Goal: Contribute content: Add original content to the website for others to see

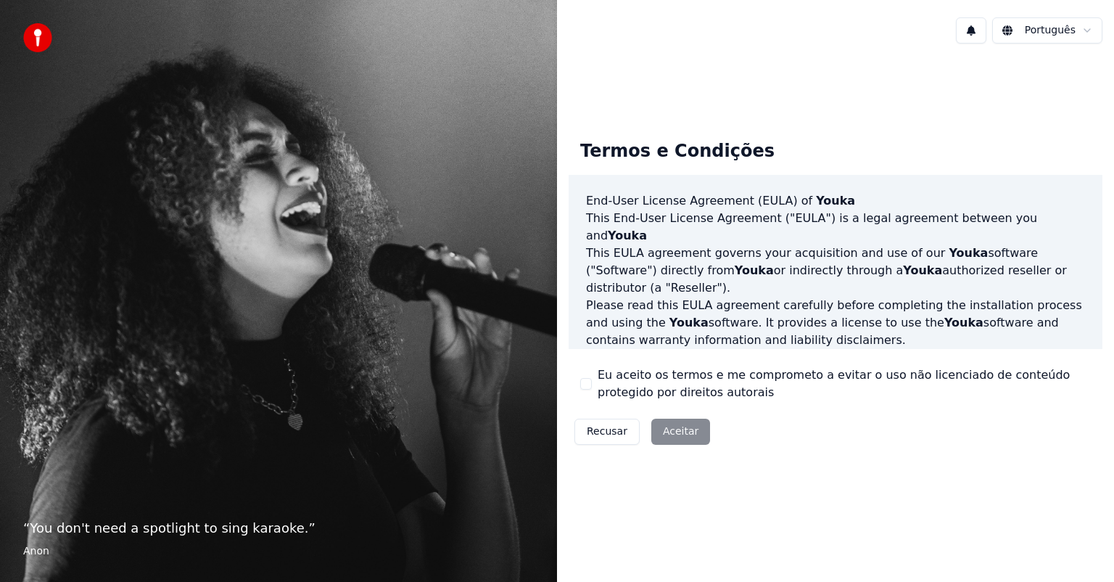
click at [670, 426] on div "Recusar Aceitar" at bounding box center [642, 432] width 147 height 38
click at [1083, 31] on html "“ You don't need a spotlight to sing karaoke. ” Anon Português Termos e Condiçõ…" at bounding box center [557, 291] width 1114 height 582
click at [676, 435] on div "Recusar Aceitar" at bounding box center [642, 432] width 147 height 38
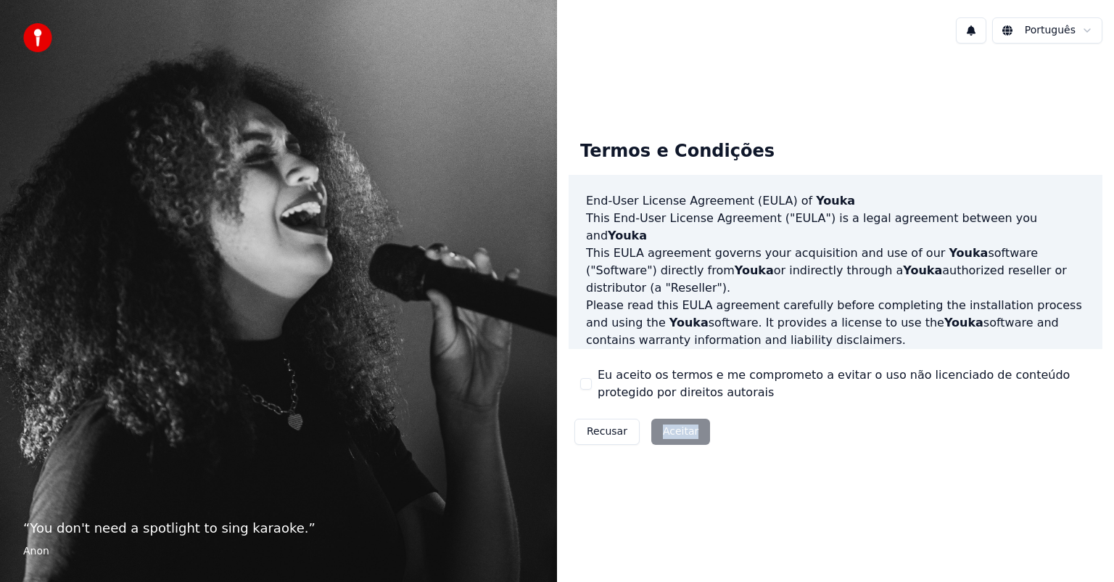
click at [691, 427] on div "Recusar Aceitar" at bounding box center [642, 432] width 147 height 38
click at [673, 430] on div "Recusar Aceitar" at bounding box center [642, 432] width 147 height 38
click at [580, 385] on button "Eu aceito os termos e me comprometo a evitar o uso não licenciado de conteúdo p…" at bounding box center [586, 384] width 12 height 12
click at [670, 435] on button "Aceitar" at bounding box center [681, 432] width 59 height 26
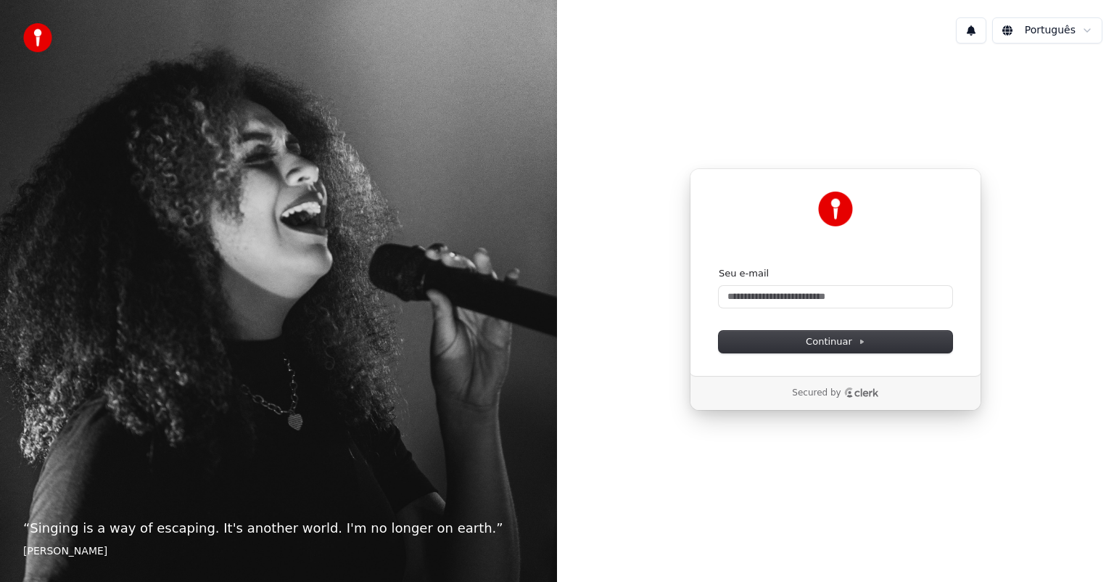
drag, startPoint x: 570, startPoint y: 609, endPoint x: 1114, endPoint y: 412, distance: 578.2
click at [750, 581] on html "“ Singing is a way of escaping. It's another world. I'm no longer on earth. ” E…" at bounding box center [557, 291] width 1114 height 582
click at [733, 295] on input "Seu e-mail" at bounding box center [836, 297] width 234 height 22
type input "*"
click at [827, 340] on span "Continuar" at bounding box center [835, 341] width 59 height 13
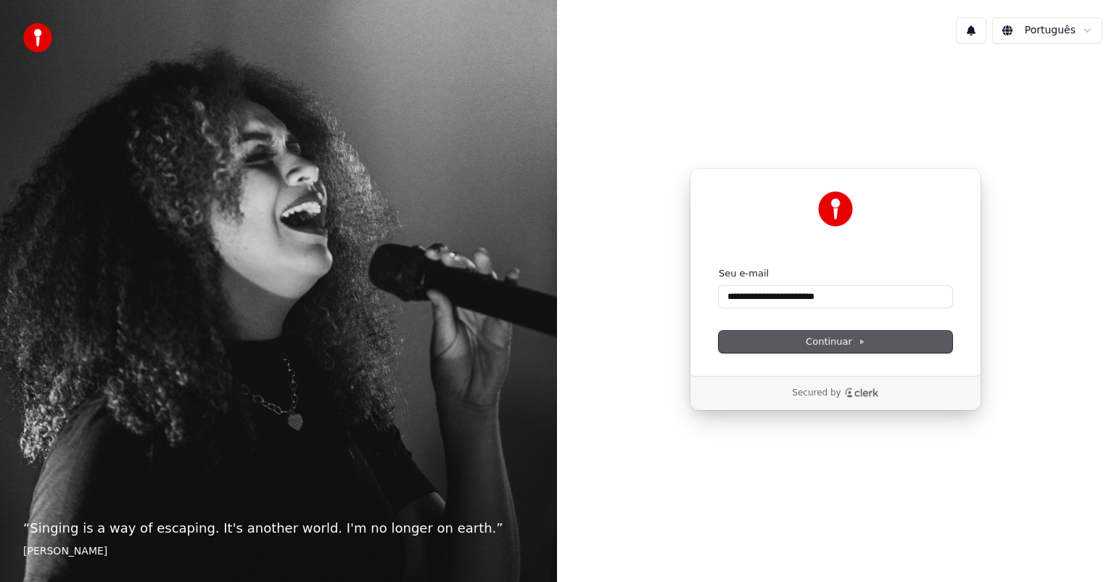
type input "**********"
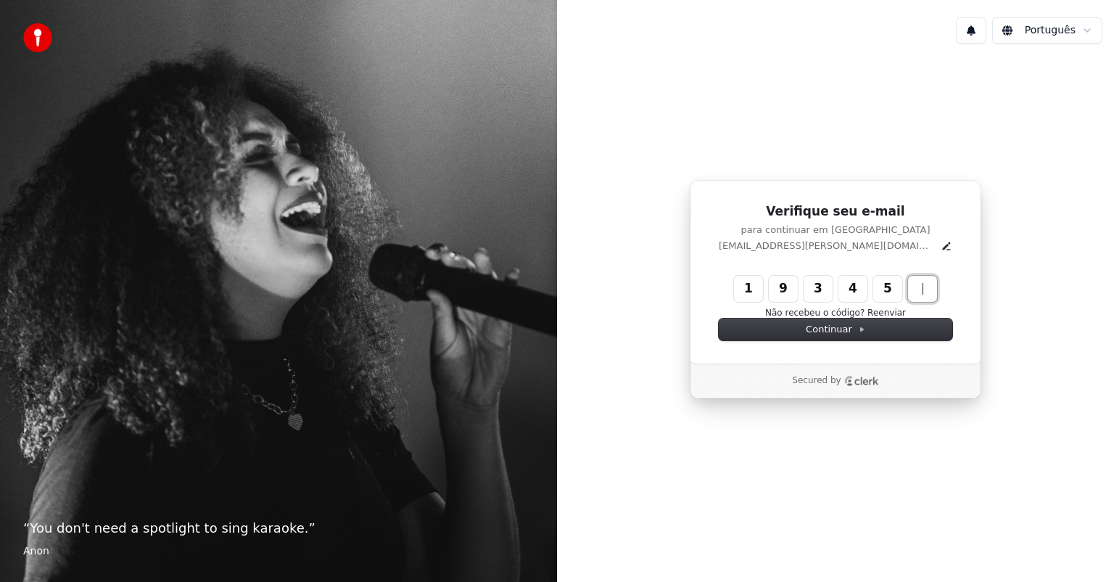
type input "******"
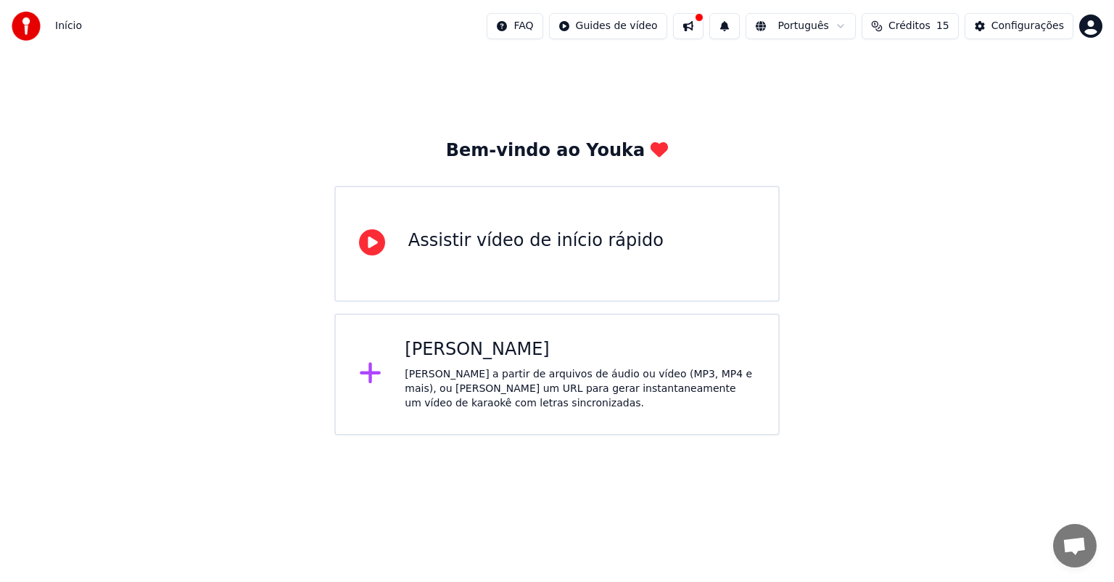
click at [472, 349] on div "[PERSON_NAME]" at bounding box center [580, 349] width 350 height 23
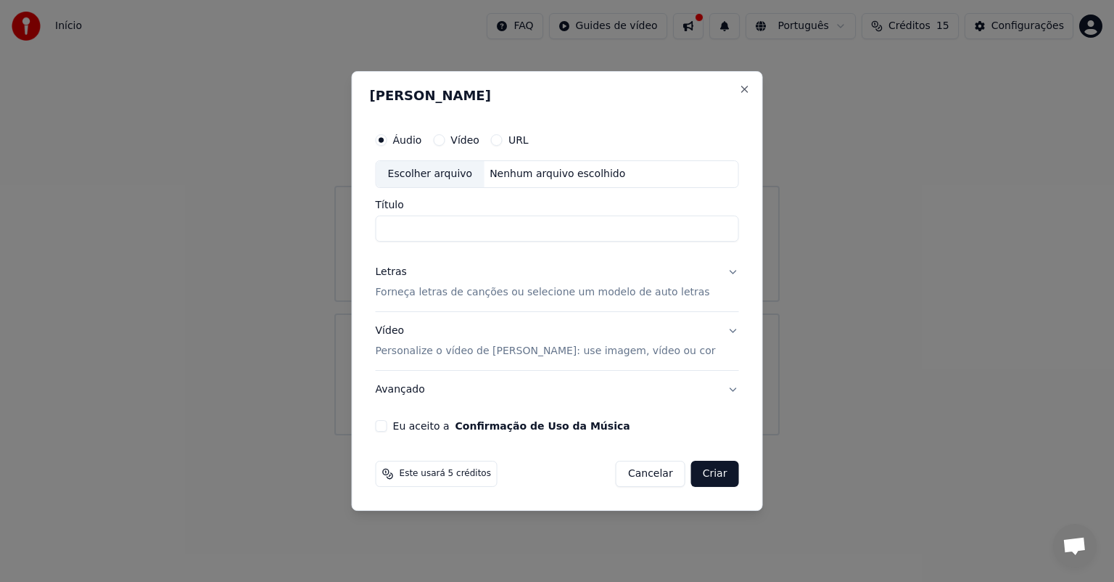
click at [461, 173] on div "Escolher arquivo" at bounding box center [431, 174] width 108 height 26
type input "**********"
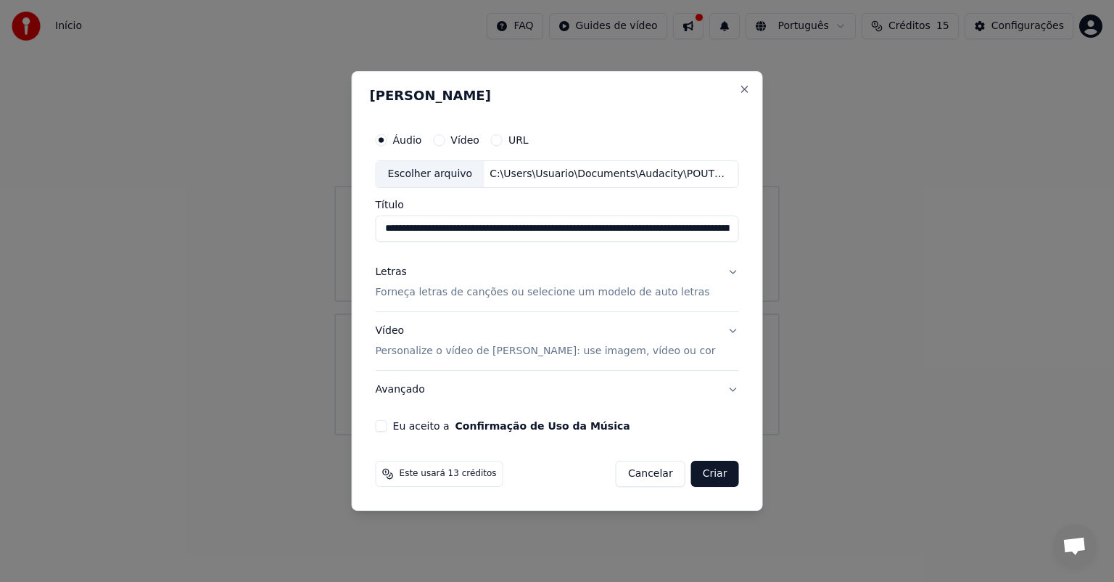
click at [581, 291] on p "Forneça letras de canções ou selecione um modelo de auto letras" at bounding box center [543, 292] width 334 height 15
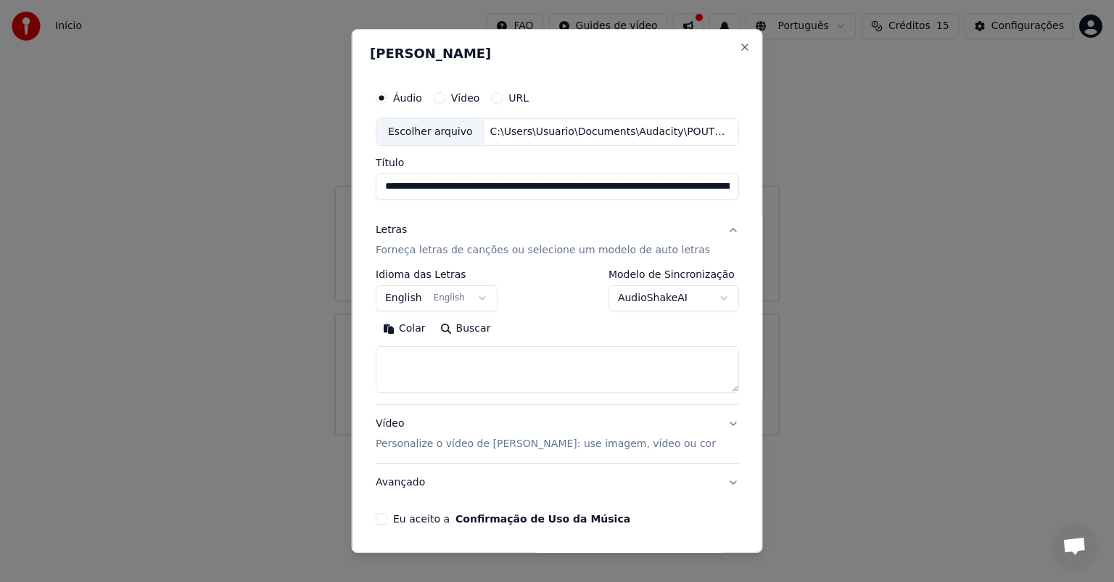
click at [409, 353] on textarea at bounding box center [558, 369] width 364 height 46
click at [472, 293] on button "English English" at bounding box center [437, 298] width 122 height 26
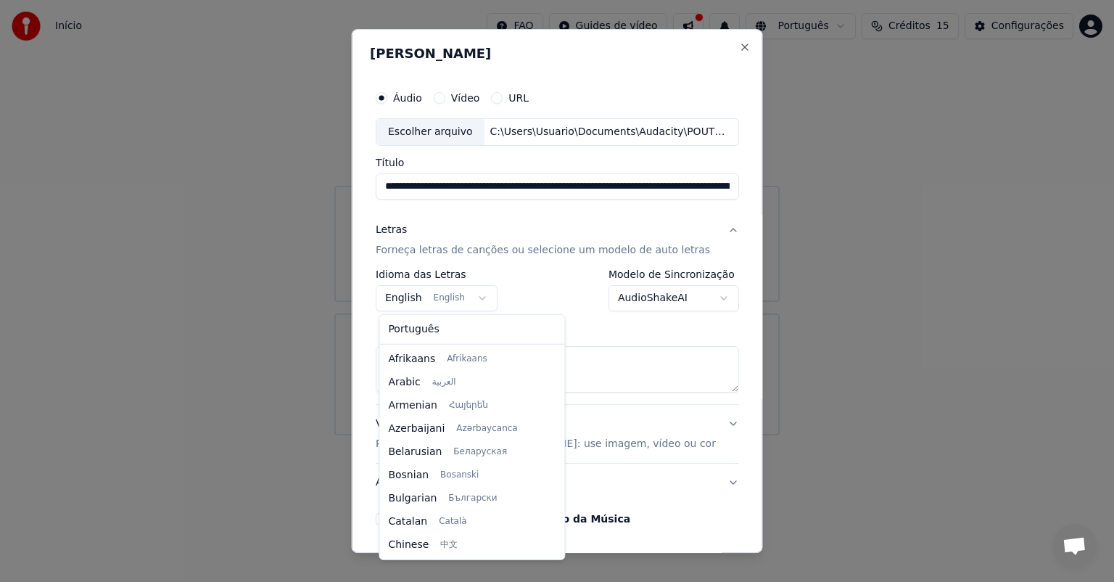
scroll to position [116, 0]
select select "**"
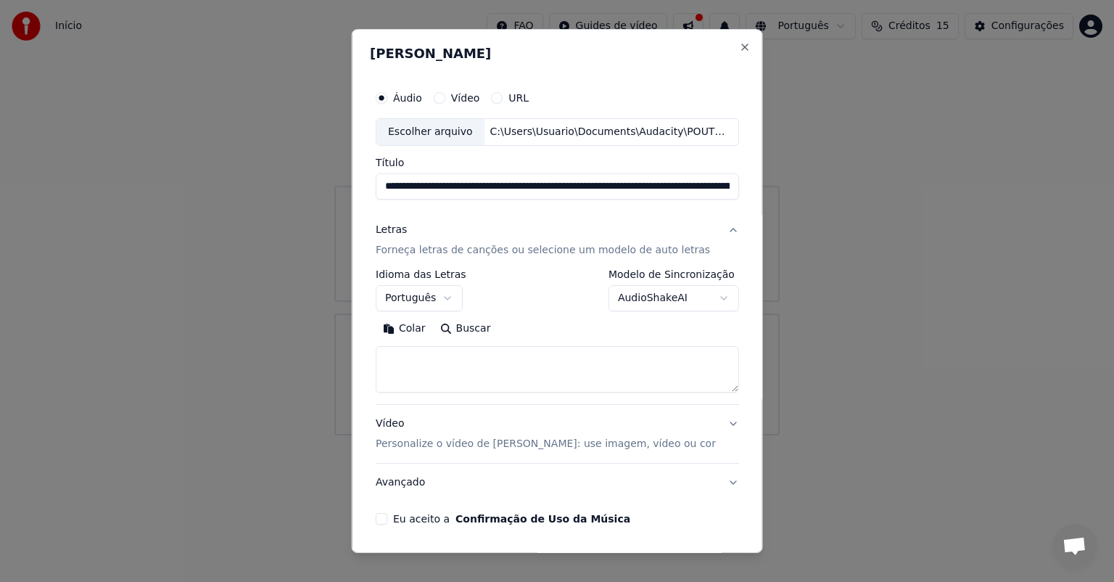
click at [407, 352] on textarea at bounding box center [558, 369] width 364 height 46
paste textarea "**********"
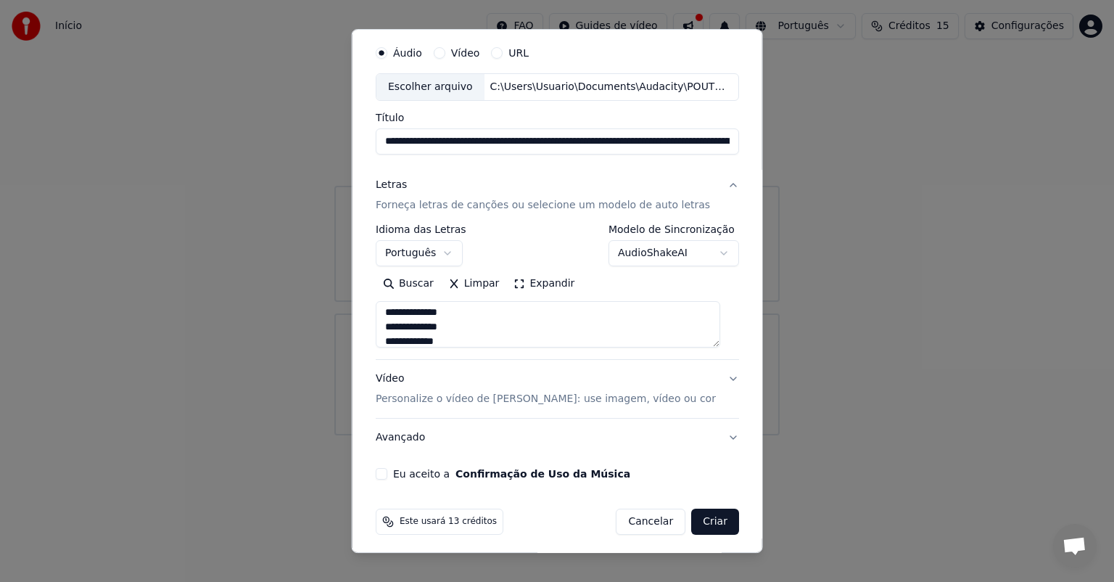
scroll to position [49, 0]
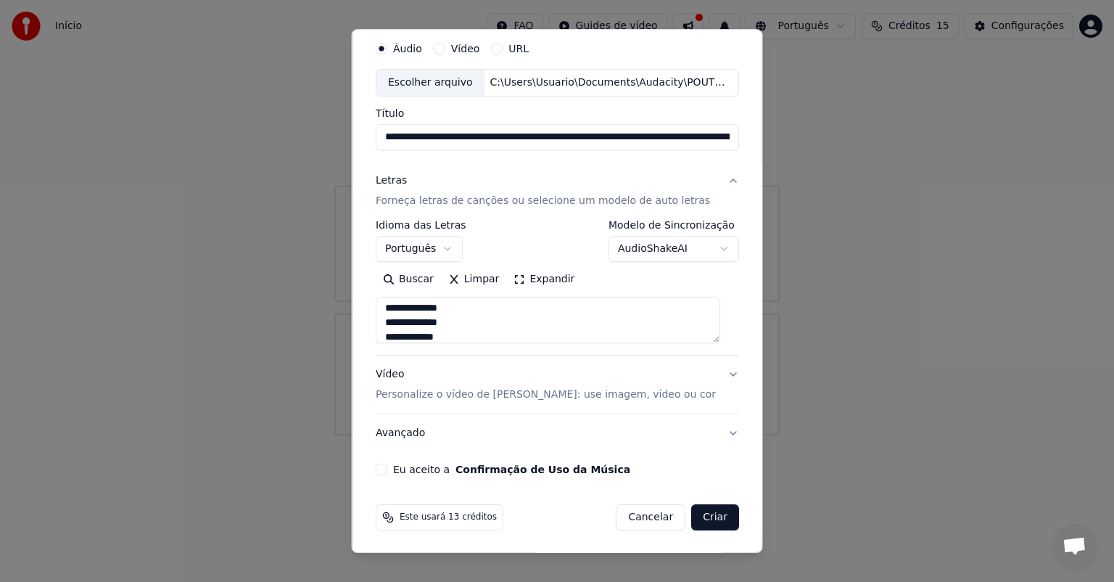
type textarea "**********"
click at [708, 514] on button "Criar" at bounding box center [715, 517] width 48 height 26
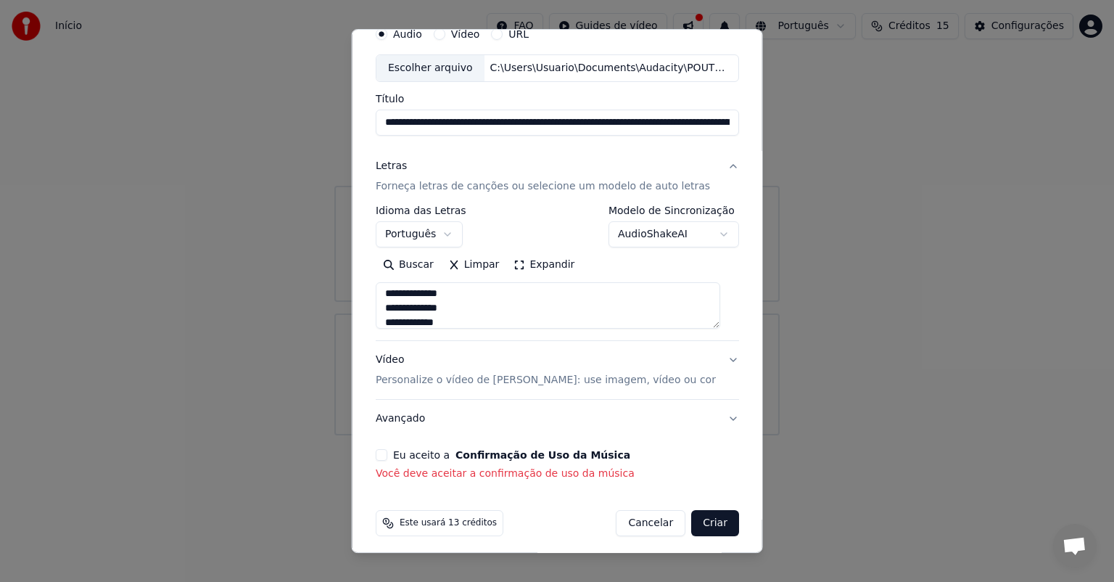
scroll to position [70, 0]
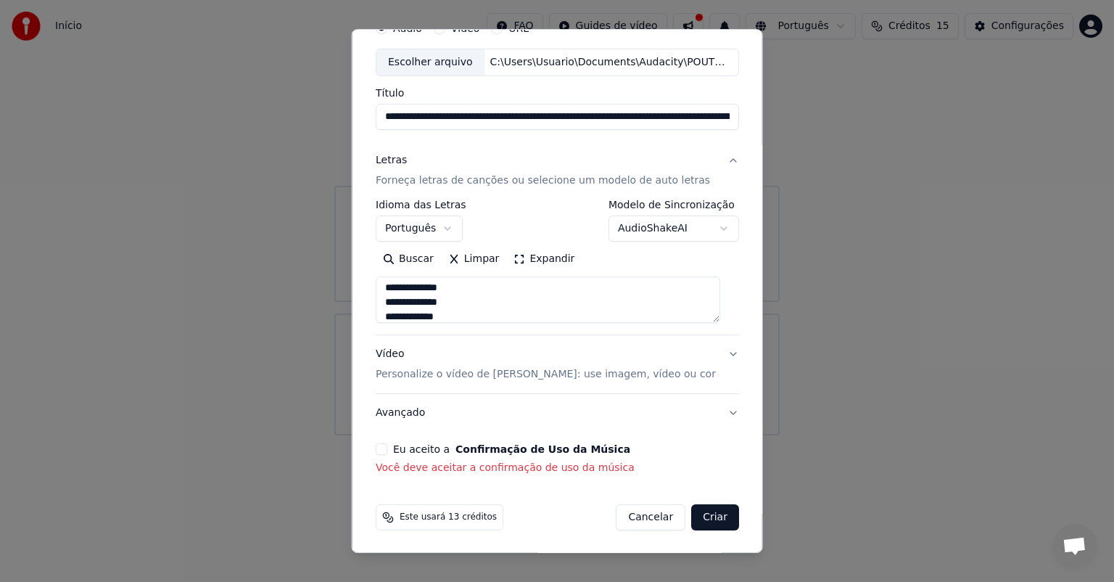
click at [387, 446] on button "Eu aceito a Confirmação de Uso da Música" at bounding box center [382, 449] width 12 height 12
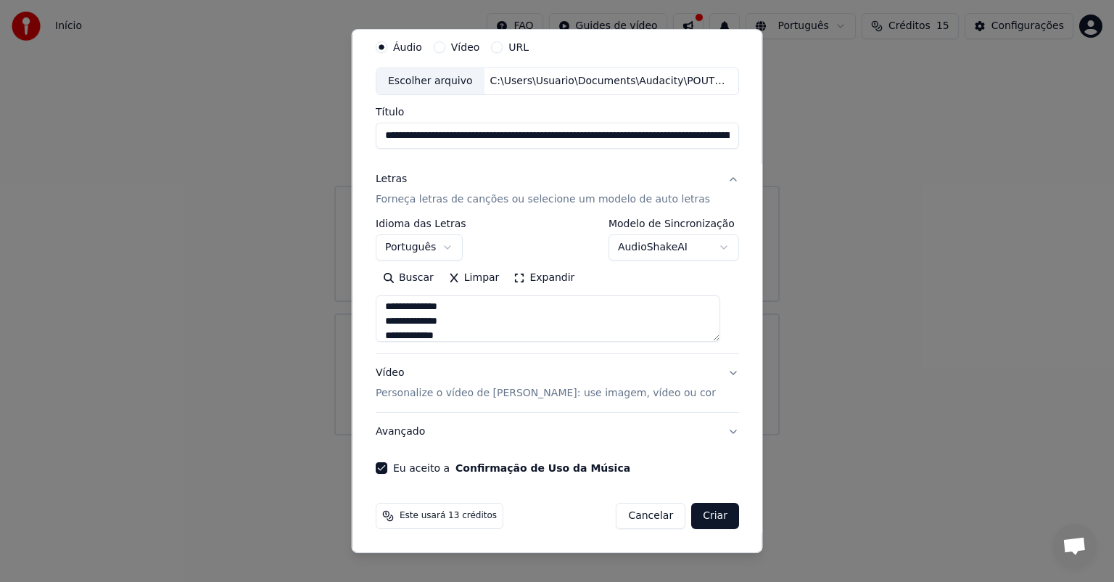
scroll to position [49, 0]
click at [702, 517] on button "Criar" at bounding box center [715, 517] width 48 height 26
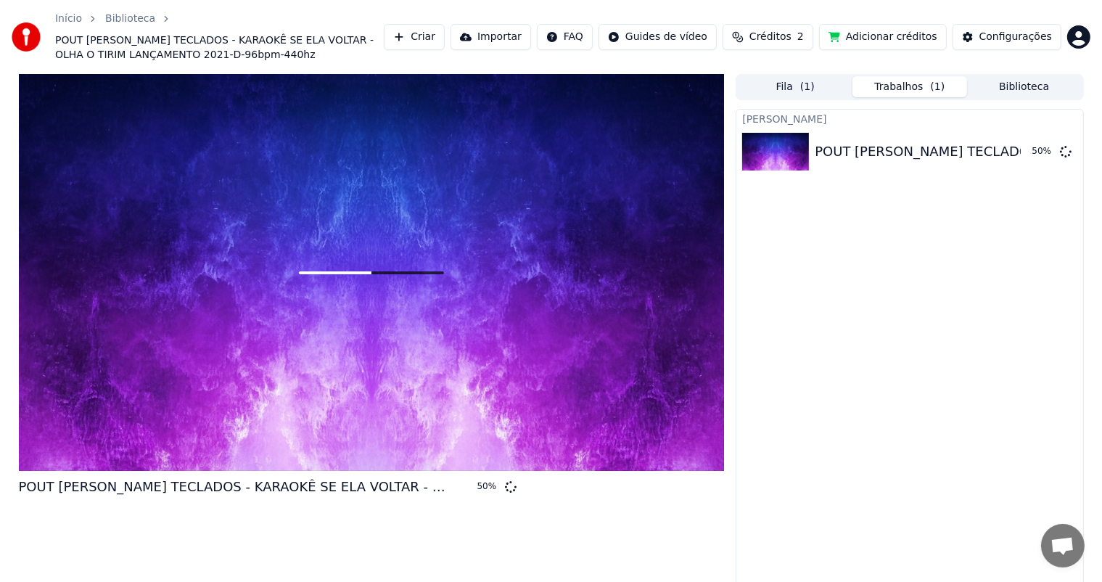
click at [850, 364] on div "[PERSON_NAME] POUT POURRI - [PERSON_NAME] TECLADOS - KARAOKÊ SE ELA VOLTAR - OL…" at bounding box center [910, 356] width 348 height 495
click at [1019, 35] on div "Configurações" at bounding box center [1016, 37] width 73 height 15
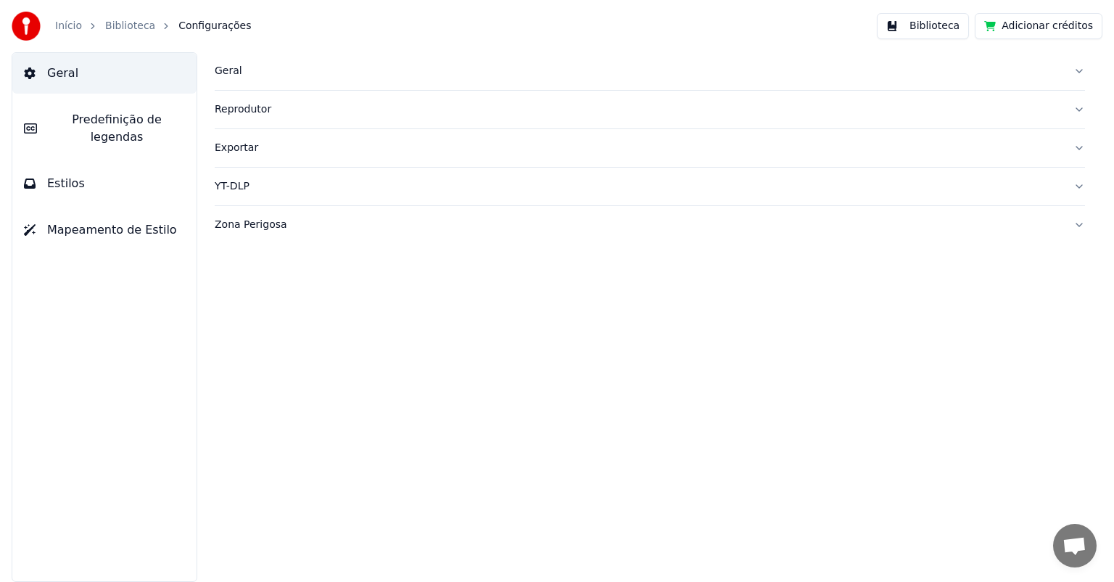
click at [104, 115] on span "Predefinição de legendas" at bounding box center [117, 128] width 136 height 35
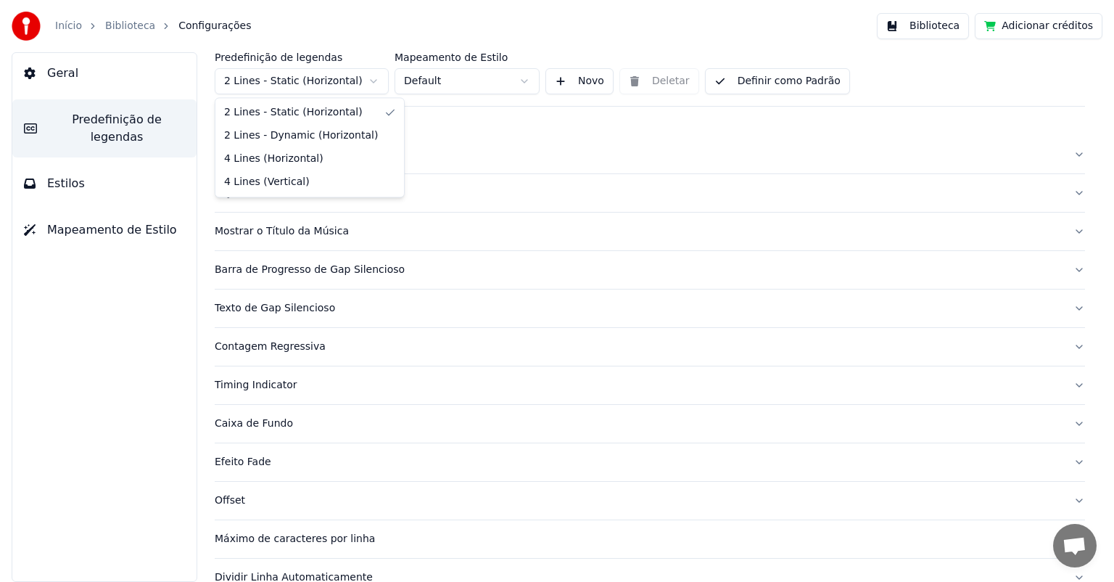
click at [372, 80] on html "Início Biblioteca Configurações Biblioteca Adicionar créditos Geral Predefiniçã…" at bounding box center [557, 291] width 1114 height 582
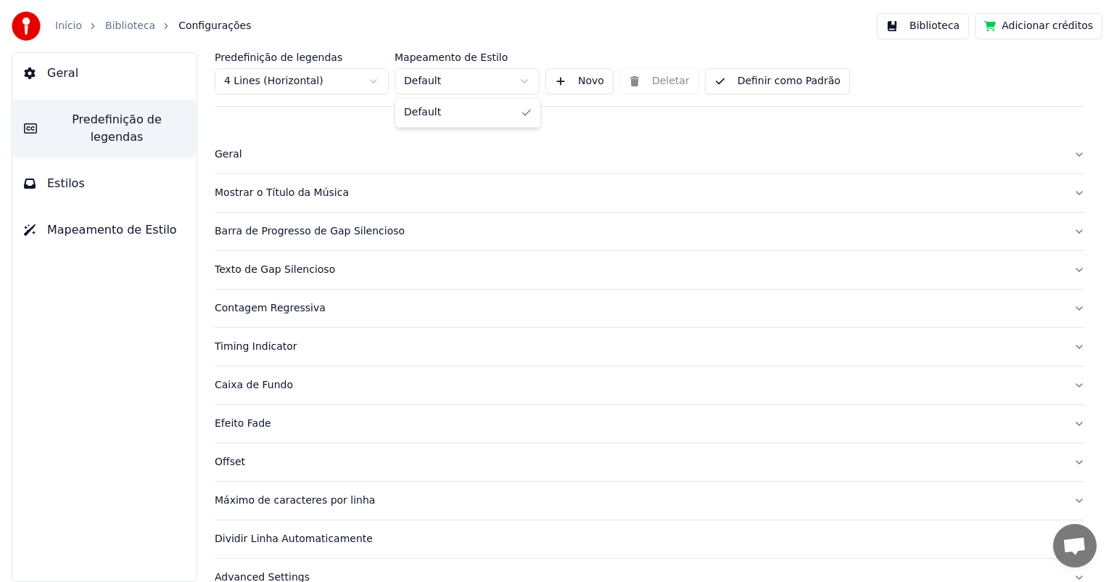
click at [522, 78] on html "Início Biblioteca Configurações Biblioteca Adicionar créditos Geral Predefiniçã…" at bounding box center [557, 291] width 1114 height 582
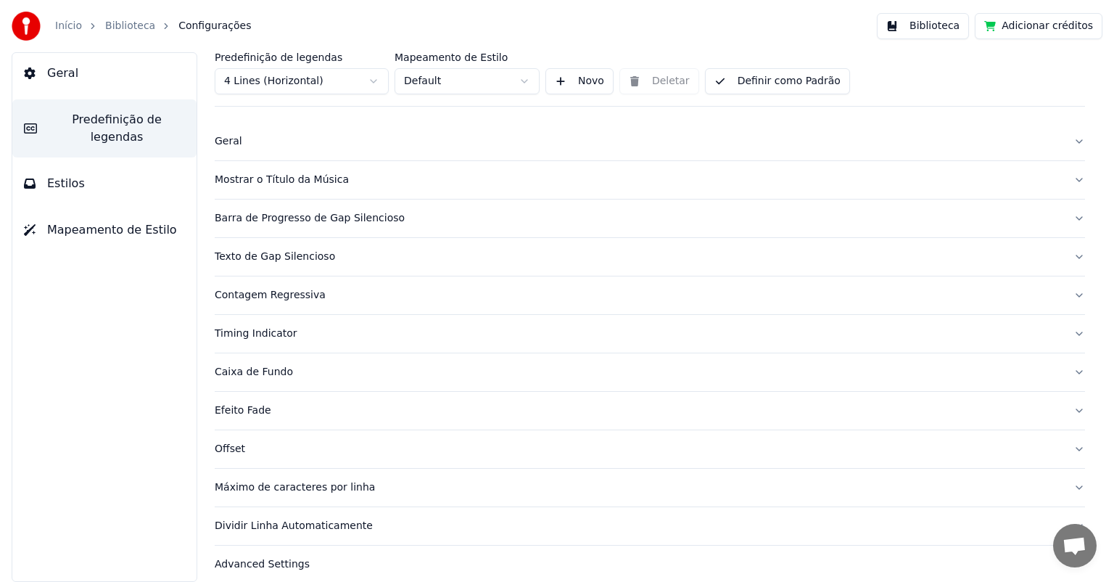
scroll to position [24, 0]
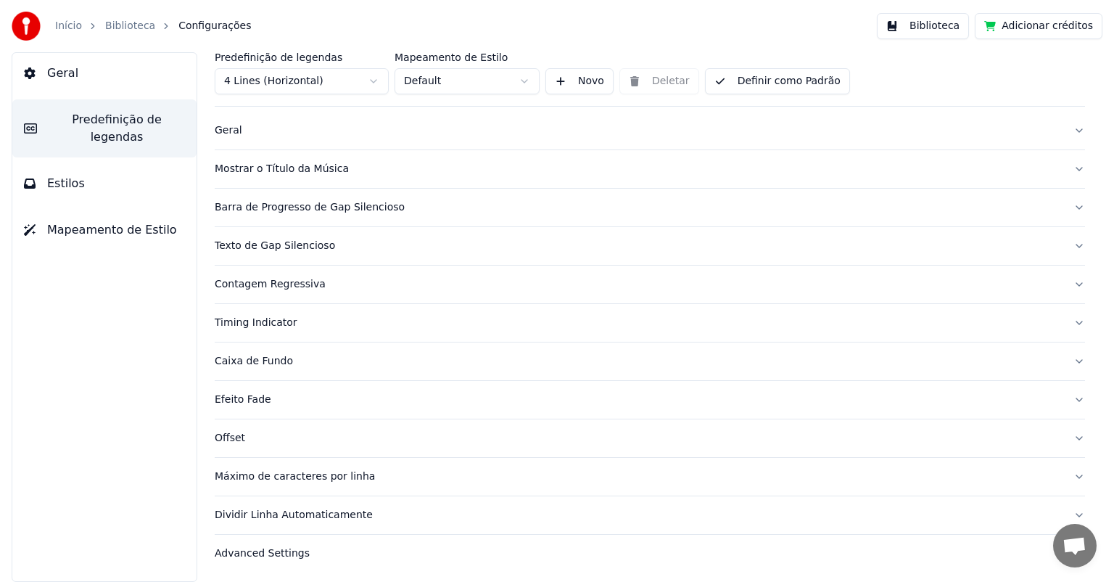
click at [282, 171] on div "Mostrar o Título da Música" at bounding box center [638, 169] width 847 height 15
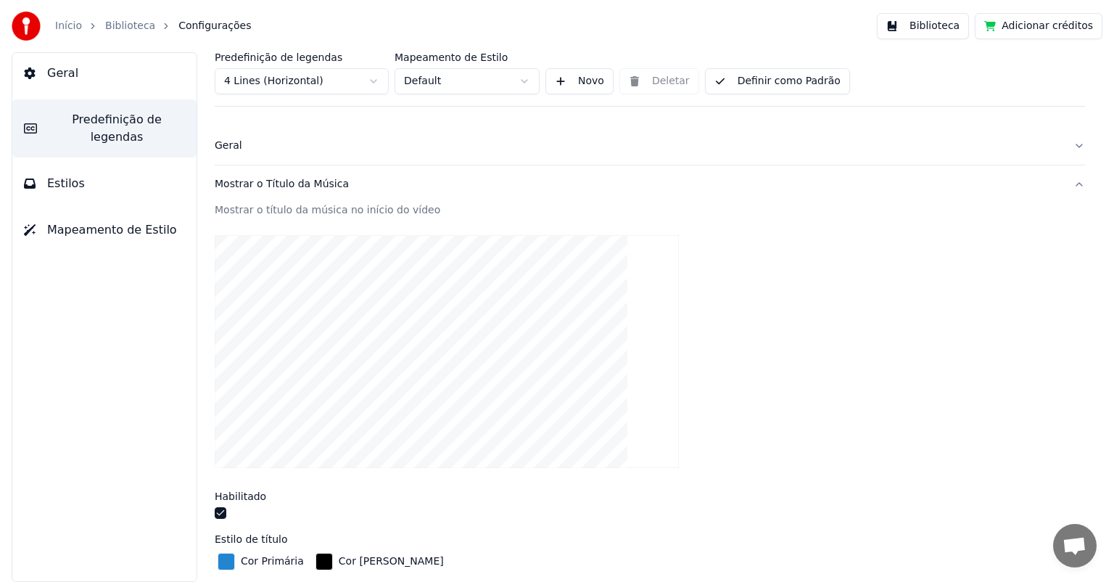
scroll to position [0, 0]
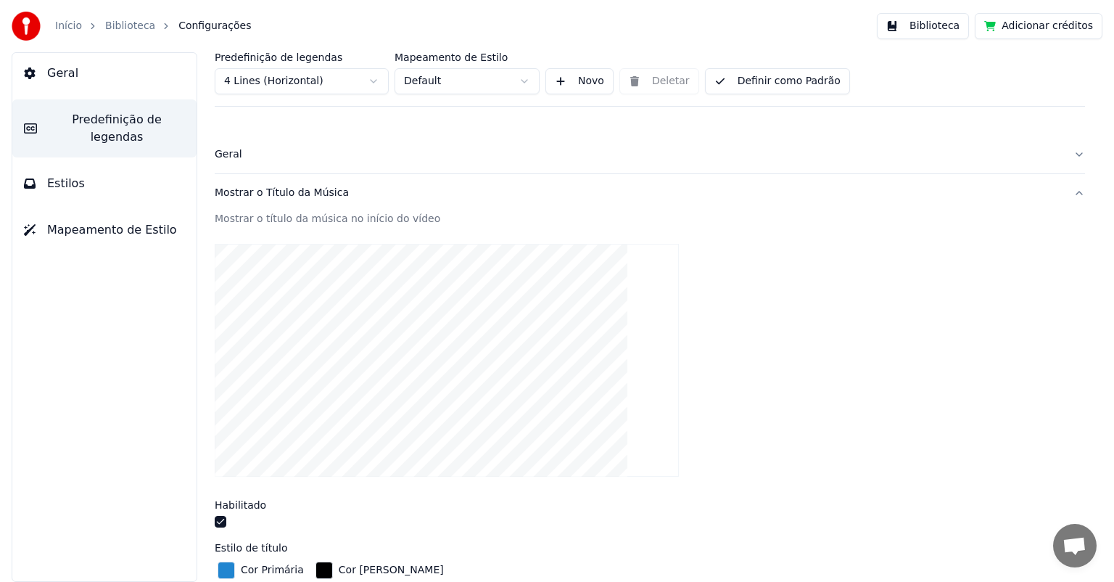
click at [456, 296] on video at bounding box center [447, 360] width 464 height 233
click at [406, 301] on video at bounding box center [447, 360] width 464 height 233
click at [451, 345] on video at bounding box center [447, 360] width 464 height 233
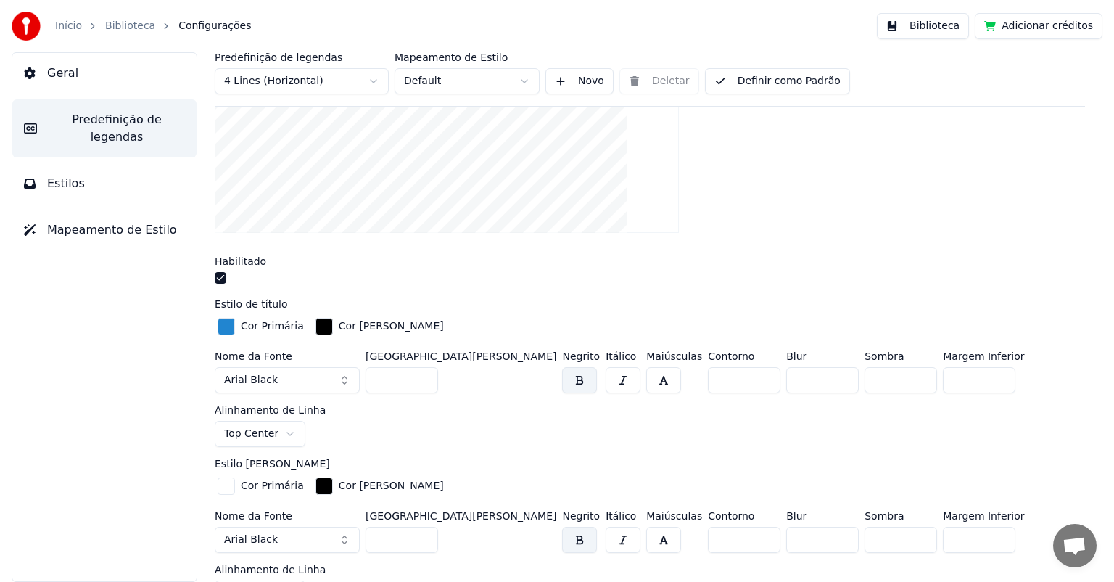
scroll to position [290, 0]
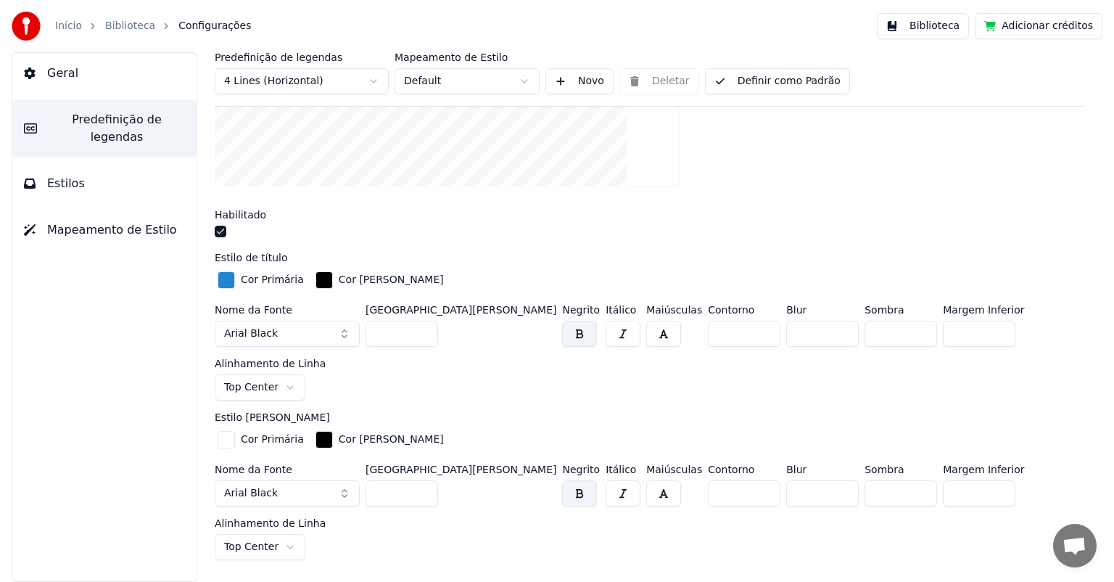
click at [64, 175] on span "Estilos" at bounding box center [66, 183] width 38 height 17
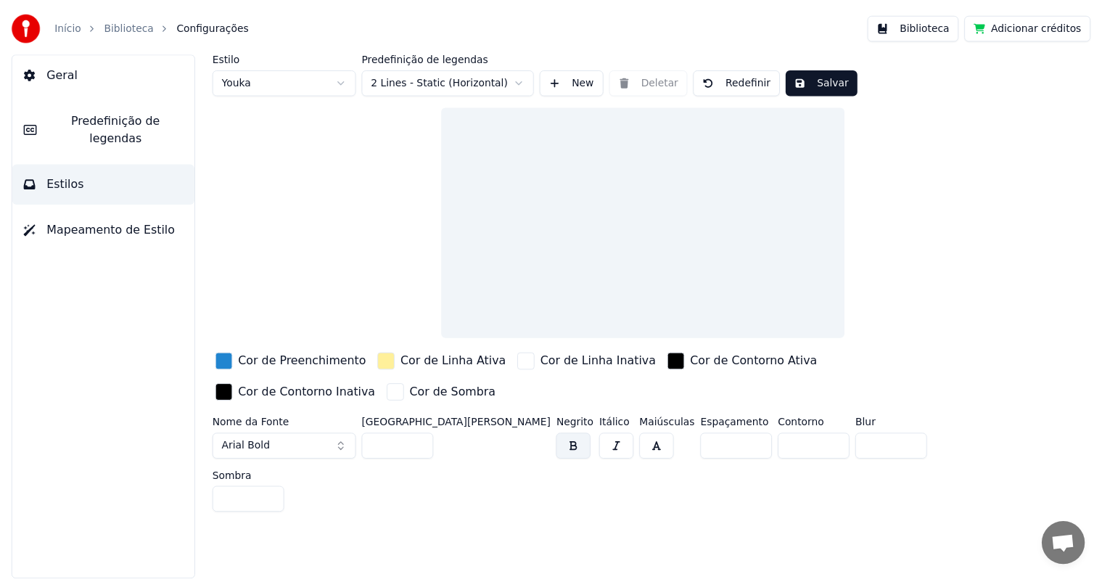
scroll to position [0, 0]
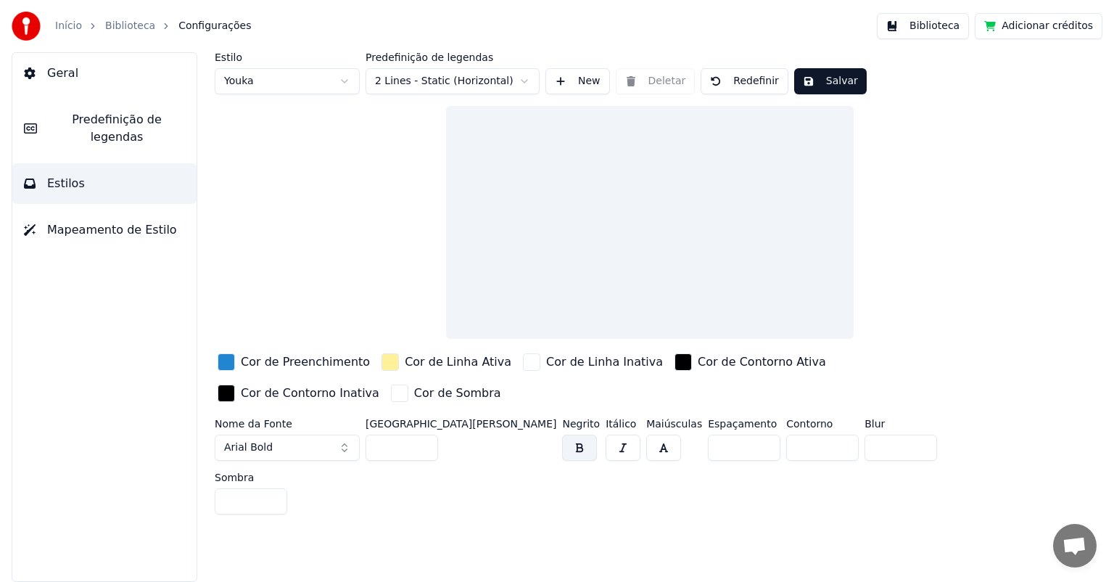
click at [403, 446] on input "**" at bounding box center [402, 448] width 73 height 26
click at [374, 443] on input "**" at bounding box center [402, 448] width 73 height 26
click at [384, 445] on input "**" at bounding box center [402, 448] width 73 height 26
click at [422, 440] on input "**" at bounding box center [402, 448] width 73 height 26
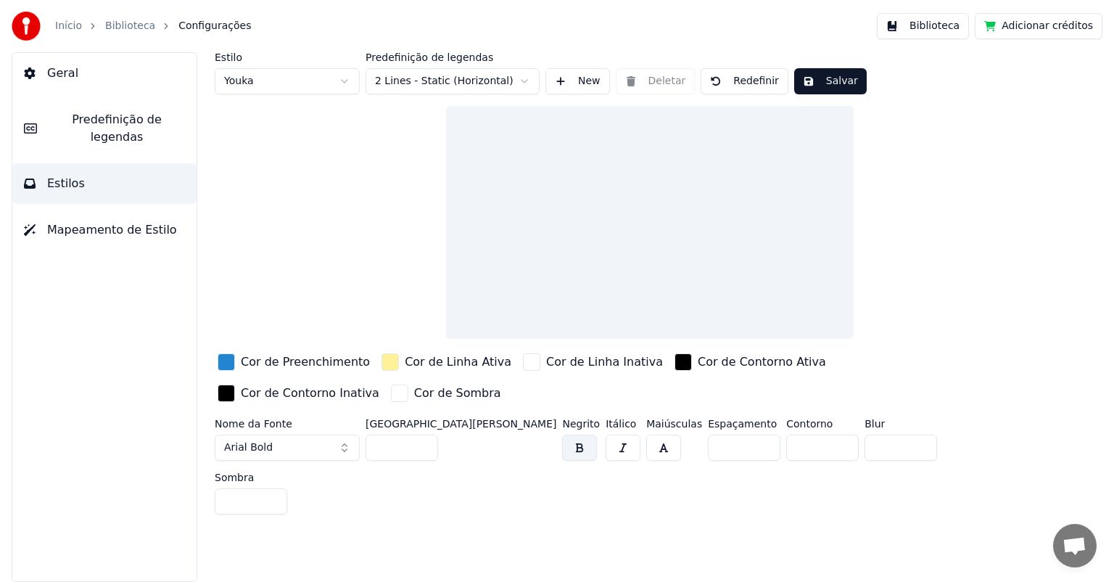
click at [422, 440] on input "**" at bounding box center [402, 448] width 73 height 26
click at [424, 441] on input "**" at bounding box center [402, 448] width 73 height 26
click at [424, 441] on input "***" at bounding box center [402, 448] width 73 height 26
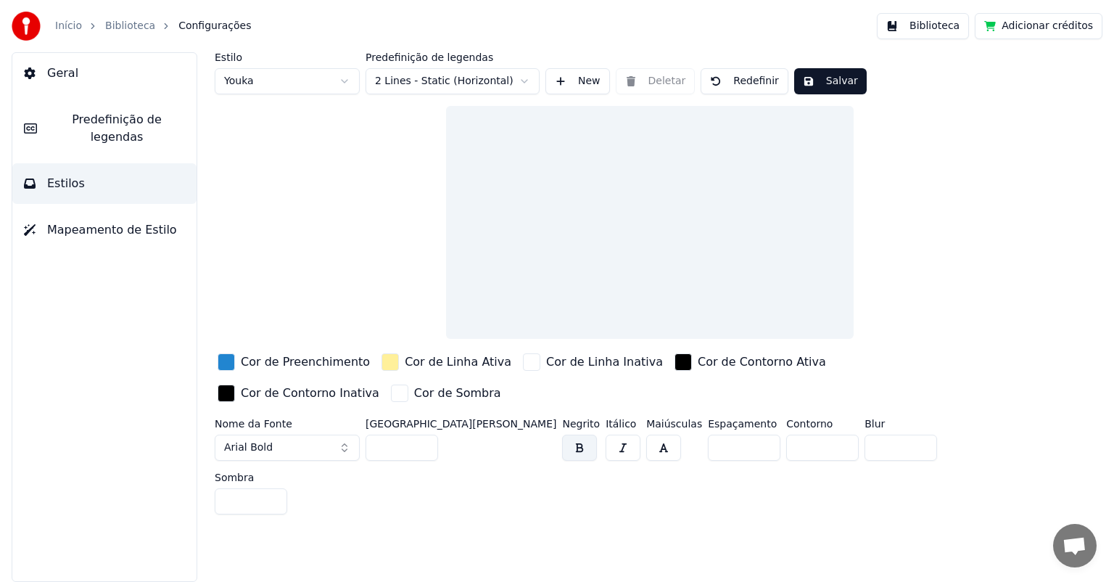
click at [424, 441] on input "***" at bounding box center [402, 448] width 73 height 26
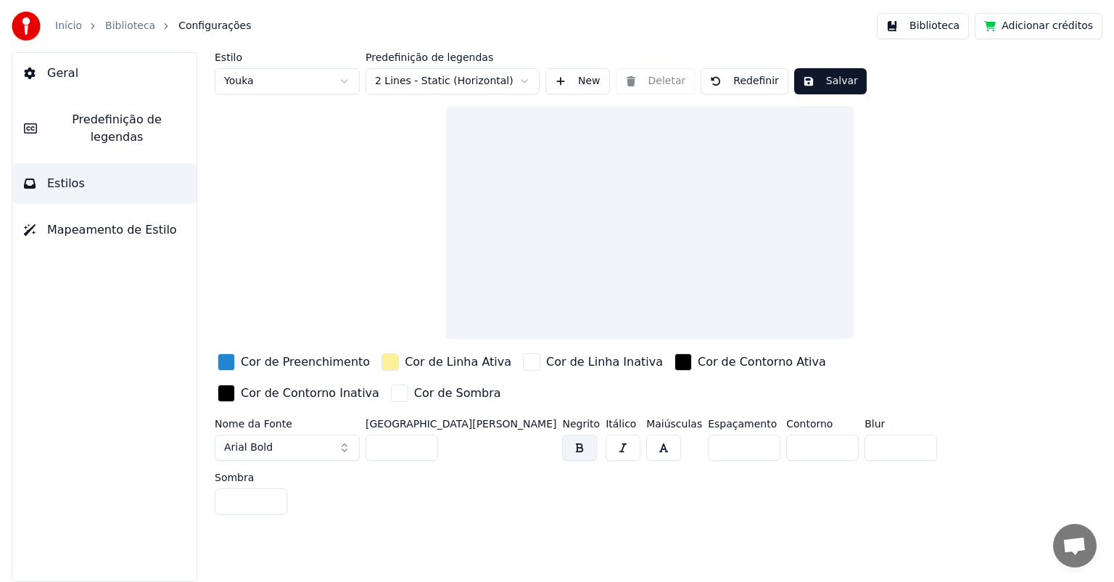
click at [424, 441] on input "***" at bounding box center [402, 448] width 73 height 26
click at [424, 429] on label "[GEOGRAPHIC_DATA][PERSON_NAME]" at bounding box center [461, 424] width 191 height 10
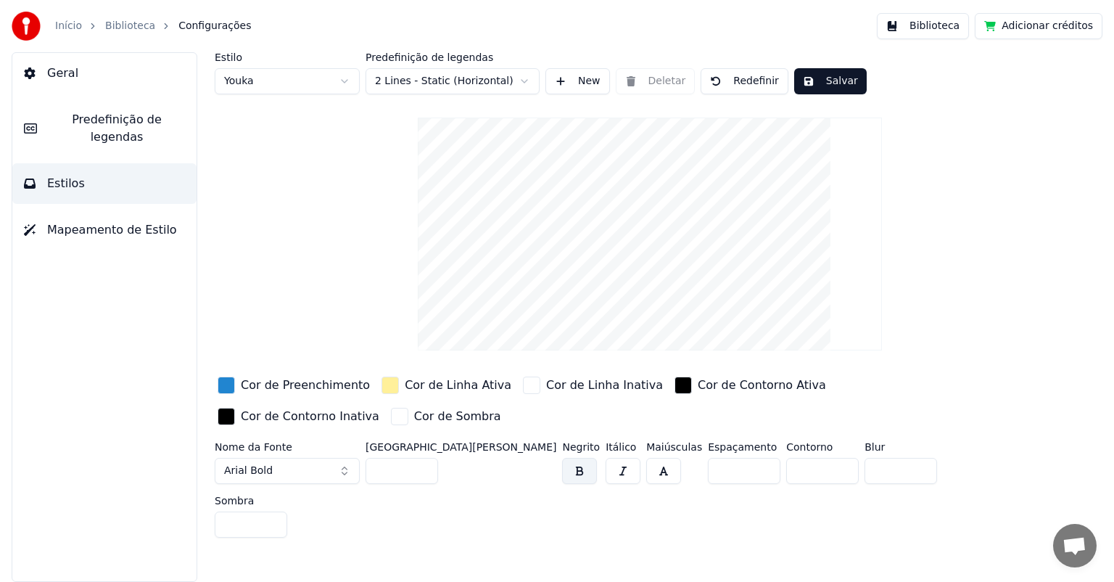
click at [424, 464] on input "***" at bounding box center [402, 471] width 73 height 26
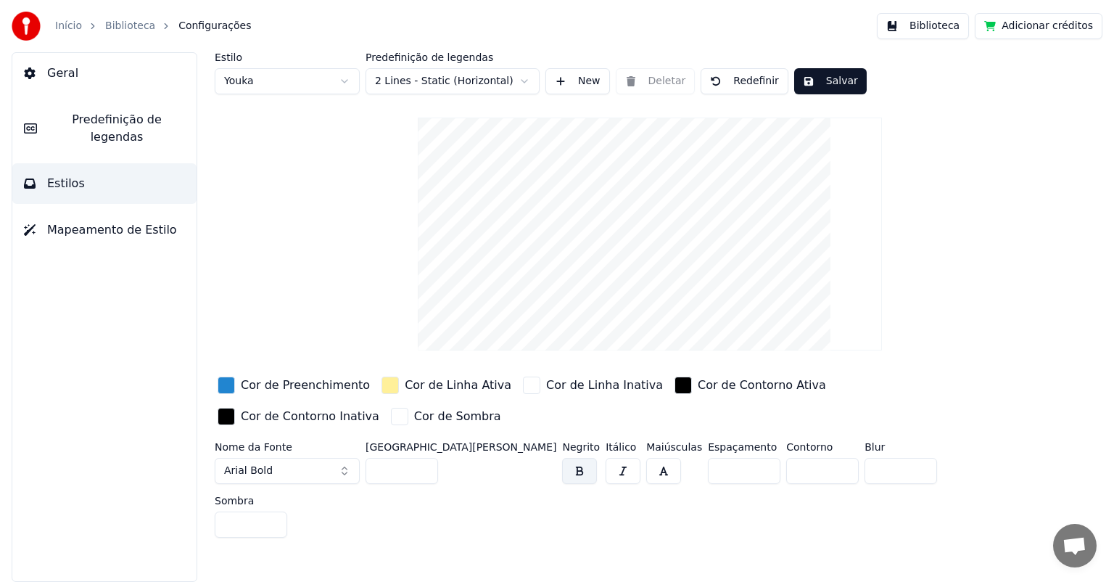
click at [424, 464] on input "***" at bounding box center [402, 471] width 73 height 26
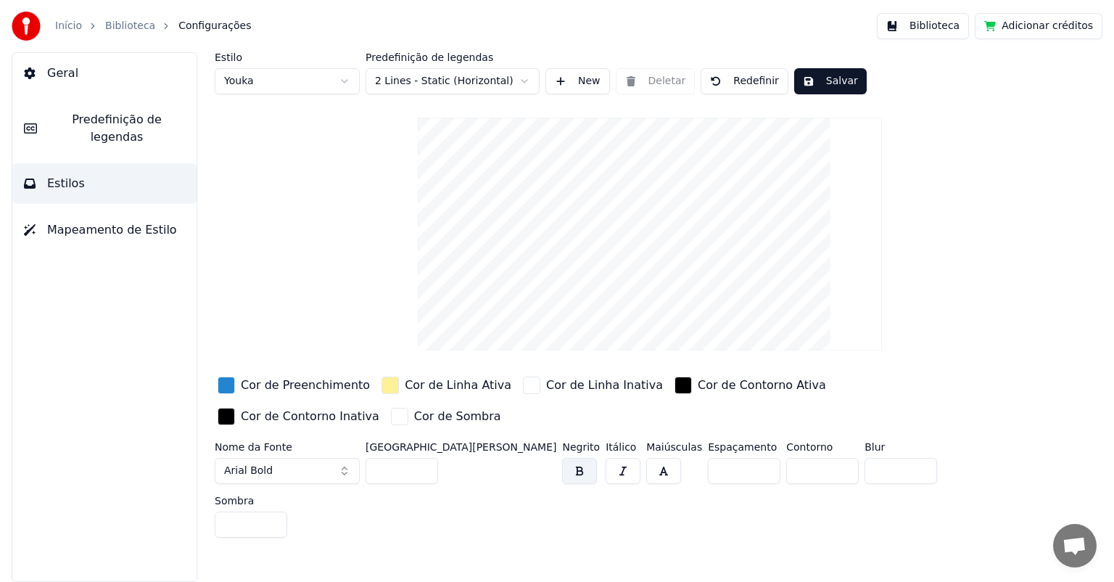
click at [424, 464] on input "***" at bounding box center [402, 471] width 73 height 26
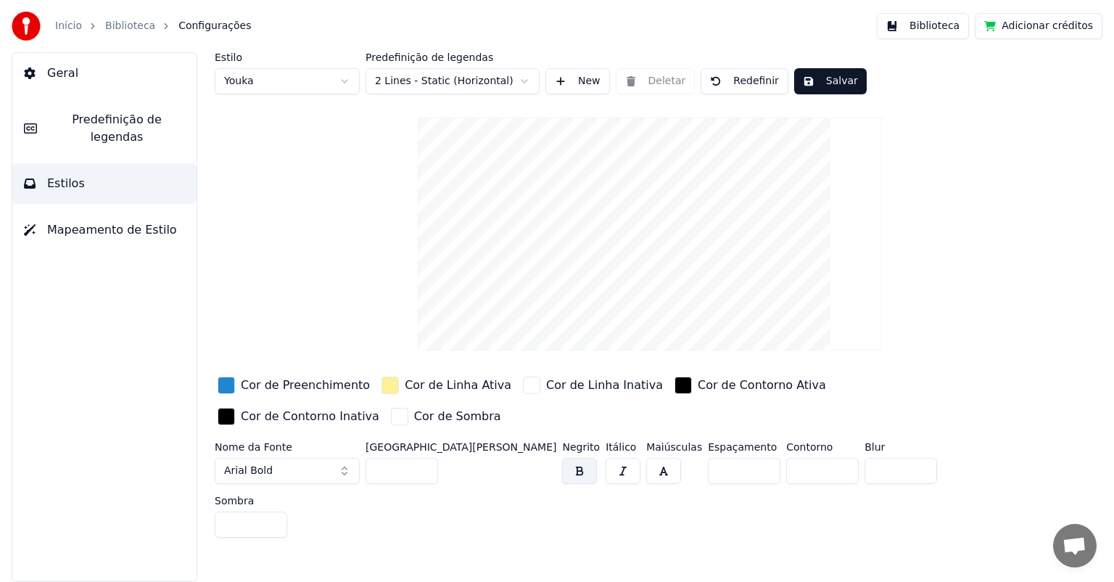
click at [424, 464] on input "***" at bounding box center [402, 471] width 73 height 26
type input "***"
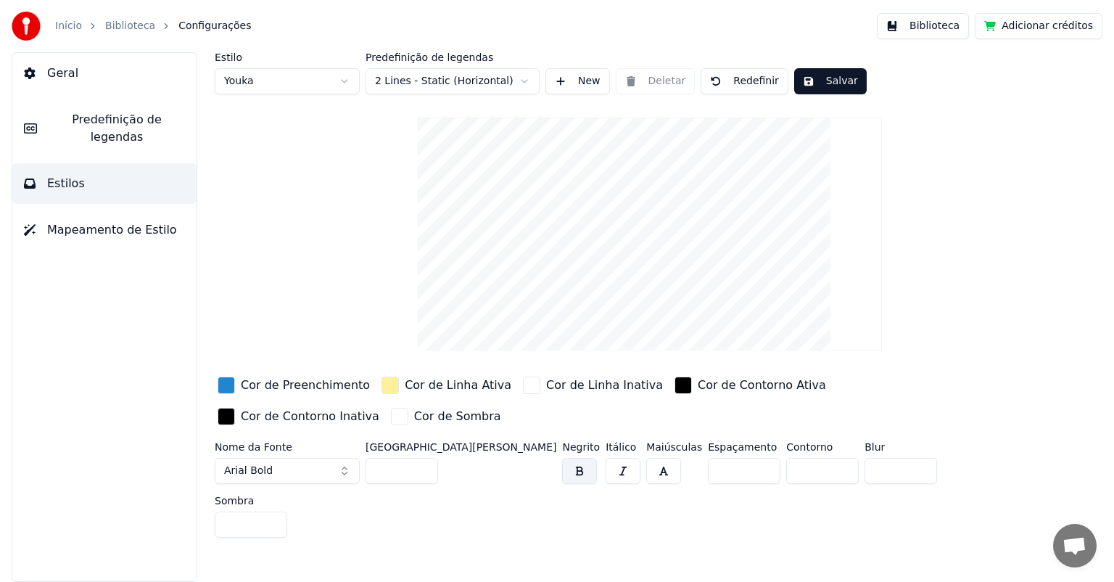
click at [424, 464] on input "***" at bounding box center [402, 471] width 73 height 26
drag, startPoint x: 679, startPoint y: 551, endPoint x: 669, endPoint y: 547, distance: 10.8
click at [679, 551] on div "Estilo Youka Predefinição de legendas 2 Lines - Static (Horizontal) New Deletar…" at bounding box center [650, 317] width 929 height 530
click at [61, 70] on span "Geral" at bounding box center [62, 73] width 31 height 17
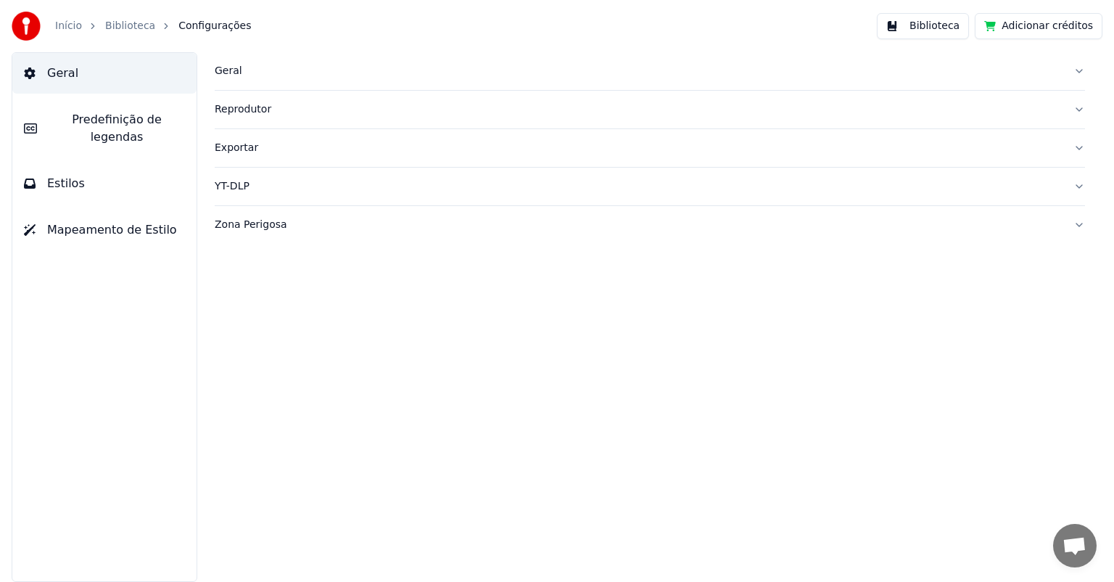
click at [59, 23] on link "Início" at bounding box center [68, 26] width 27 height 15
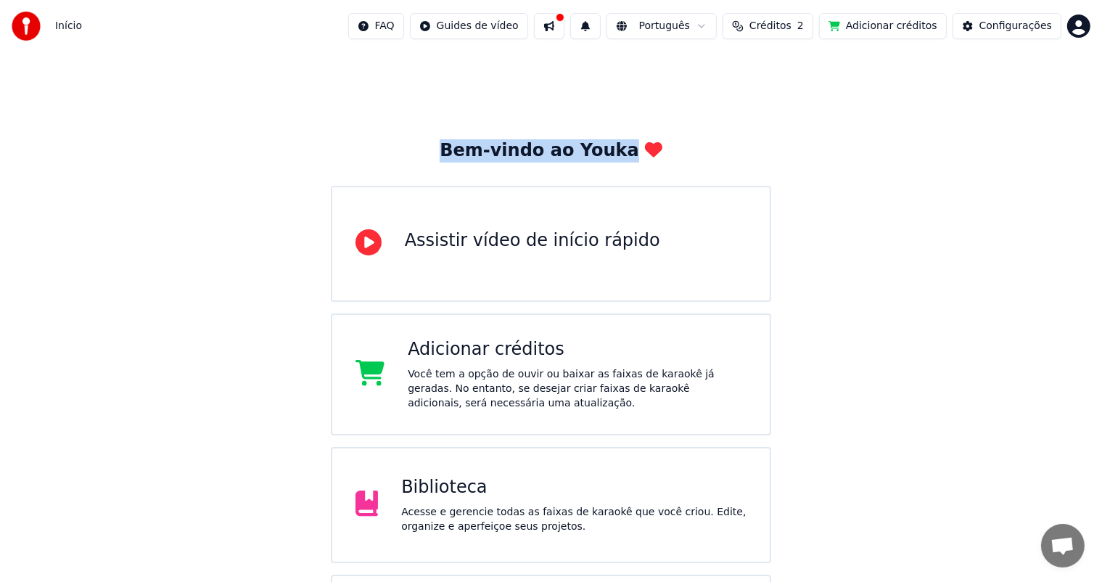
drag, startPoint x: 179, startPoint y: 49, endPoint x: 102, endPoint y: 27, distance: 80.8
click at [141, 38] on div "Início FAQ Guides de vídeo Português Créditos 2 Adicionar créditos Configuraçõe…" at bounding box center [551, 348] width 1102 height 697
click at [64, 23] on span "Início" at bounding box center [68, 26] width 27 height 15
drag, startPoint x: 979, startPoint y: 229, endPoint x: 943, endPoint y: 215, distance: 39.1
click at [979, 230] on div "Bem-vindo ao Youka Assistir vídeo de início rápido Adicionar créditos Você tem …" at bounding box center [551, 374] width 1102 height 644
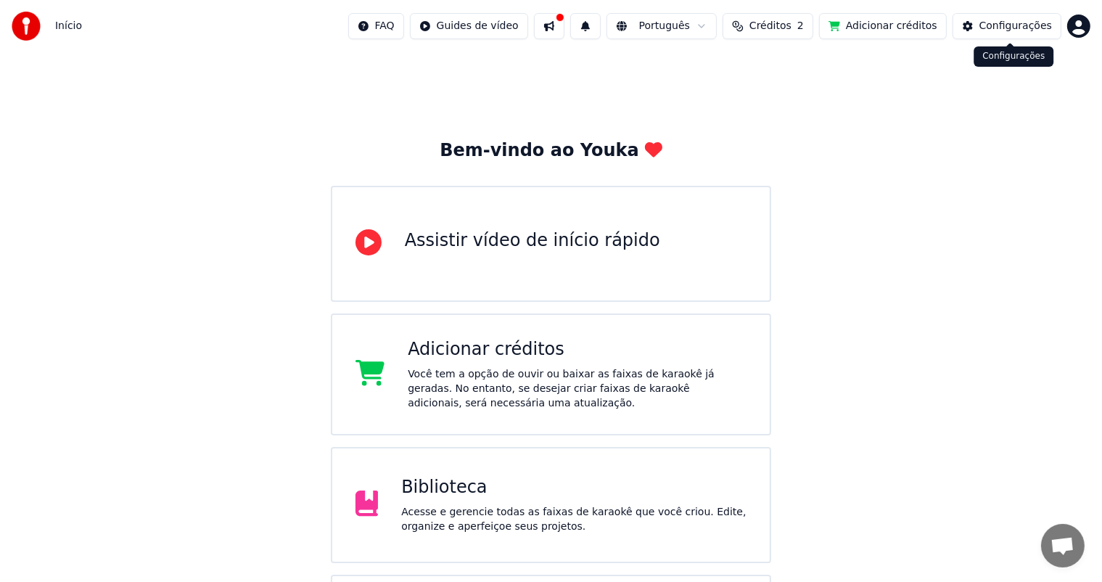
click at [1025, 29] on div "Configurações" at bounding box center [1016, 26] width 73 height 15
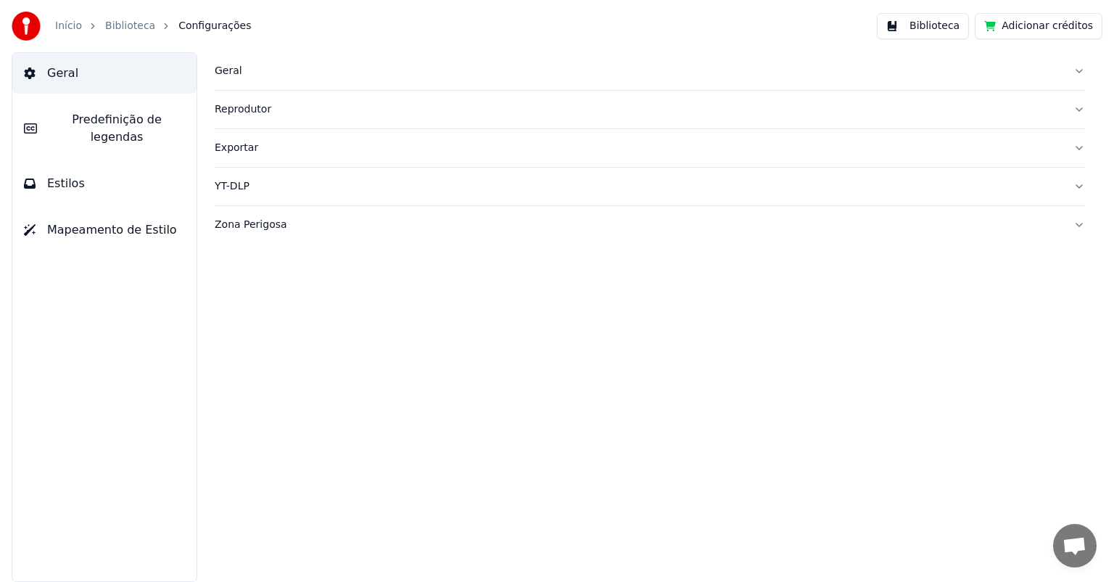
click at [235, 70] on div "Geral" at bounding box center [638, 71] width 847 height 15
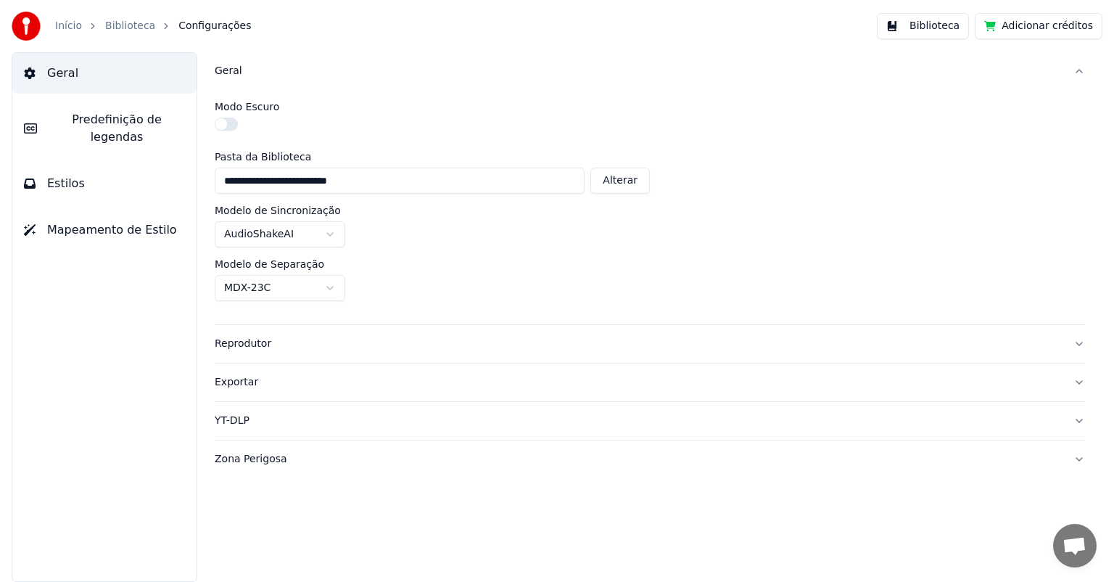
click at [235, 70] on div "Geral" at bounding box center [638, 71] width 847 height 15
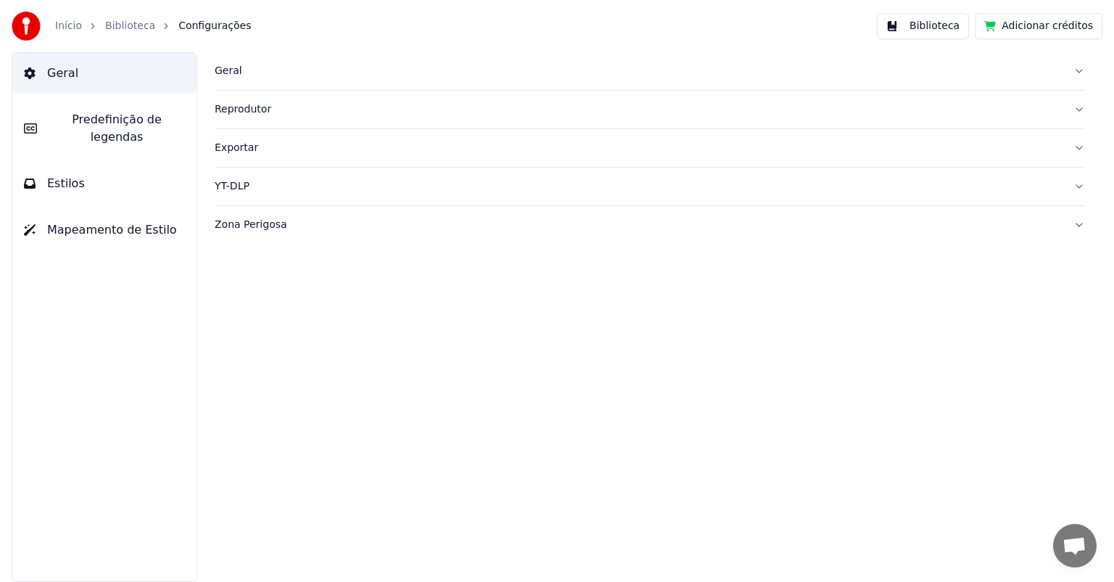
click at [249, 105] on div "Reprodutor" at bounding box center [638, 109] width 847 height 15
click at [191, 28] on span "Configurações" at bounding box center [214, 26] width 73 height 15
click at [131, 27] on link "Biblioteca" at bounding box center [130, 26] width 50 height 15
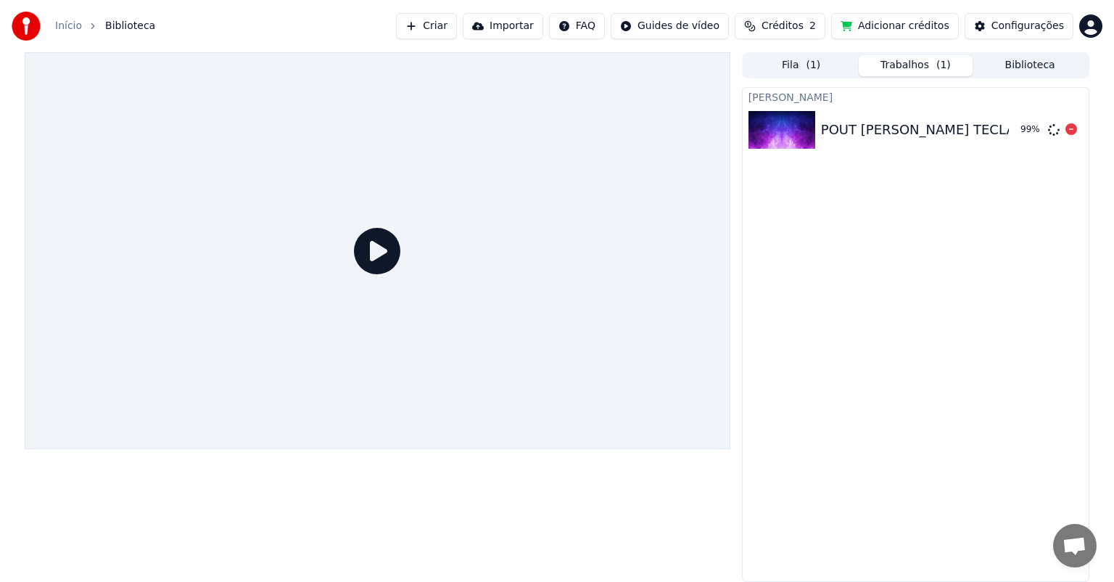
click at [778, 115] on img at bounding box center [782, 130] width 67 height 38
click at [379, 250] on icon at bounding box center [377, 251] width 46 height 46
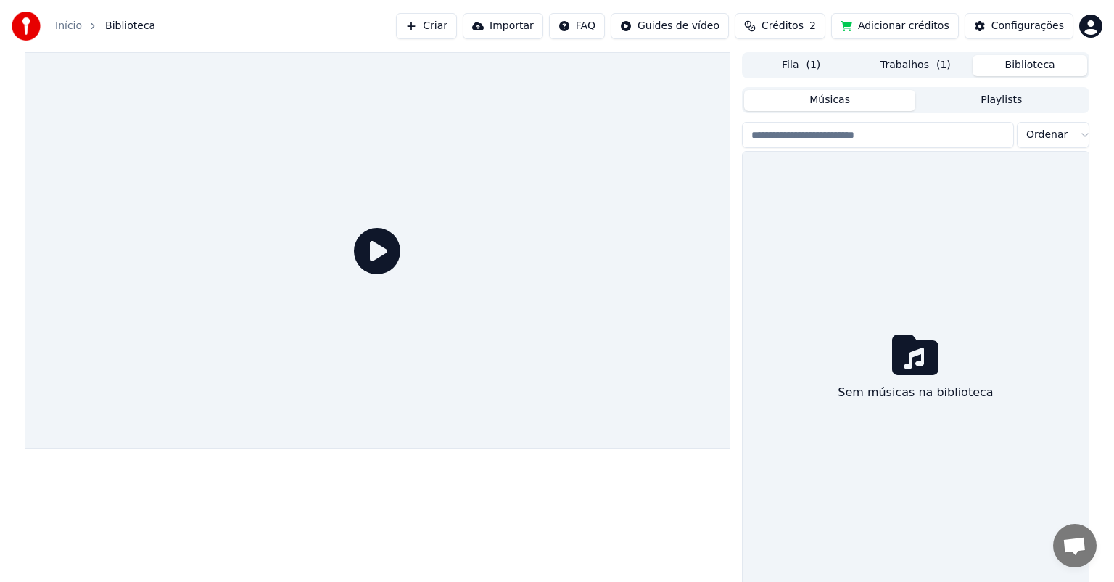
click at [1041, 65] on button "Biblioteca" at bounding box center [1030, 65] width 115 height 21
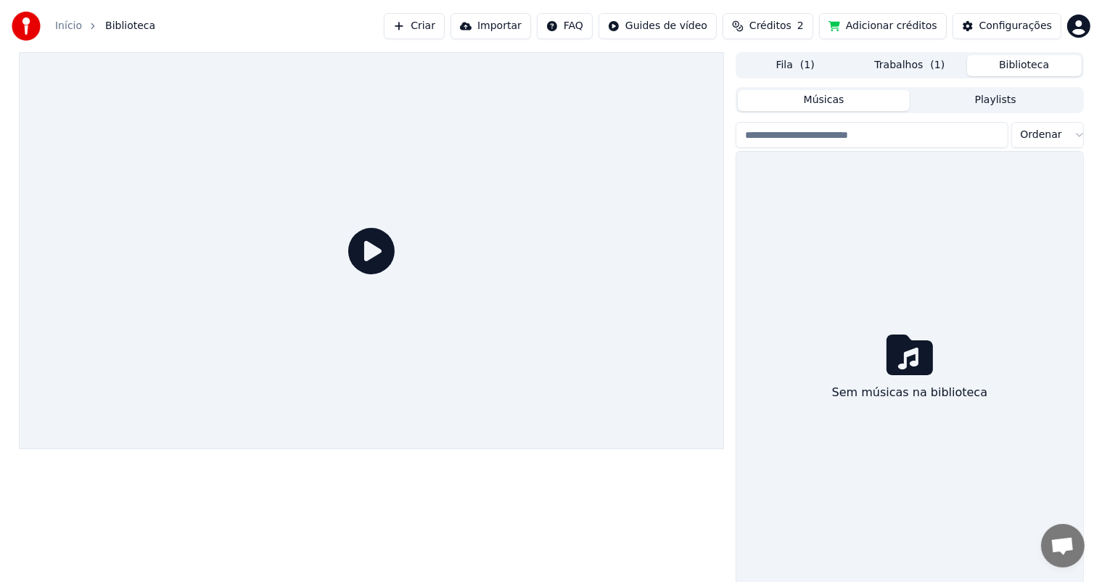
click at [791, 62] on button "Fila ( 1 )" at bounding box center [795, 65] width 115 height 21
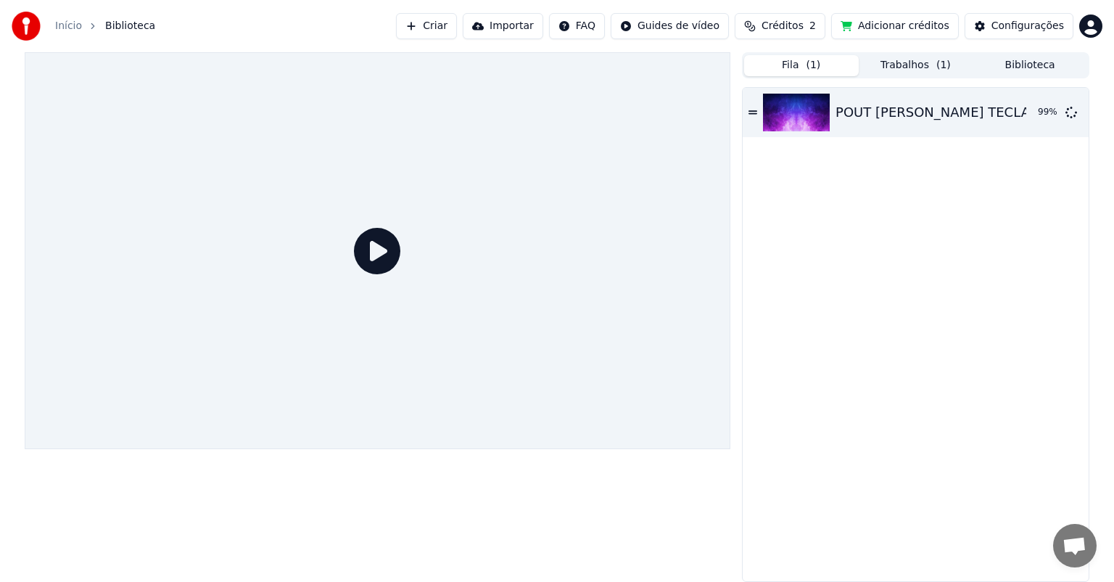
click at [929, 64] on button "Trabalhos ( 1 )" at bounding box center [916, 65] width 115 height 21
click at [809, 60] on span "( 1 )" at bounding box center [813, 65] width 15 height 15
click at [924, 26] on button "Adicionar créditos" at bounding box center [896, 26] width 128 height 26
click at [788, 107] on img at bounding box center [796, 113] width 67 height 38
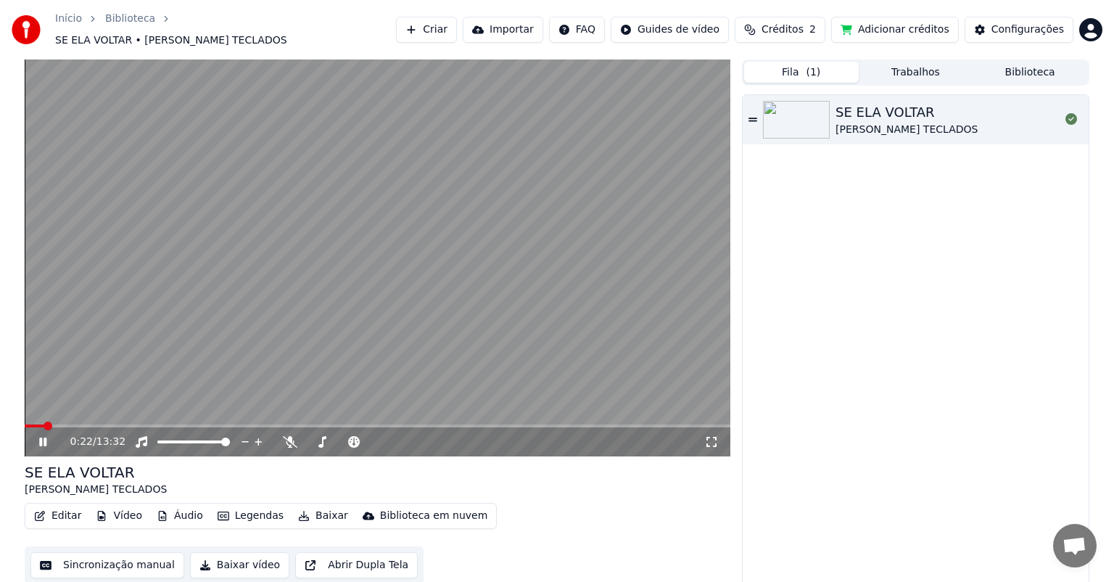
click at [66, 512] on button "Editar" at bounding box center [57, 516] width 59 height 20
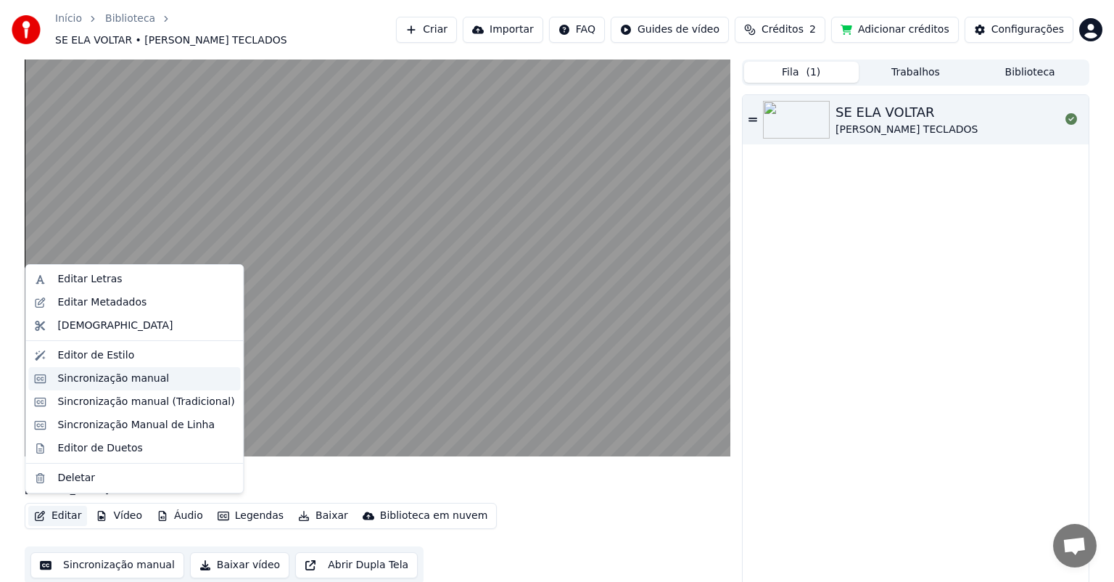
click at [136, 374] on div "Sincronização manual" at bounding box center [113, 378] width 112 height 15
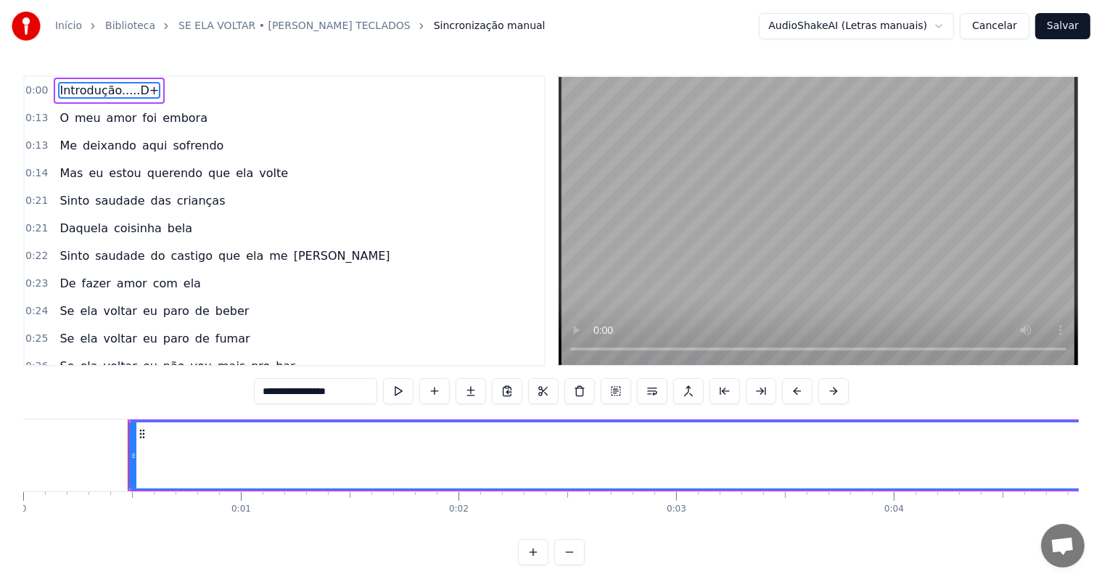
click at [401, 390] on button at bounding box center [398, 391] width 30 height 26
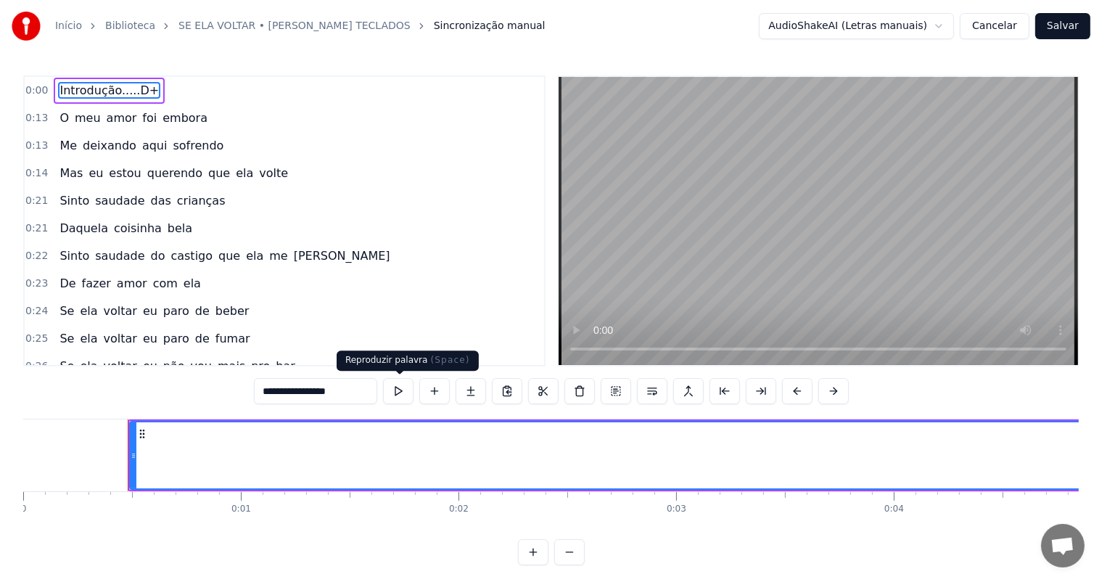
click at [401, 390] on button at bounding box center [398, 391] width 30 height 26
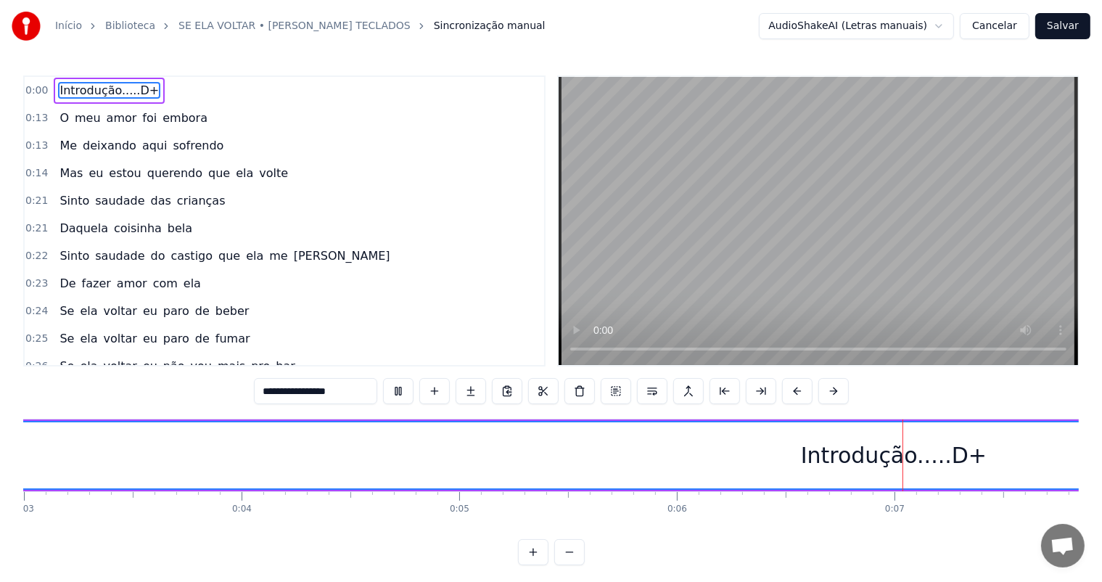
scroll to position [0, 1056]
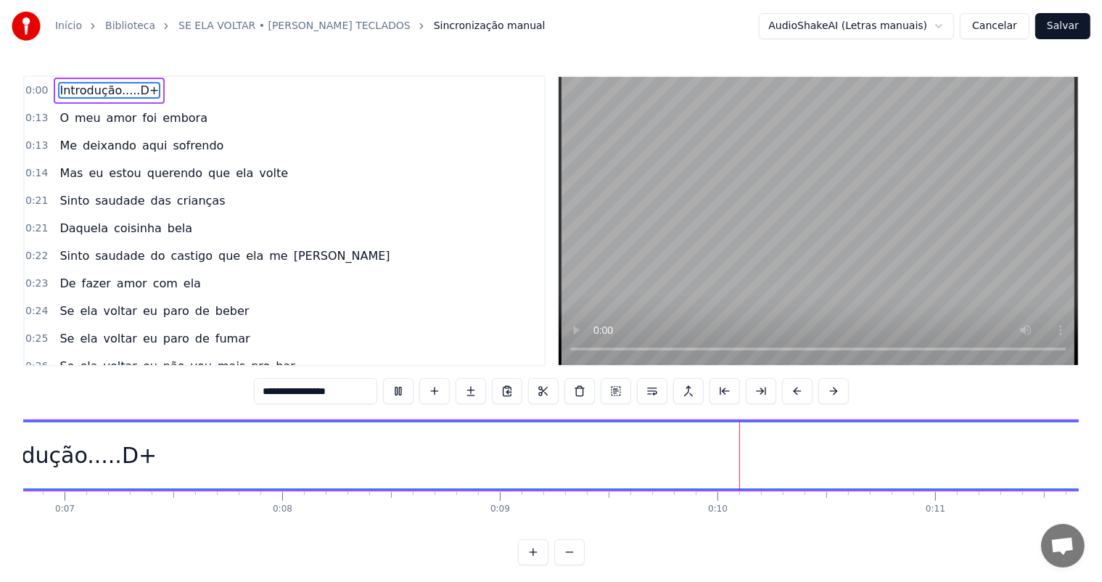
click at [54, 91] on div "Introdução.....D+" at bounding box center [109, 91] width 111 height 26
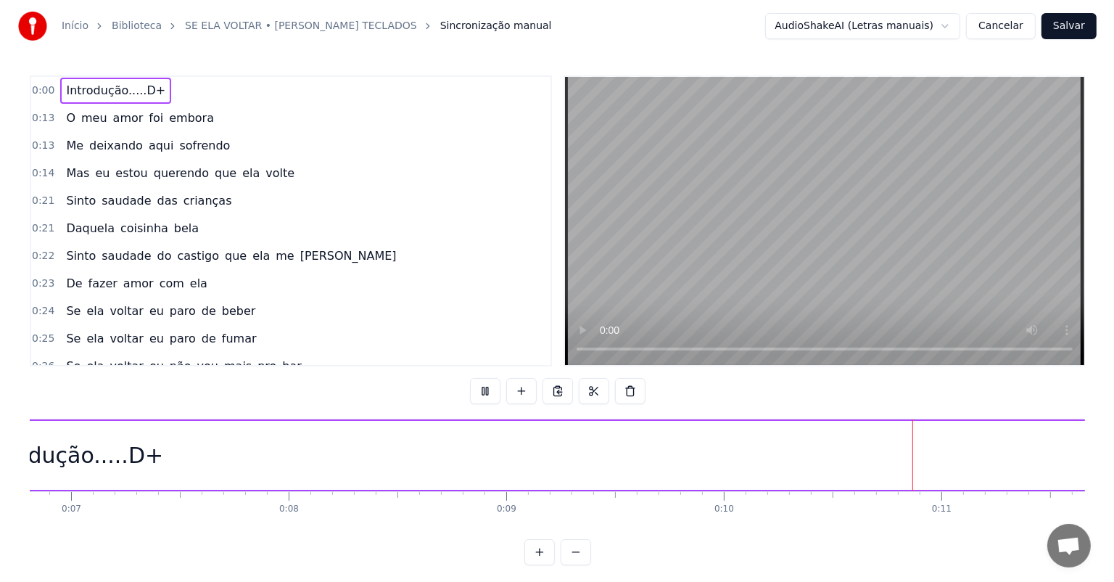
scroll to position [0, 2072]
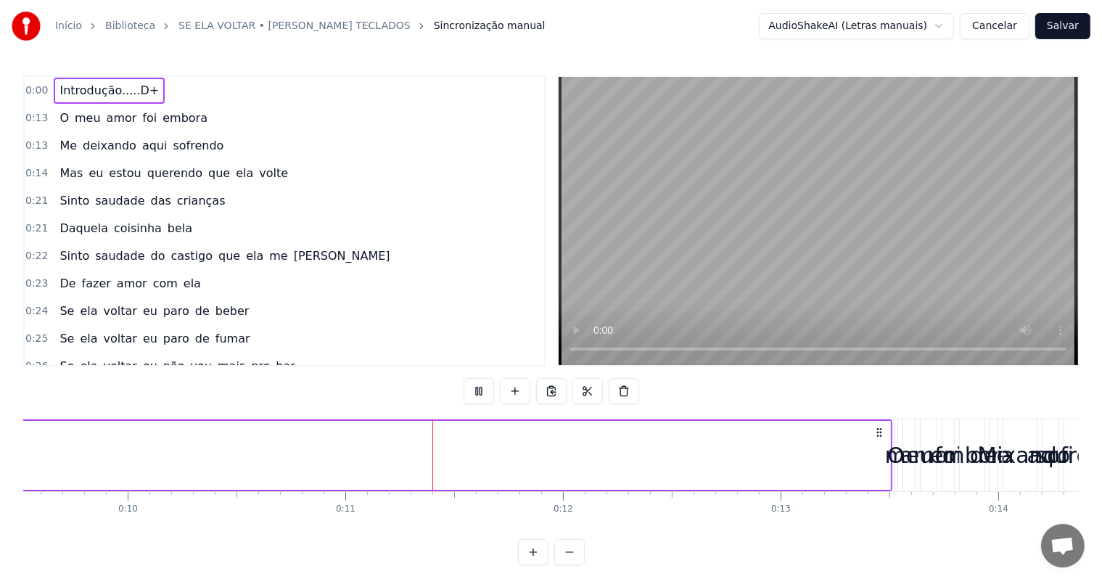
click at [54, 91] on div "Introdução.....D+" at bounding box center [109, 91] width 111 height 26
click at [1007, 25] on button "Cancelar" at bounding box center [995, 26] width 70 height 26
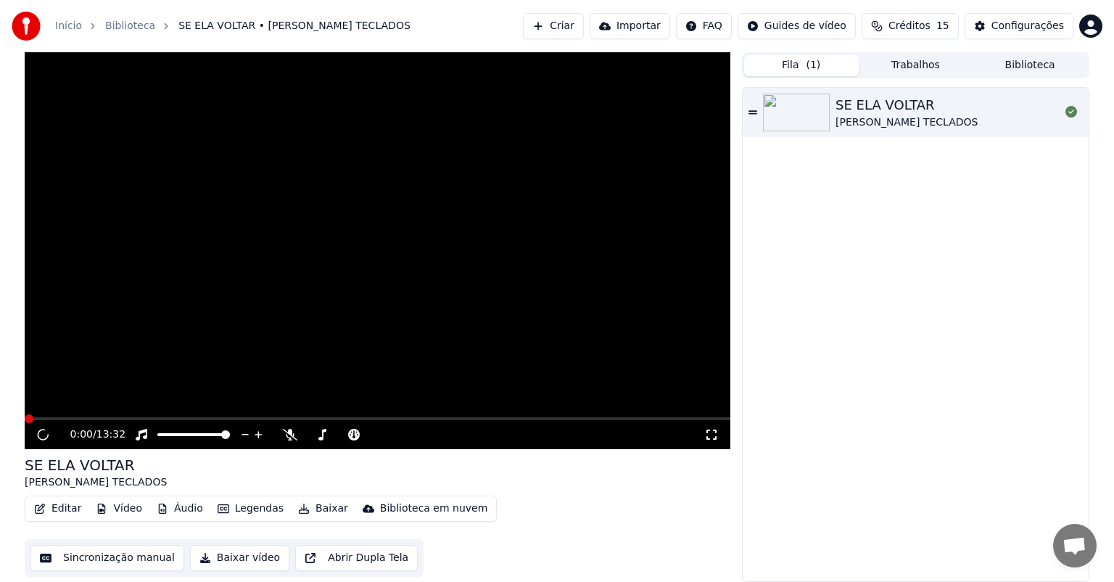
click at [129, 557] on button "Sincronização manual" at bounding box center [107, 558] width 154 height 26
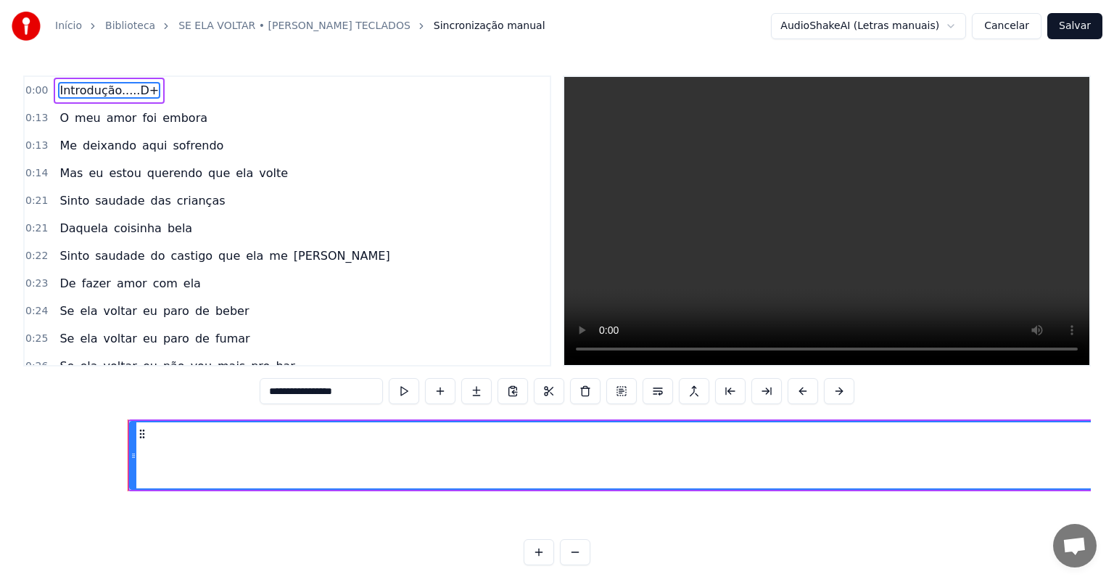
click at [263, 20] on link "SE ELA VOLTAR • [PERSON_NAME] TECLADOS" at bounding box center [294, 26] width 232 height 15
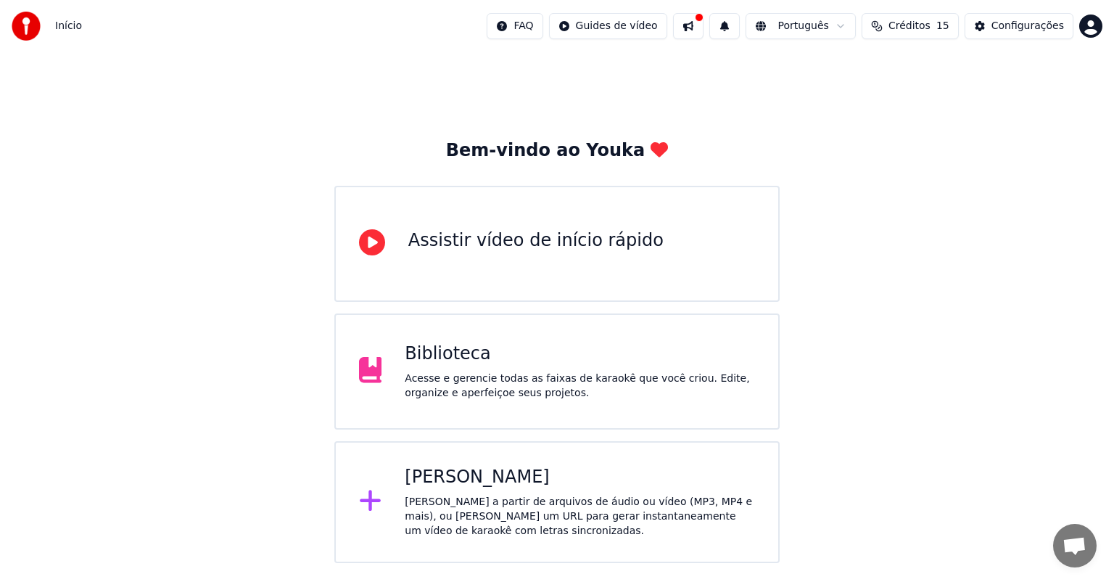
click at [451, 351] on div "Biblioteca" at bounding box center [580, 353] width 350 height 23
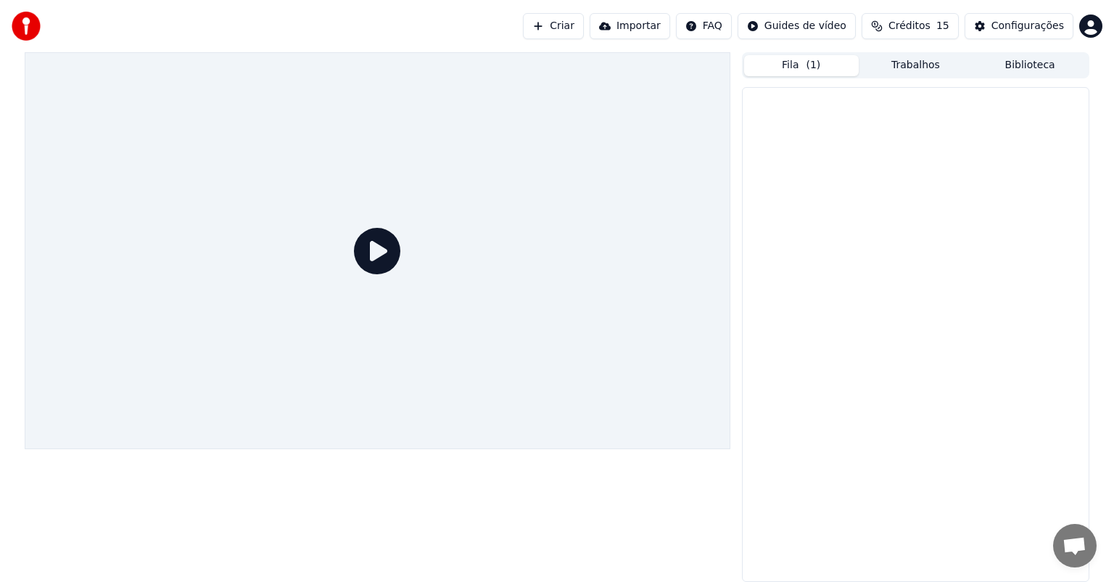
click at [922, 28] on span "Créditos" at bounding box center [910, 26] width 42 height 15
click at [610, 499] on div at bounding box center [378, 317] width 706 height 530
click at [956, 0] on div "Criar Importar FAQ Guides de vídeo Créditos 15 Configurações" at bounding box center [557, 26] width 1114 height 52
click at [357, 48] on div "Criar Importar FAQ Guides de vídeo Créditos 15 Configurações" at bounding box center [557, 26] width 1114 height 52
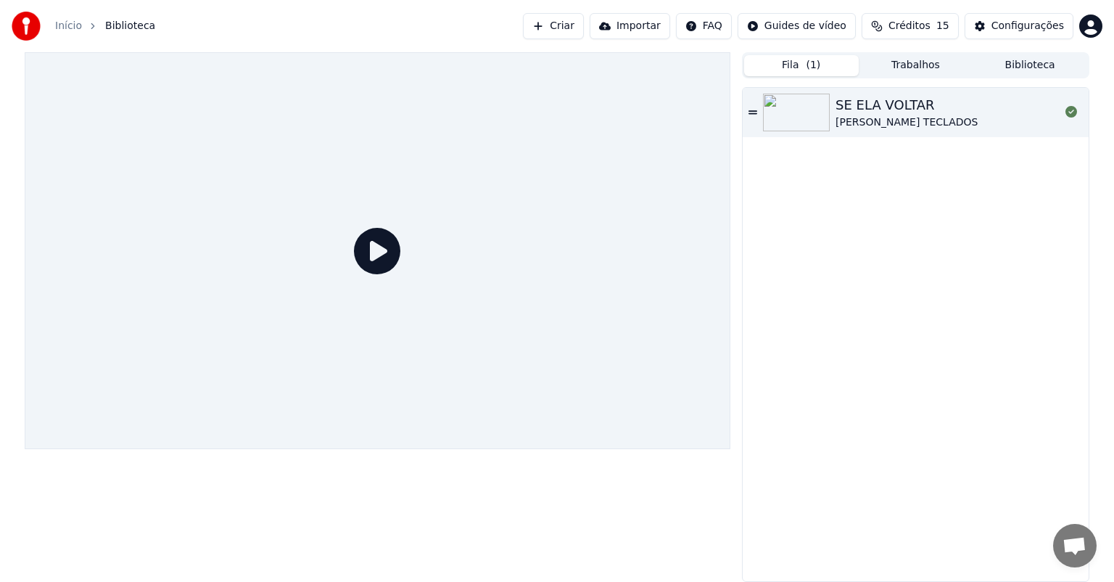
click at [808, 111] on div "Recarregar Restante Expiração ([PERSON_NAME]) 15 15 31 Atualizar" at bounding box center [921, 98] width 242 height 112
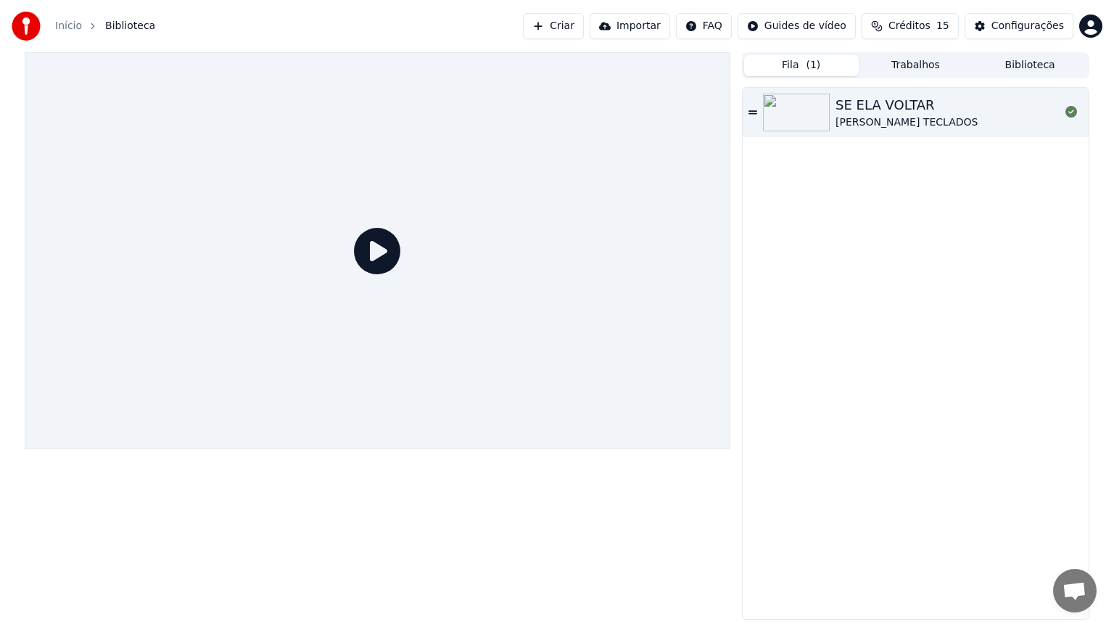
click at [800, 111] on div "Recarregar Restante Expiração ([PERSON_NAME]) 15 15 31 Atualizar" at bounding box center [921, 98] width 242 height 112
click at [800, 110] on div "Recarregar Restante Expiração ([PERSON_NAME]) 15 15 31 Atualizar" at bounding box center [921, 98] width 242 height 112
click at [793, 63] on button "Fila ( 1 )" at bounding box center [801, 65] width 115 height 21
click at [916, 66] on th "Restante" at bounding box center [909, 68] width 54 height 28
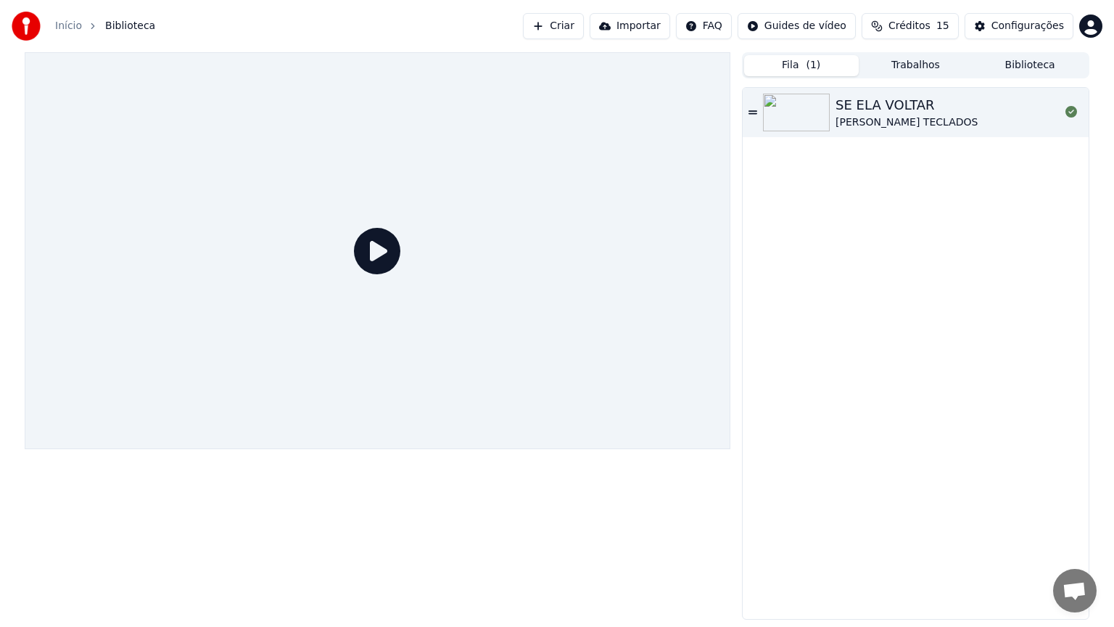
click at [919, 68] on th "Restante" at bounding box center [909, 68] width 54 height 28
click at [1035, 61] on div "Recarregar Restante Expiração ([PERSON_NAME]) 15 15 31 Atualizar" at bounding box center [921, 98] width 242 height 112
click at [814, 110] on div "Recarregar Restante Expiração ([PERSON_NAME]) 15 15 31 Atualizar" at bounding box center [921, 98] width 218 height 89
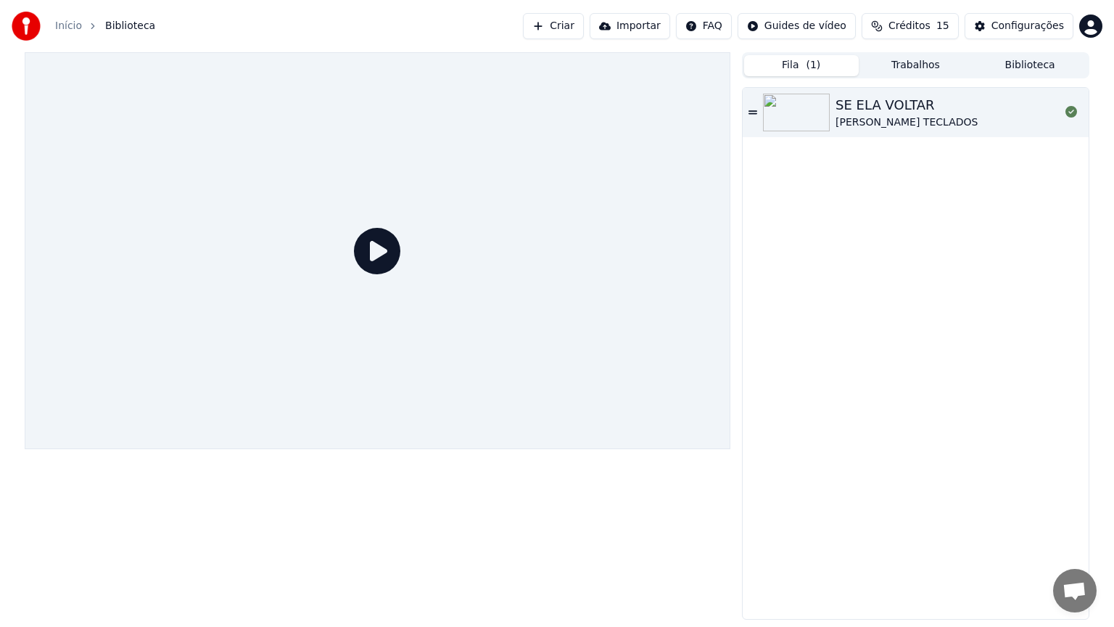
click at [754, 113] on icon at bounding box center [753, 112] width 9 height 4
click at [584, 26] on button "Criar" at bounding box center [553, 26] width 61 height 26
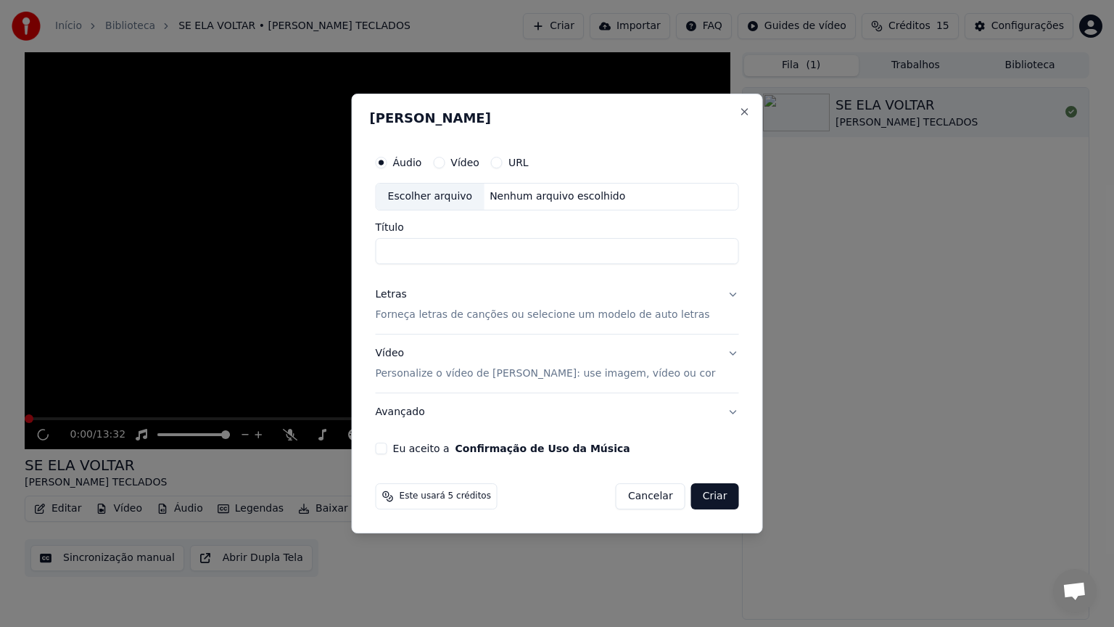
click at [723, 110] on div "0:00 / 13:32" at bounding box center [378, 250] width 706 height 397
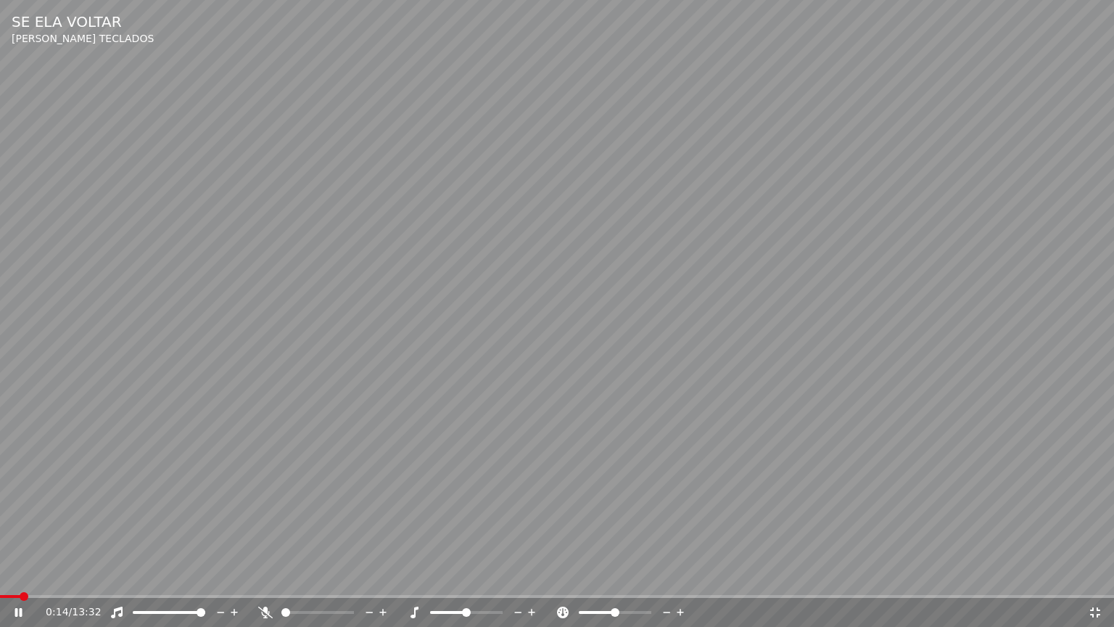
click at [1093, 581] on icon at bounding box center [1095, 613] width 15 height 12
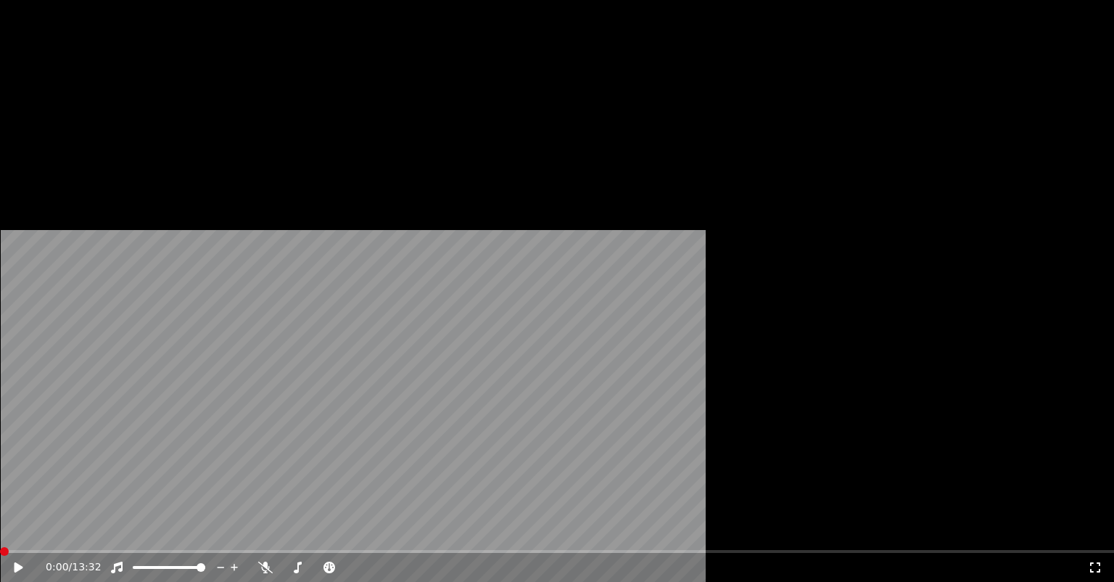
click at [123, 562] on icon at bounding box center [117, 568] width 12 height 12
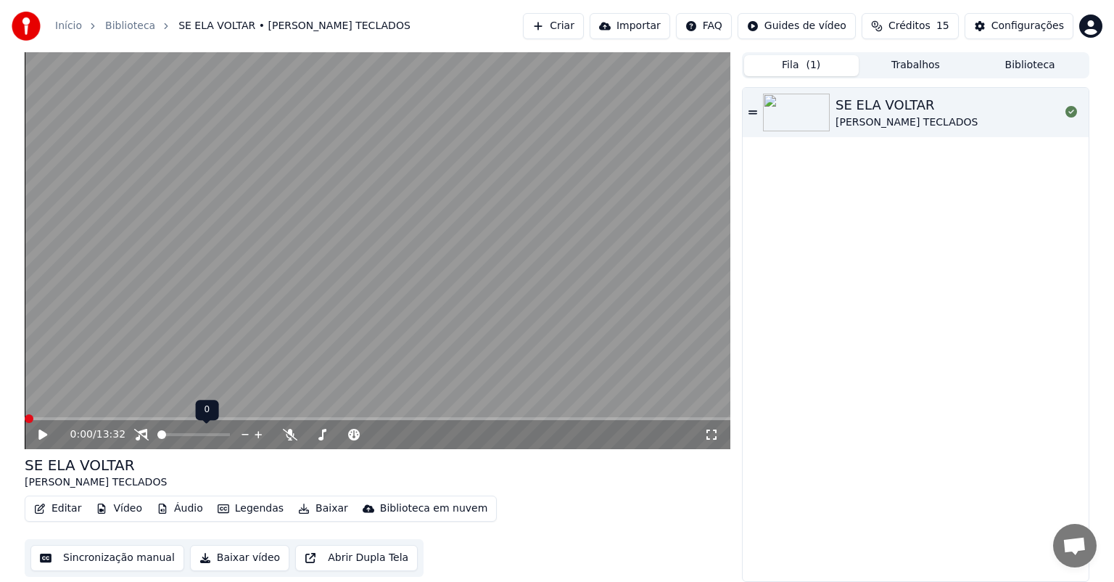
click at [139, 432] on icon at bounding box center [141, 435] width 15 height 12
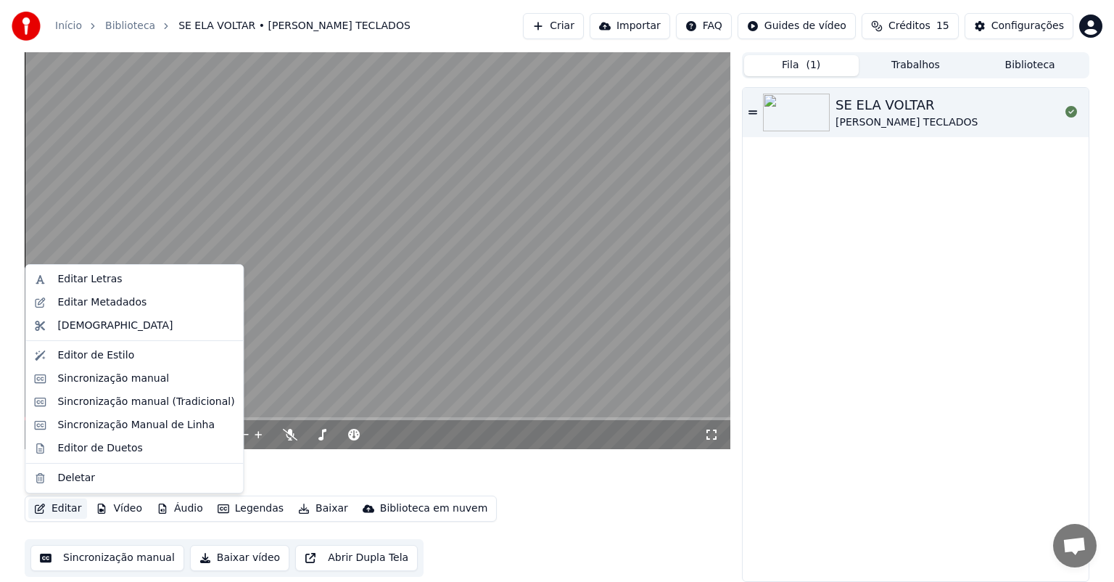
click at [59, 508] on button "Editar" at bounding box center [57, 508] width 59 height 20
click at [148, 423] on div "Sincronização Manual de Linha" at bounding box center [135, 425] width 157 height 15
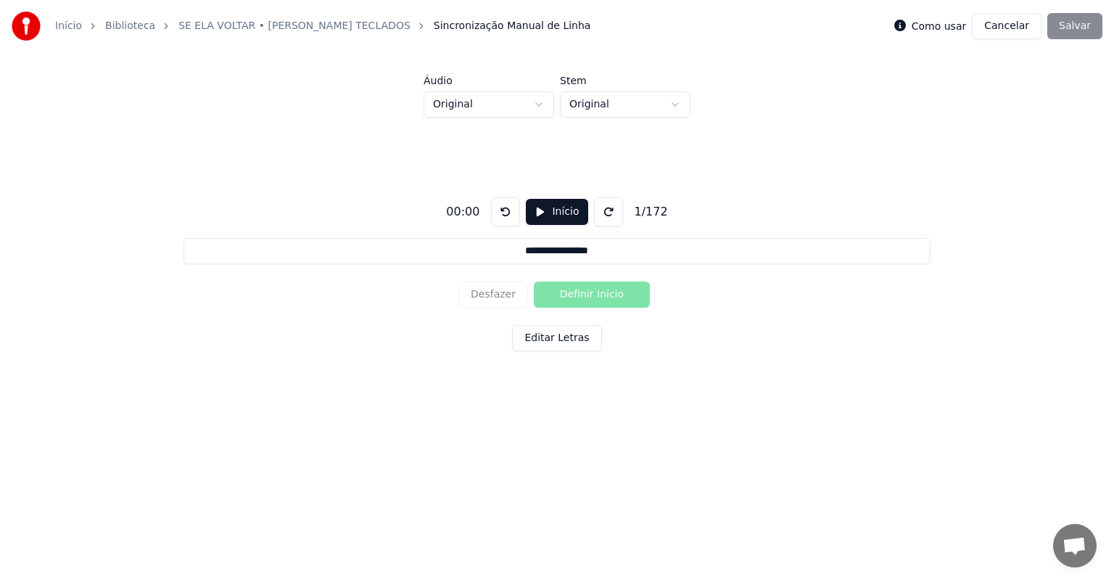
click at [539, 209] on button "Início" at bounding box center [557, 212] width 62 height 26
click at [562, 334] on button "Editar Letras" at bounding box center [556, 338] width 89 height 26
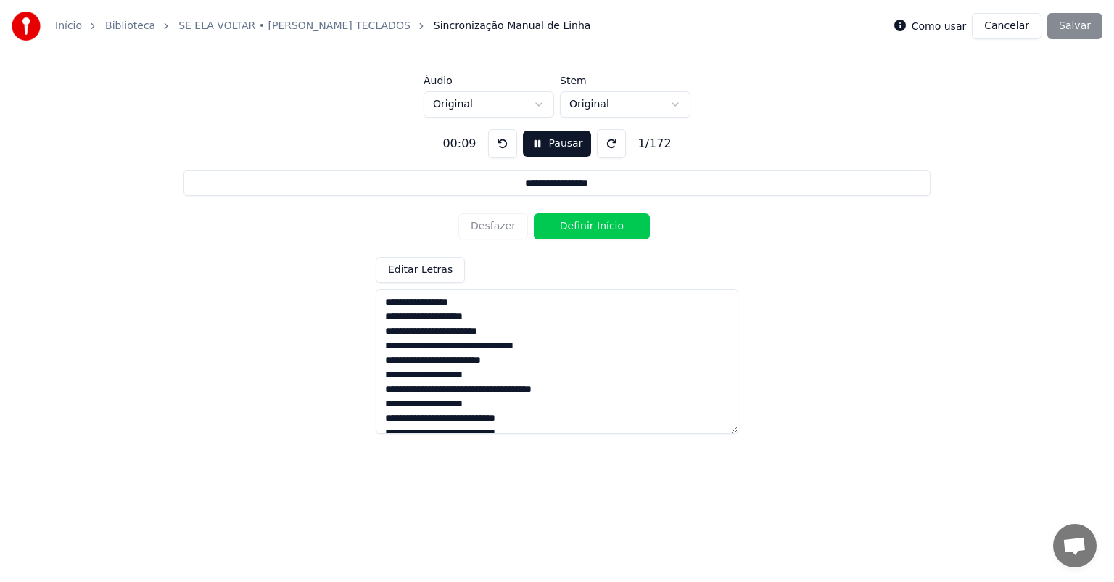
click at [383, 305] on textarea at bounding box center [557, 361] width 363 height 145
click at [593, 226] on button "Definir Início" at bounding box center [592, 226] width 116 height 26
click at [467, 305] on textarea at bounding box center [557, 361] width 363 height 145
click at [522, 186] on input "**********" at bounding box center [557, 183] width 747 height 26
click at [513, 183] on input "**********" at bounding box center [557, 183] width 747 height 26
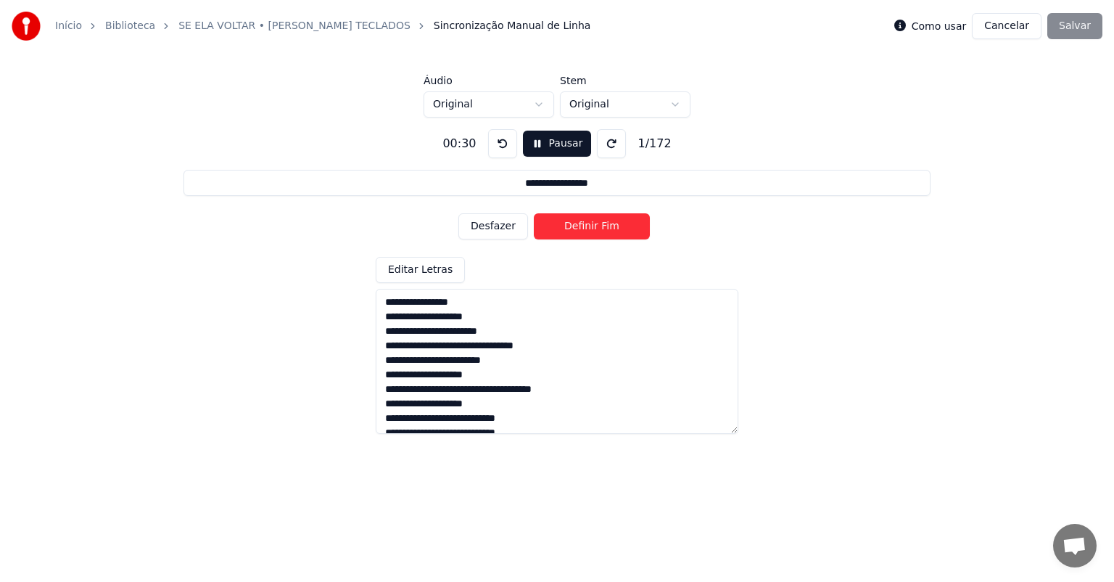
click at [501, 226] on button "Desfazer" at bounding box center [494, 226] width 70 height 26
click at [564, 225] on button "Definir Início" at bounding box center [592, 226] width 116 height 26
click at [607, 226] on button "Definir Fim" at bounding box center [592, 226] width 116 height 26
click at [606, 225] on button "Definir Início" at bounding box center [592, 226] width 116 height 26
click at [606, 225] on button "Definir Fim" at bounding box center [592, 226] width 116 height 26
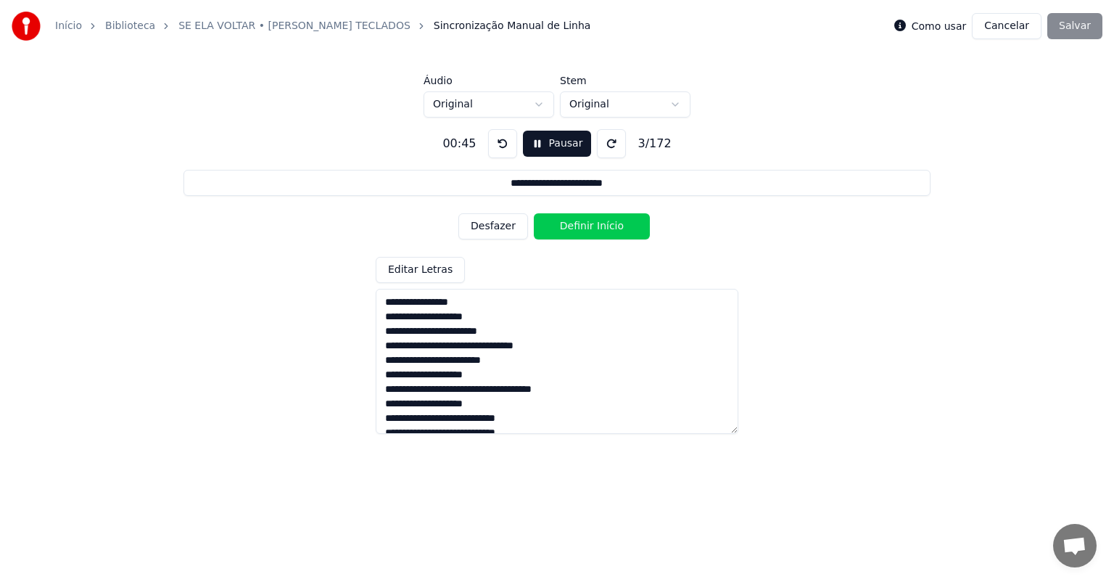
click at [597, 230] on button "Definir Início" at bounding box center [592, 226] width 116 height 26
click at [604, 224] on button "Definir Fim" at bounding box center [592, 226] width 116 height 26
click at [602, 225] on button "Definir Início" at bounding box center [592, 226] width 116 height 26
click at [602, 225] on button "Definir Fim" at bounding box center [592, 226] width 116 height 26
click at [494, 225] on button "Desfazer" at bounding box center [494, 226] width 70 height 26
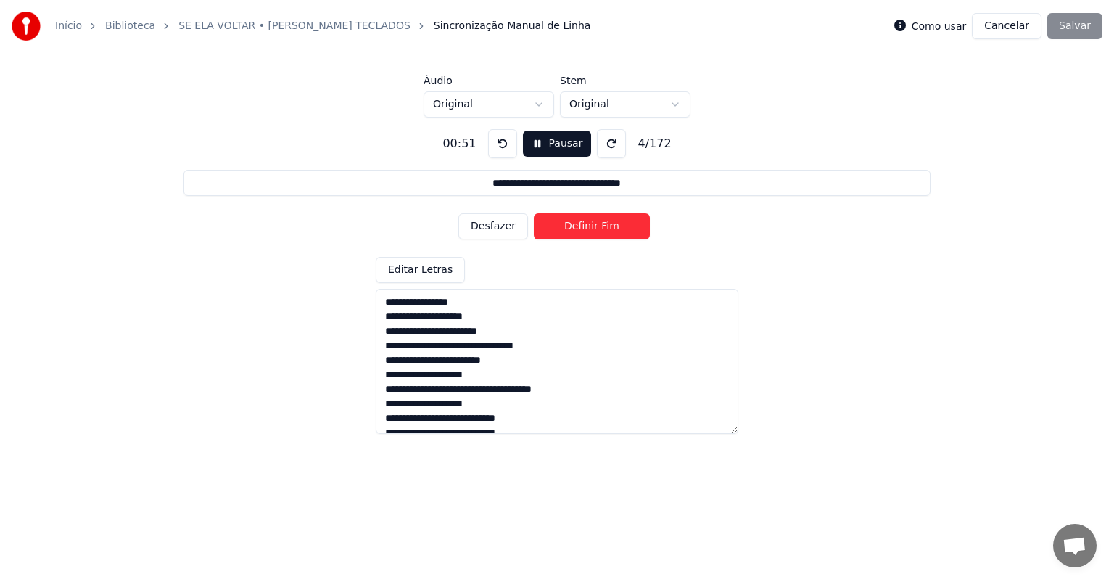
click at [491, 224] on button "Desfazer" at bounding box center [494, 226] width 70 height 26
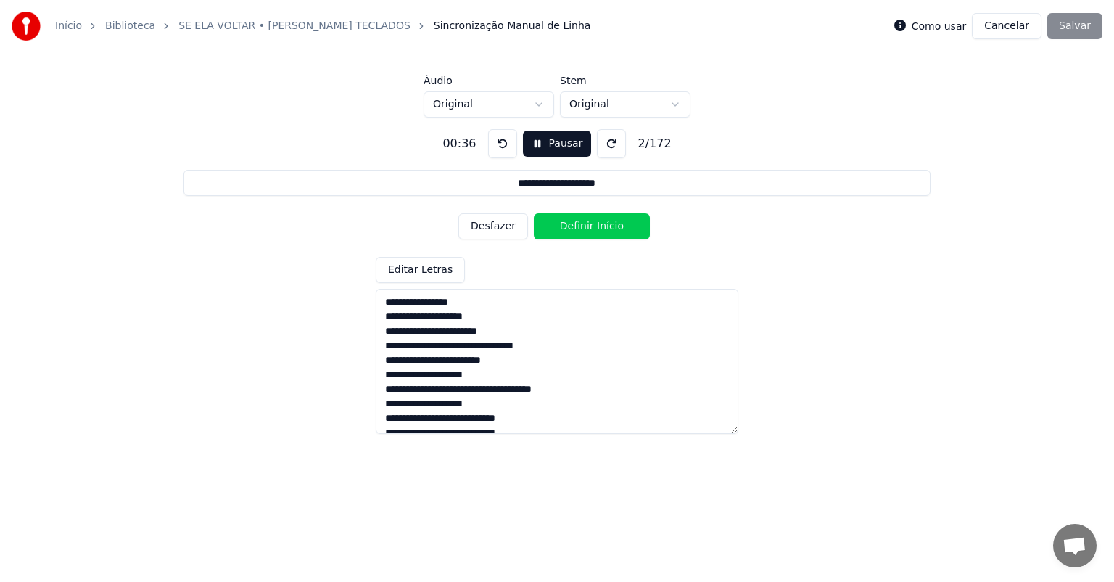
click at [490, 226] on button "Desfazer" at bounding box center [494, 226] width 70 height 26
click at [488, 226] on button "Desfazer" at bounding box center [494, 226] width 70 height 26
click at [488, 226] on div "Desfazer Definir Início" at bounding box center [557, 227] width 197 height 38
click at [488, 228] on div "Desfazer Definir Início" at bounding box center [557, 227] width 197 height 38
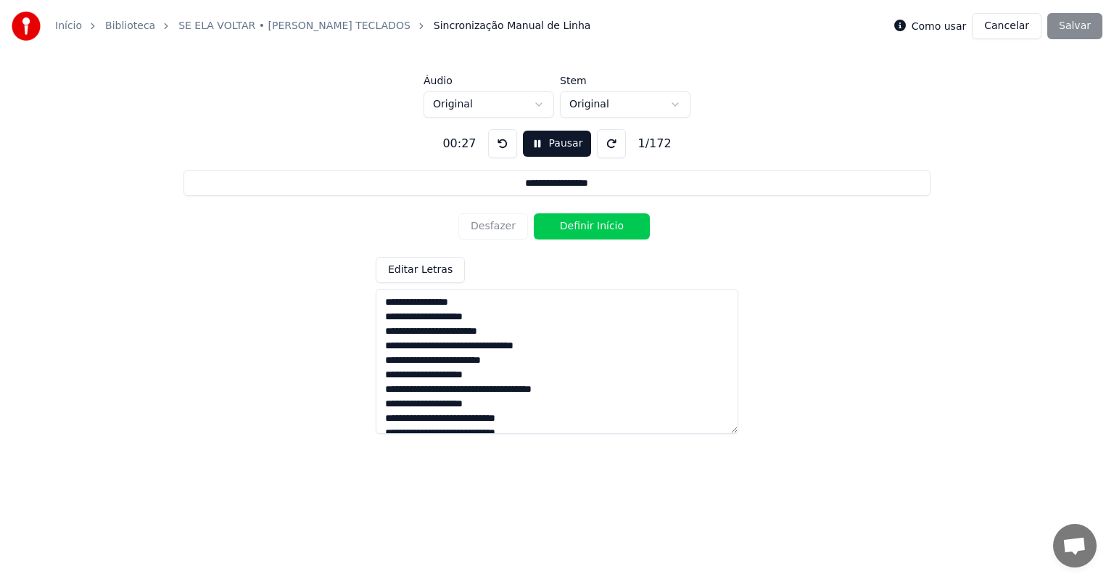
click at [498, 141] on button at bounding box center [502, 143] width 29 height 29
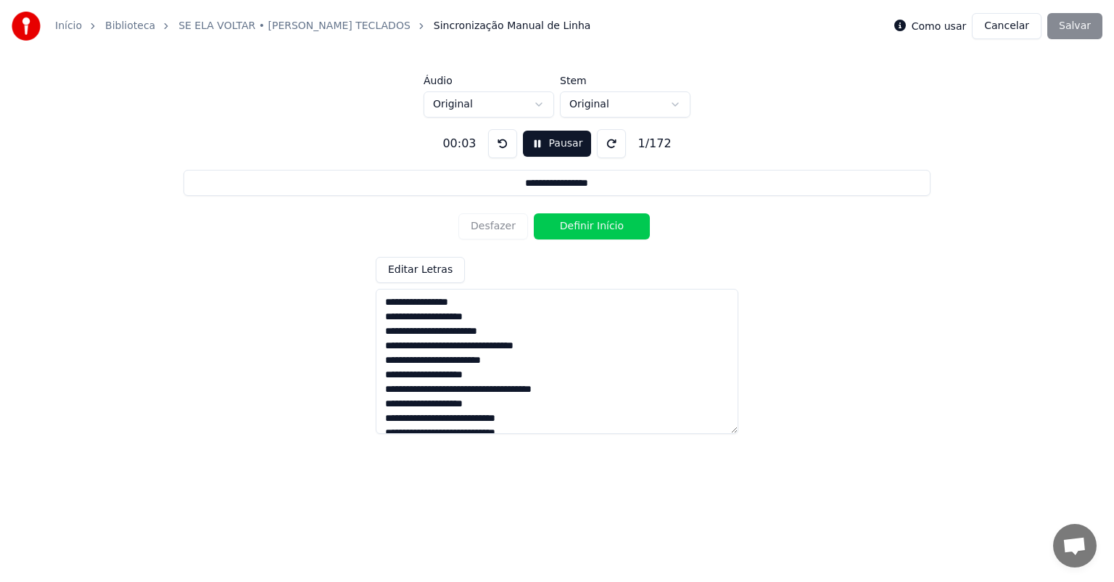
click at [498, 141] on button at bounding box center [502, 143] width 29 height 29
click at [565, 229] on button "Definir Início" at bounding box center [592, 226] width 116 height 26
click at [611, 224] on button "Definir Fim" at bounding box center [592, 226] width 116 height 26
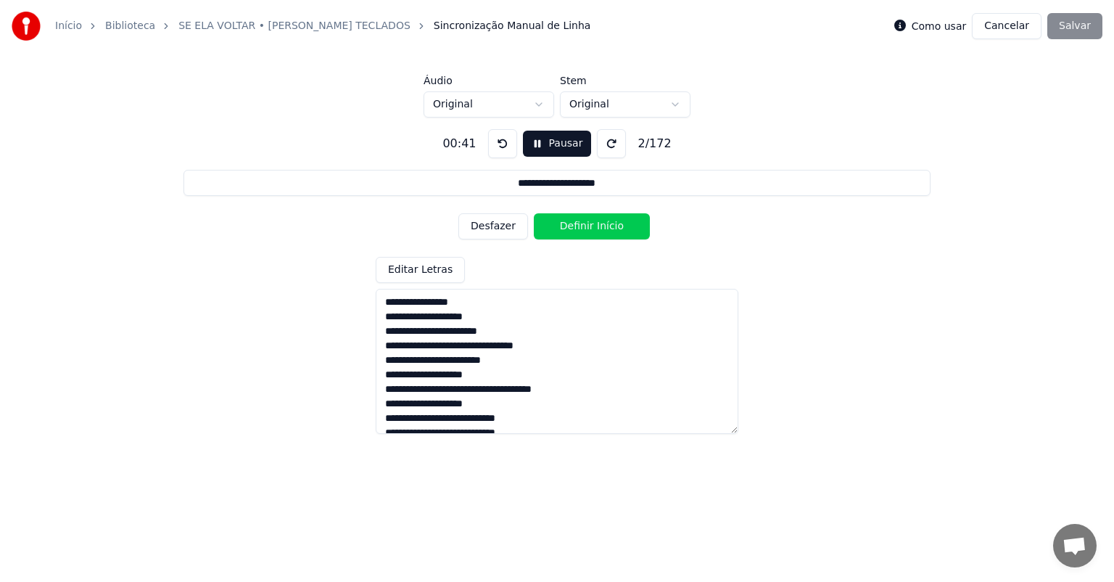
click at [574, 224] on button "Definir Início" at bounding box center [592, 226] width 116 height 26
click at [574, 224] on button "Definir Fim" at bounding box center [592, 226] width 116 height 26
click at [574, 224] on button "Definir Início" at bounding box center [592, 226] width 116 height 26
click at [574, 224] on button "Definir Fim" at bounding box center [592, 226] width 116 height 26
click at [574, 224] on button "Definir Início" at bounding box center [592, 226] width 116 height 26
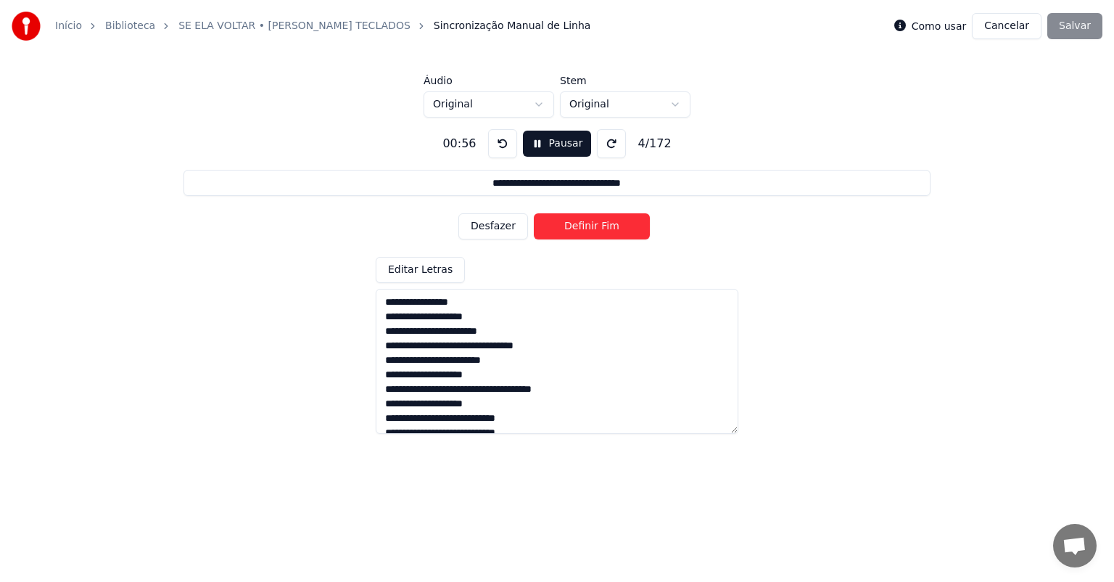
click at [573, 224] on button "Definir Fim" at bounding box center [592, 226] width 116 height 26
click at [570, 221] on button "Definir Início" at bounding box center [592, 226] width 116 height 26
click at [570, 221] on button "Definir Fim" at bounding box center [592, 226] width 116 height 26
click at [570, 221] on button "Definir Início" at bounding box center [592, 226] width 116 height 26
click at [570, 221] on button "Definir Fim" at bounding box center [592, 226] width 116 height 26
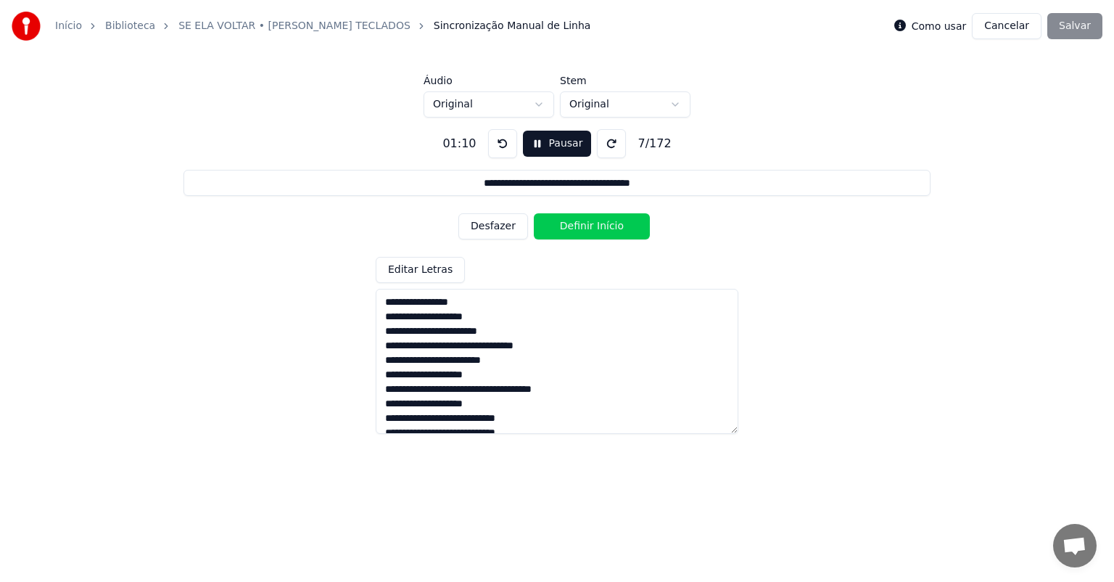
click at [570, 221] on button "Definir Início" at bounding box center [592, 226] width 116 height 26
click at [570, 221] on button "Definir Fim" at bounding box center [592, 226] width 116 height 26
click at [570, 221] on button "Definir Início" at bounding box center [592, 226] width 116 height 26
click at [570, 221] on button "Definir Fim" at bounding box center [592, 226] width 116 height 26
click at [570, 221] on button "Definir Início" at bounding box center [592, 226] width 116 height 26
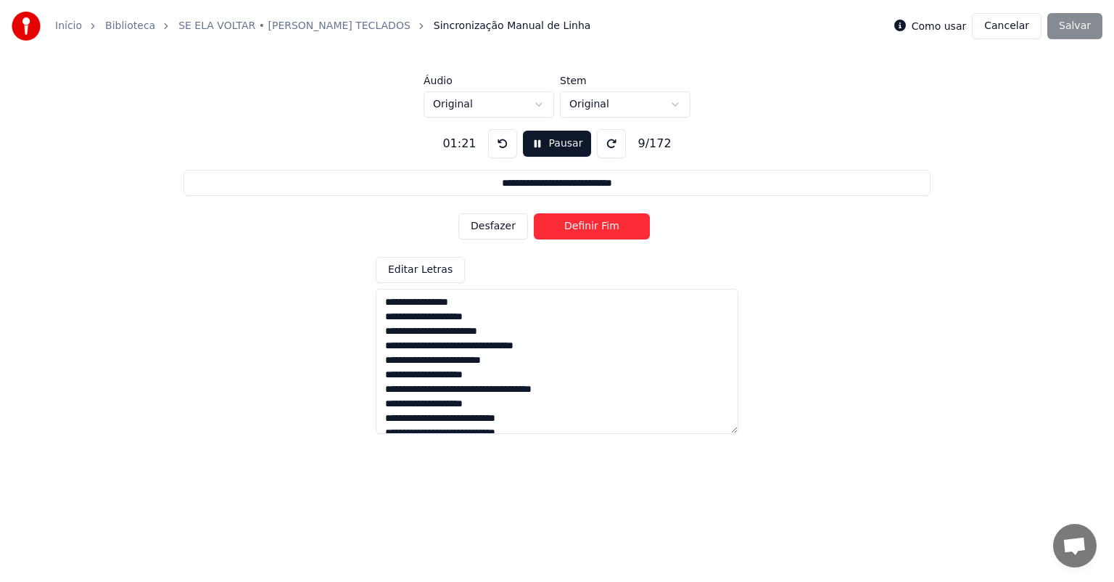
click at [570, 221] on button "Definir Fim" at bounding box center [592, 226] width 116 height 26
click at [570, 221] on button "Definir Início" at bounding box center [592, 226] width 116 height 26
click at [570, 221] on button "Definir Fim" at bounding box center [592, 226] width 116 height 26
click at [570, 221] on button "Definir Início" at bounding box center [592, 226] width 116 height 26
click at [570, 221] on button "Definir Fim" at bounding box center [592, 226] width 116 height 26
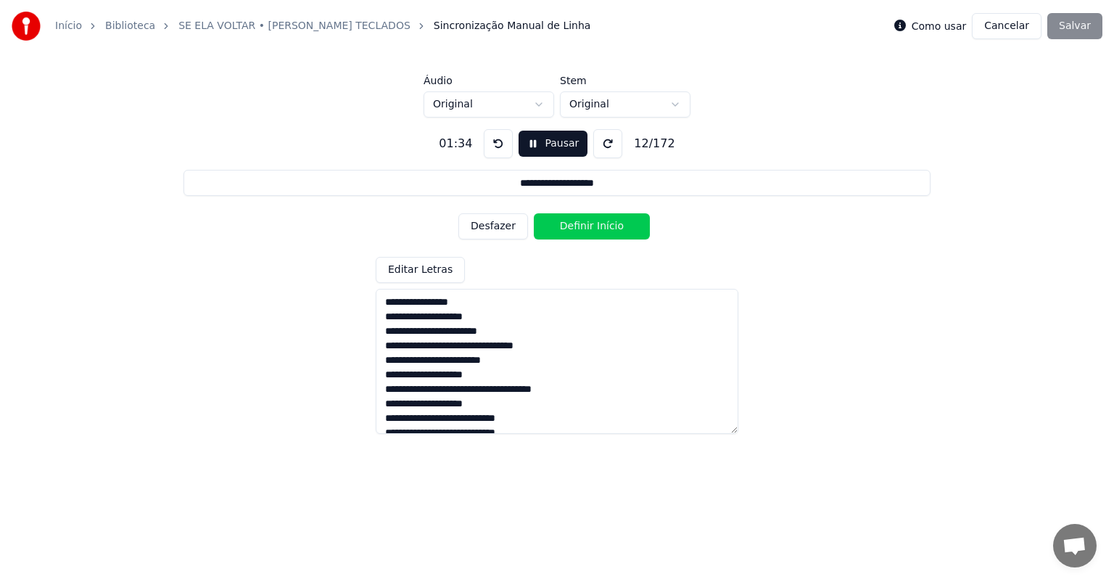
click at [570, 221] on button "Definir Início" at bounding box center [592, 226] width 116 height 26
click at [570, 221] on button "Definir Fim" at bounding box center [592, 226] width 116 height 26
click at [570, 221] on button "Definir Início" at bounding box center [592, 226] width 116 height 26
click at [538, 144] on button "Pausar" at bounding box center [553, 144] width 69 height 26
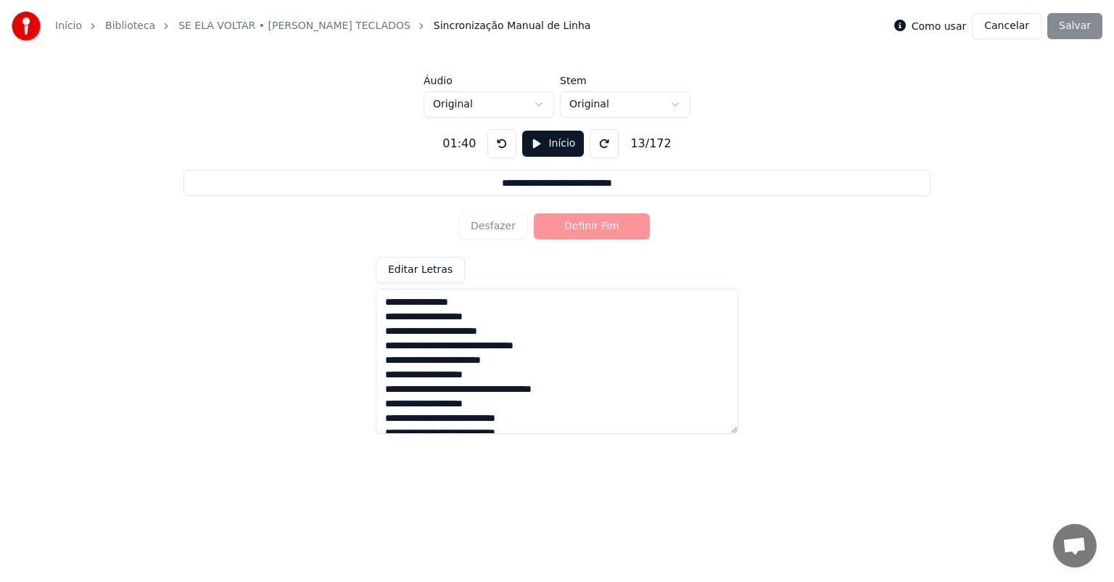
click at [502, 227] on div "Desfazer Definir Fim" at bounding box center [557, 227] width 197 height 38
click at [534, 144] on button "Início" at bounding box center [553, 144] width 62 height 26
click at [496, 226] on button "Desfazer" at bounding box center [494, 226] width 70 height 26
click at [494, 143] on button at bounding box center [498, 143] width 29 height 29
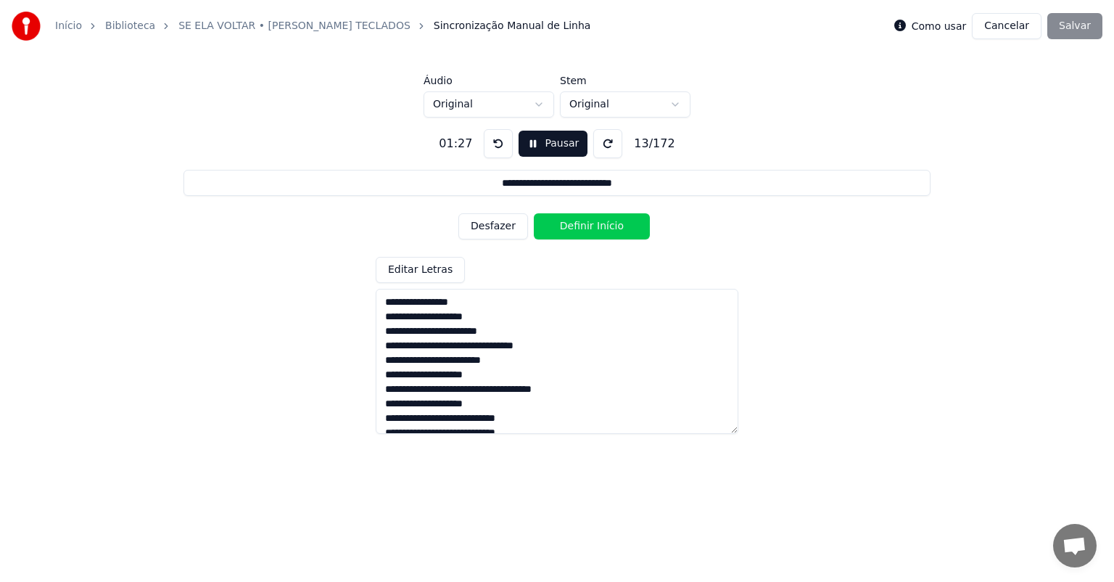
click at [494, 143] on button at bounding box center [498, 143] width 29 height 29
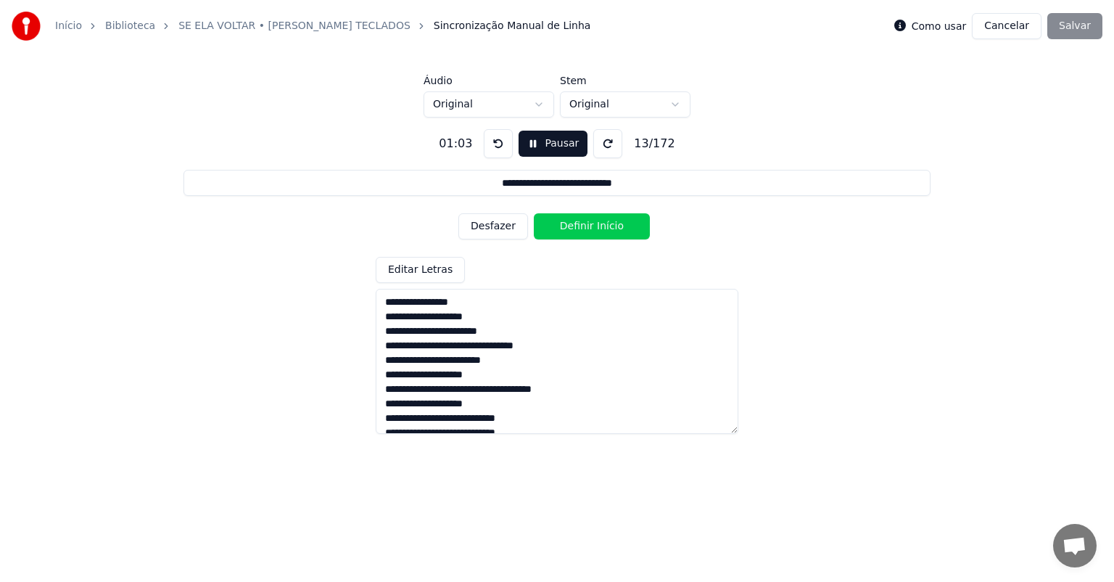
click at [494, 143] on button at bounding box center [498, 143] width 29 height 29
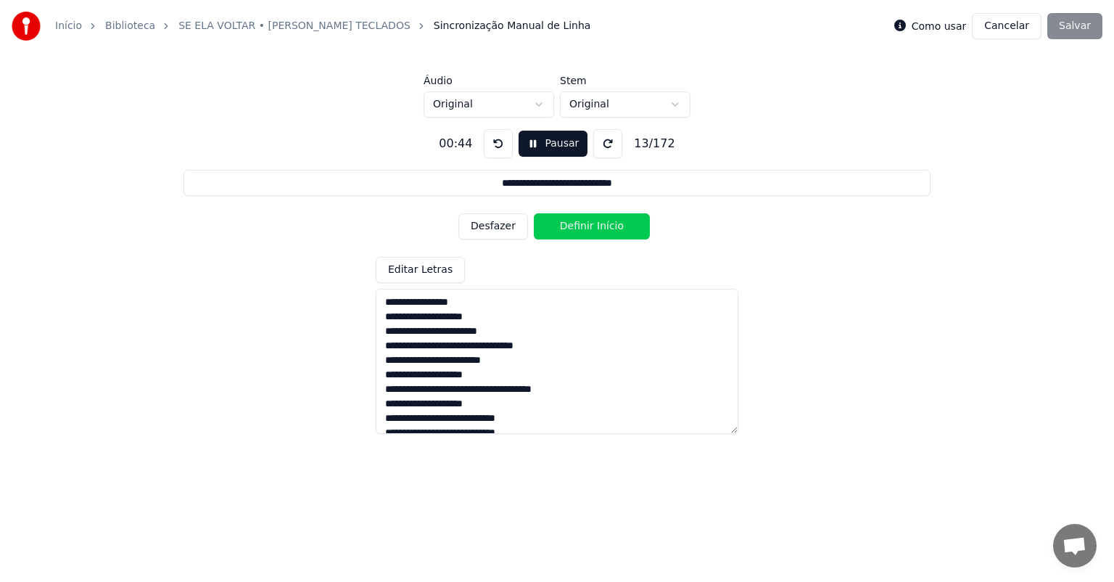
click at [494, 143] on button at bounding box center [498, 143] width 29 height 29
click at [493, 143] on button at bounding box center [498, 143] width 29 height 29
click at [493, 144] on button at bounding box center [498, 143] width 29 height 29
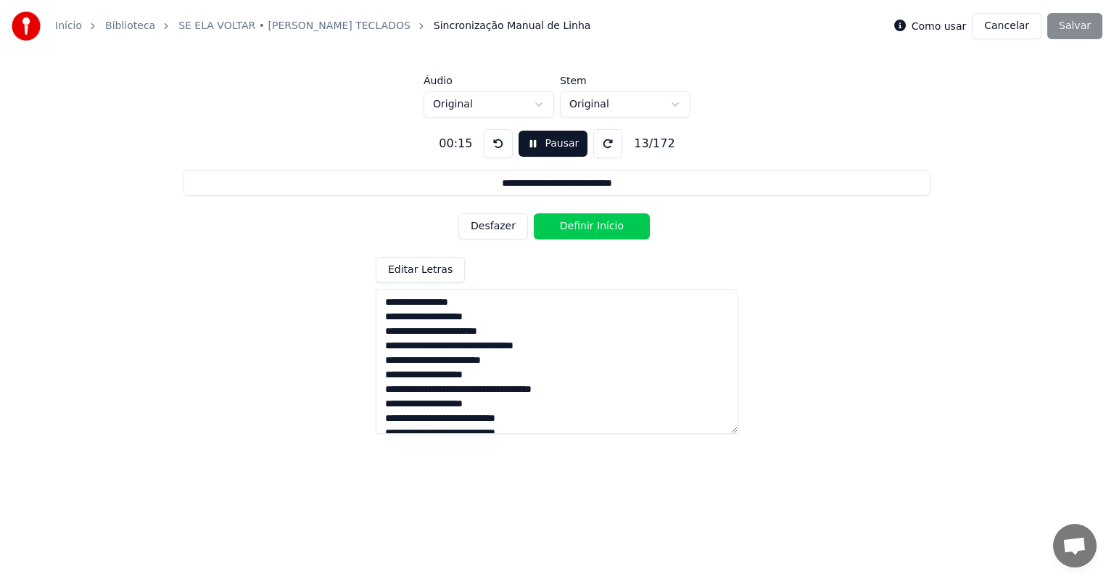
click at [493, 144] on button at bounding box center [498, 143] width 29 height 29
click at [538, 139] on button "Pausar" at bounding box center [553, 144] width 69 height 26
click at [509, 142] on button at bounding box center [502, 143] width 29 height 29
click at [508, 142] on button at bounding box center [502, 143] width 29 height 29
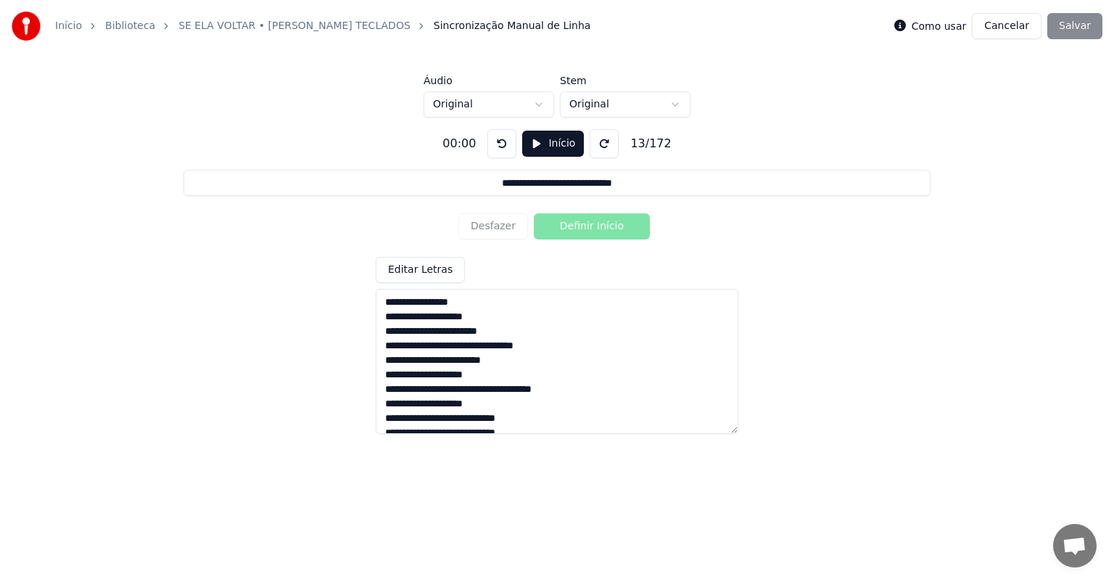
click at [507, 141] on button at bounding box center [502, 143] width 29 height 29
click at [541, 137] on button "Início" at bounding box center [553, 144] width 62 height 26
click at [498, 137] on button at bounding box center [498, 143] width 29 height 29
click at [498, 138] on button at bounding box center [498, 143] width 29 height 29
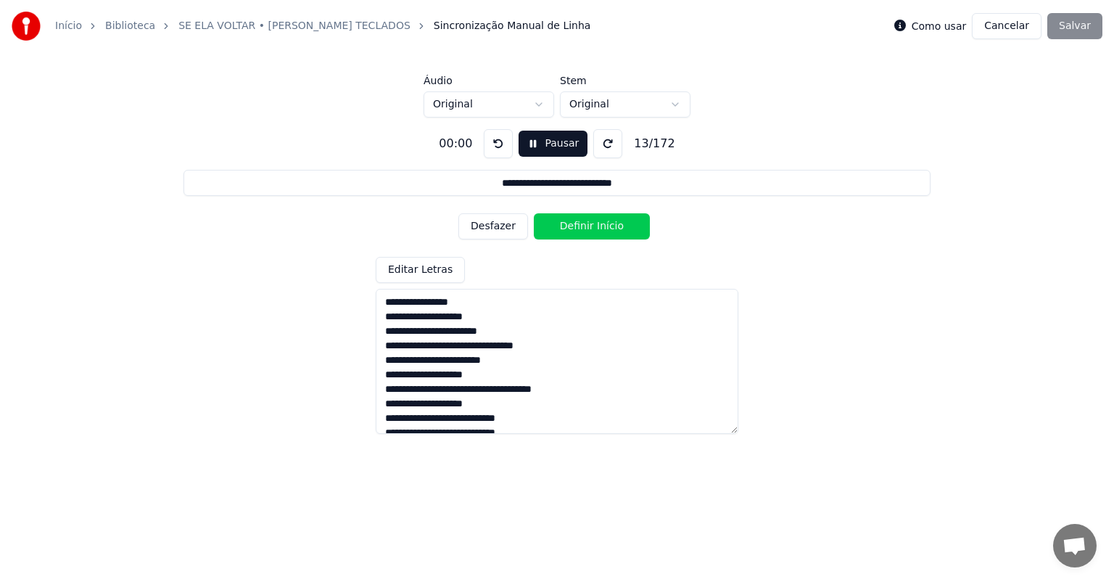
click at [498, 138] on button at bounding box center [498, 143] width 29 height 29
drag, startPoint x: 496, startPoint y: 137, endPoint x: 502, endPoint y: 215, distance: 78.6
click at [496, 144] on button at bounding box center [498, 143] width 29 height 29
click at [502, 221] on button "Desfazer" at bounding box center [494, 226] width 70 height 26
click at [500, 228] on button "Desfazer" at bounding box center [494, 226] width 70 height 26
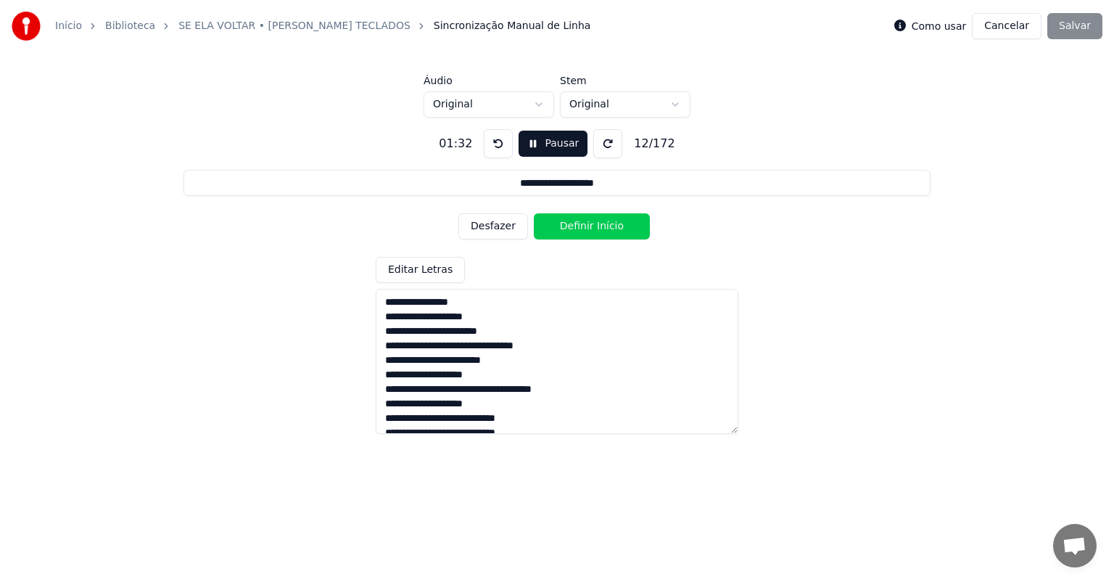
click at [500, 228] on button "Desfazer" at bounding box center [494, 226] width 70 height 26
click at [500, 227] on button "Desfazer" at bounding box center [494, 226] width 70 height 26
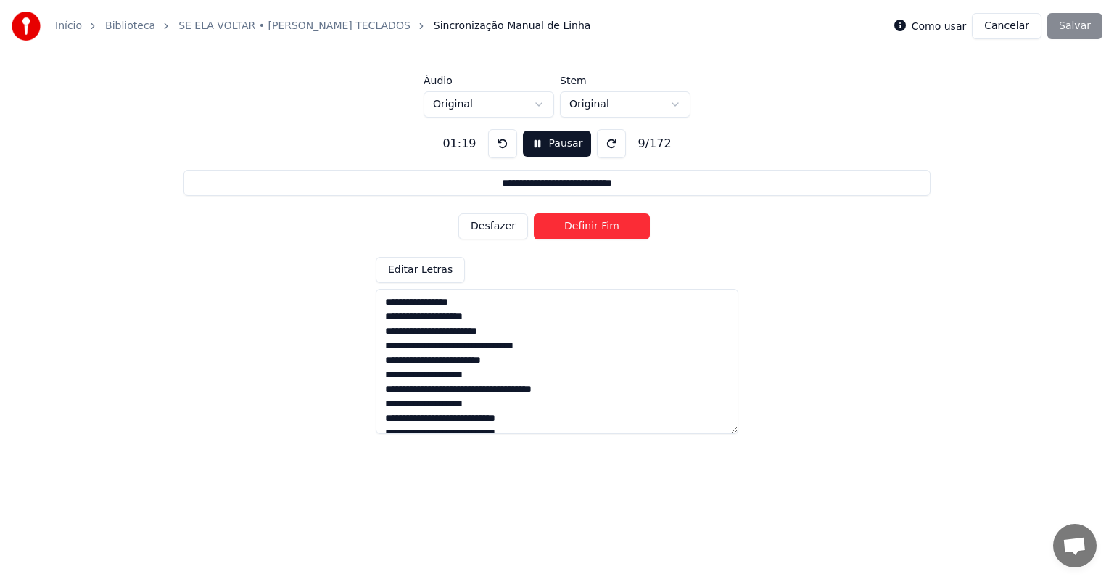
click at [500, 227] on button "Desfazer" at bounding box center [494, 226] width 70 height 26
drag, startPoint x: 500, startPoint y: 227, endPoint x: 496, endPoint y: 203, distance: 24.3
click at [500, 223] on button "Desfazer" at bounding box center [494, 226] width 70 height 26
drag, startPoint x: 424, startPoint y: 299, endPoint x: 412, endPoint y: 300, distance: 11.7
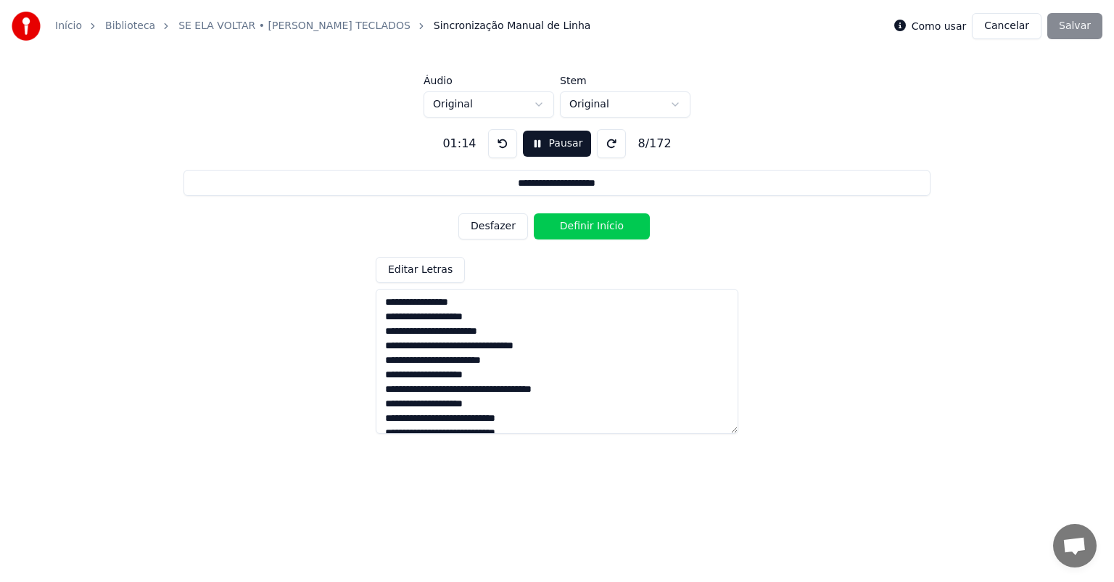
click at [424, 300] on textarea at bounding box center [557, 361] width 363 height 145
click at [498, 141] on button at bounding box center [502, 143] width 29 height 29
click at [498, 142] on button at bounding box center [502, 143] width 29 height 29
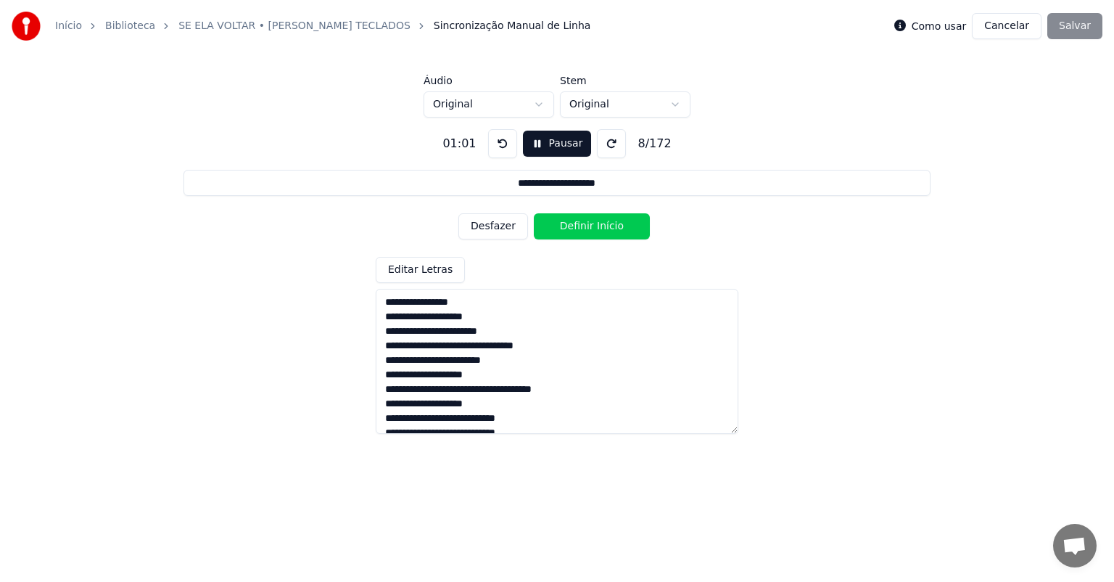
click at [498, 142] on button at bounding box center [502, 143] width 29 height 29
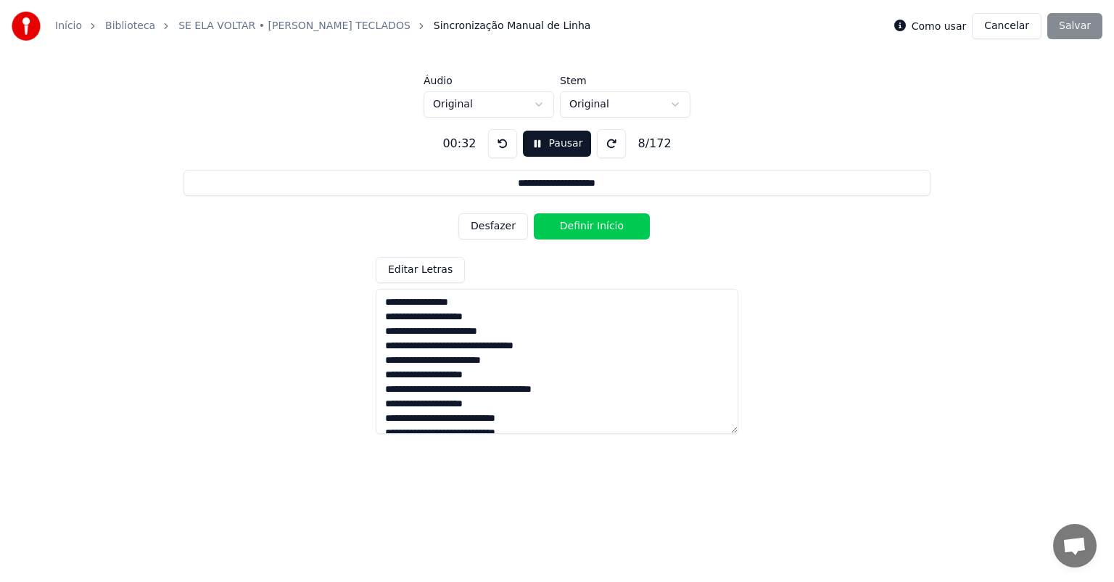
click at [498, 142] on button at bounding box center [502, 143] width 29 height 29
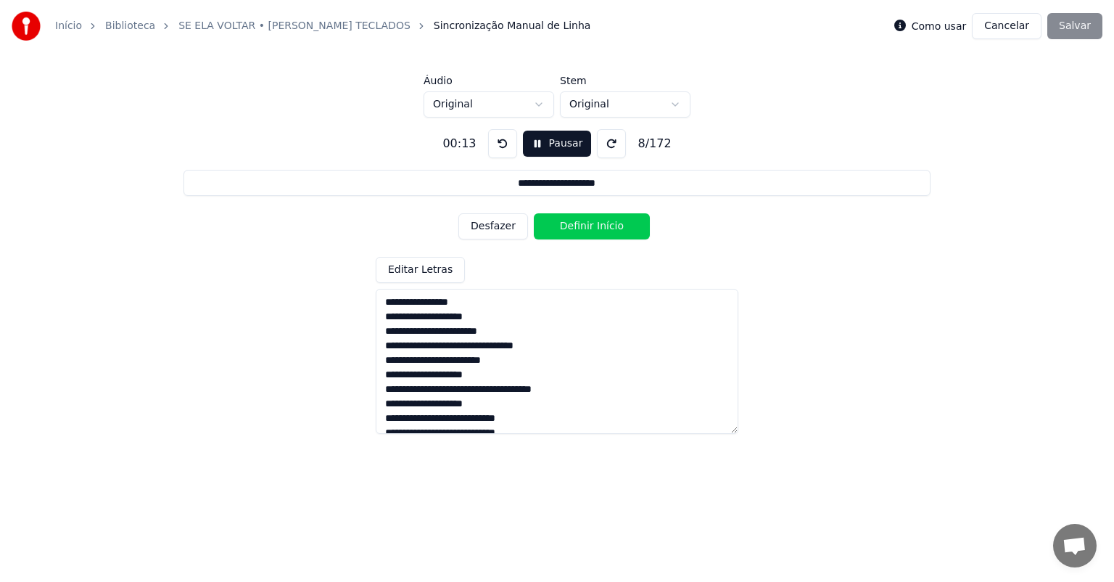
click at [498, 142] on button at bounding box center [502, 143] width 29 height 29
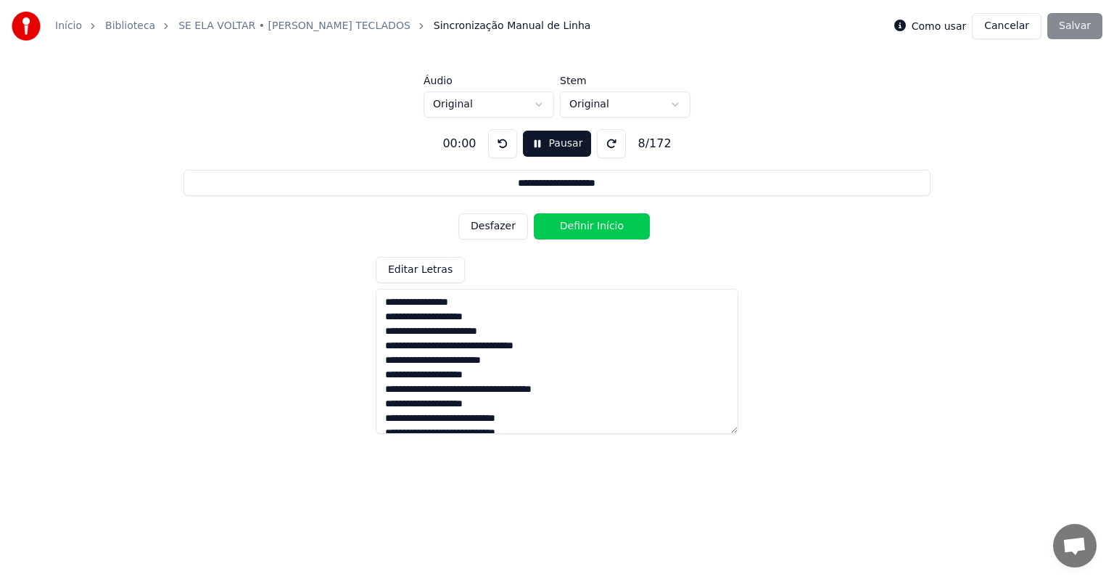
click at [498, 142] on button at bounding box center [502, 143] width 29 height 29
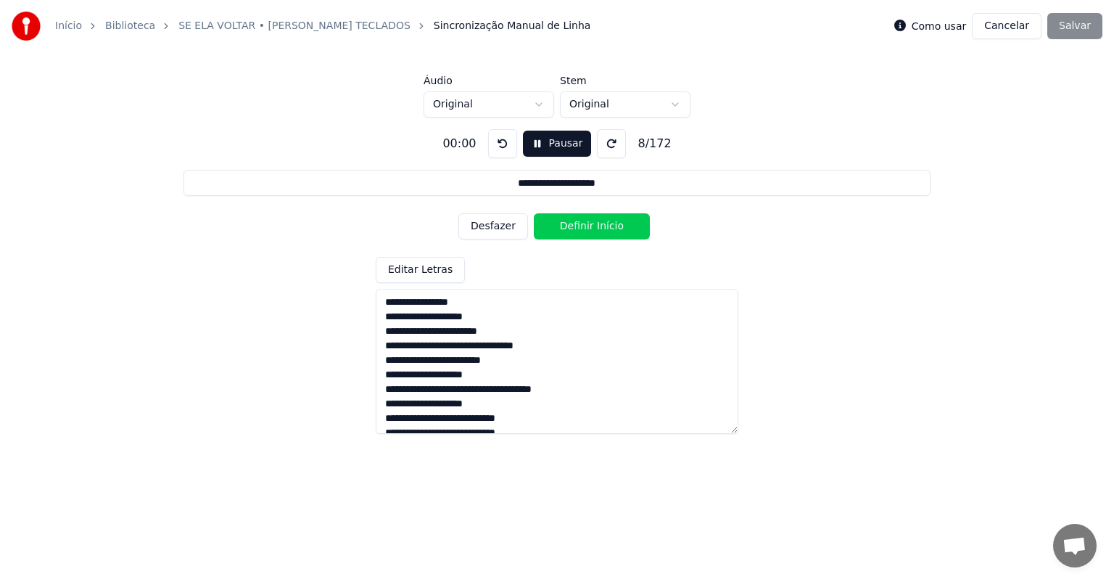
click at [498, 142] on button at bounding box center [502, 143] width 29 height 29
click at [533, 146] on button "Pausar" at bounding box center [557, 144] width 69 height 26
click at [503, 144] on button at bounding box center [505, 143] width 29 height 29
drag, startPoint x: 501, startPoint y: 226, endPoint x: 497, endPoint y: 186, distance: 40.9
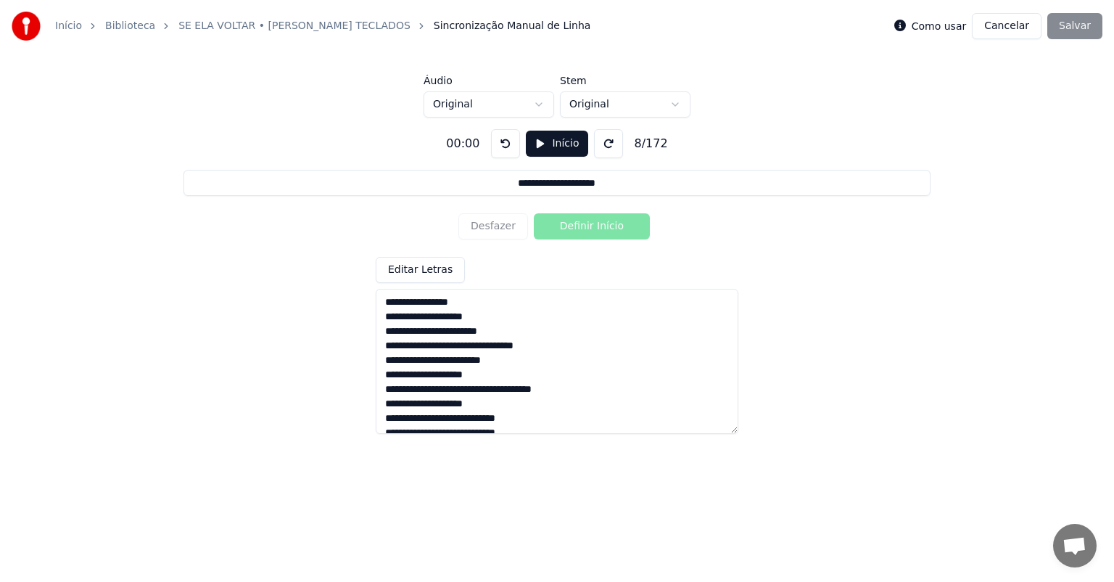
click at [501, 218] on div "Desfazer Definir Início" at bounding box center [557, 227] width 197 height 38
click at [538, 140] on button "Início" at bounding box center [557, 144] width 62 height 26
click at [501, 226] on button "Desfazer" at bounding box center [494, 226] width 70 height 26
type input "**********"
click at [542, 144] on button "Pausar" at bounding box center [557, 144] width 69 height 26
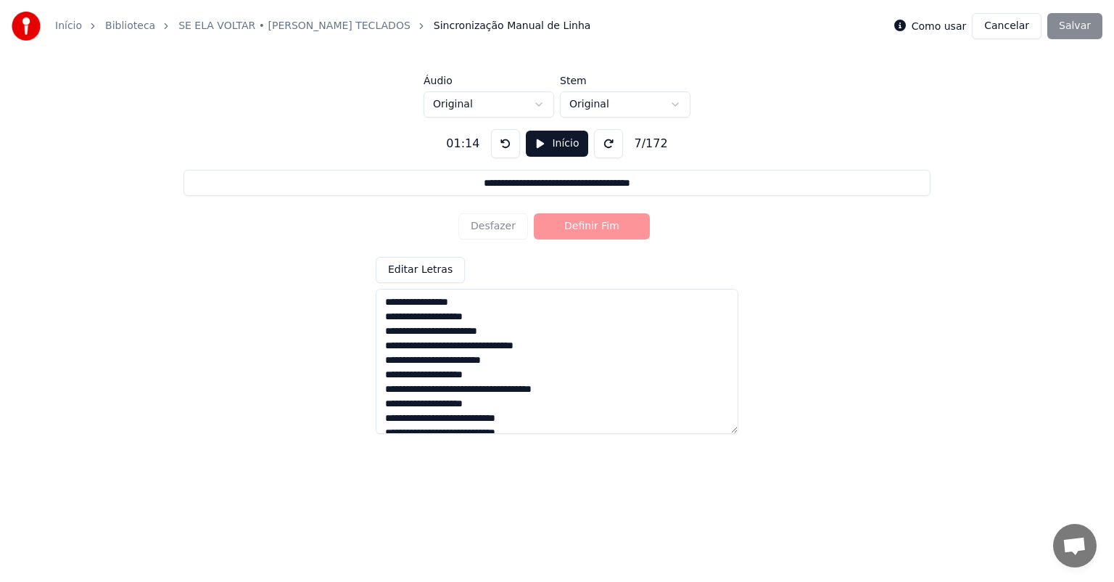
click at [537, 101] on html "**********" at bounding box center [557, 224] width 1114 height 448
click at [599, 183] on html "**********" at bounding box center [557, 224] width 1114 height 448
click at [502, 141] on button at bounding box center [505, 143] width 29 height 29
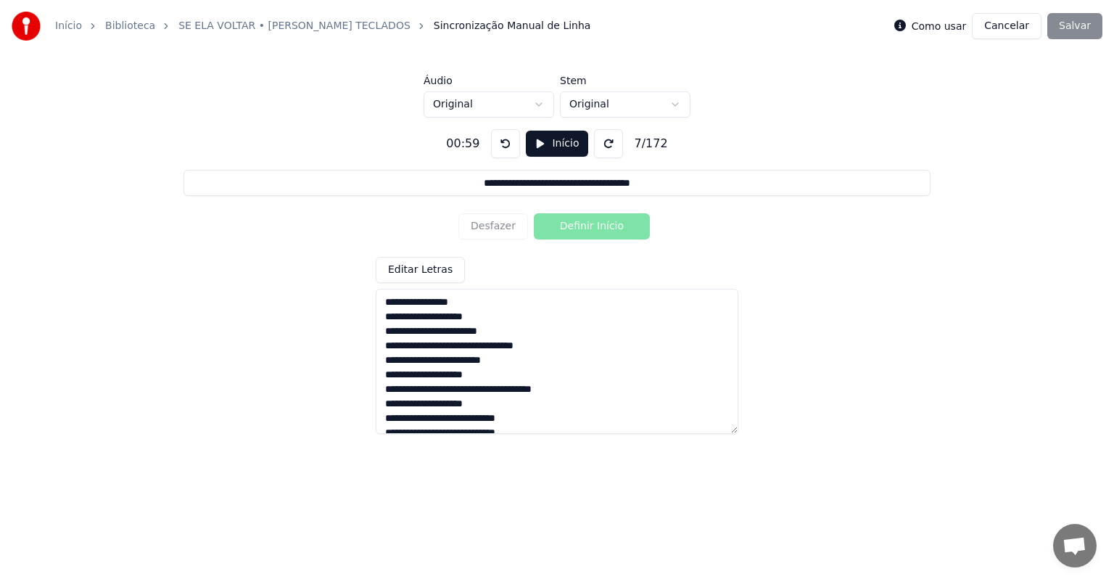
click at [502, 141] on button at bounding box center [505, 143] width 29 height 29
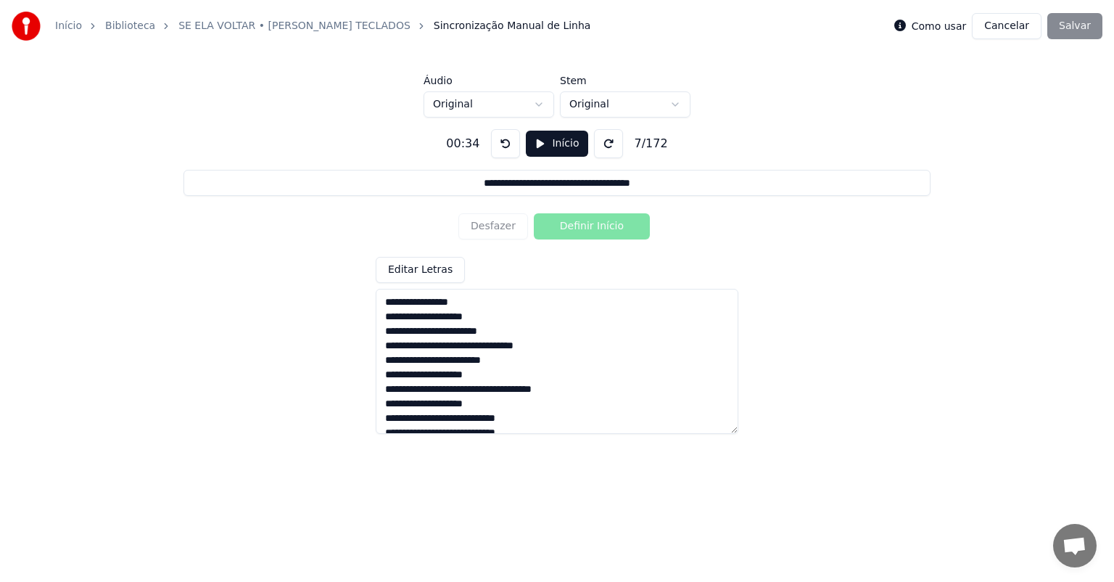
click at [502, 141] on button at bounding box center [505, 143] width 29 height 29
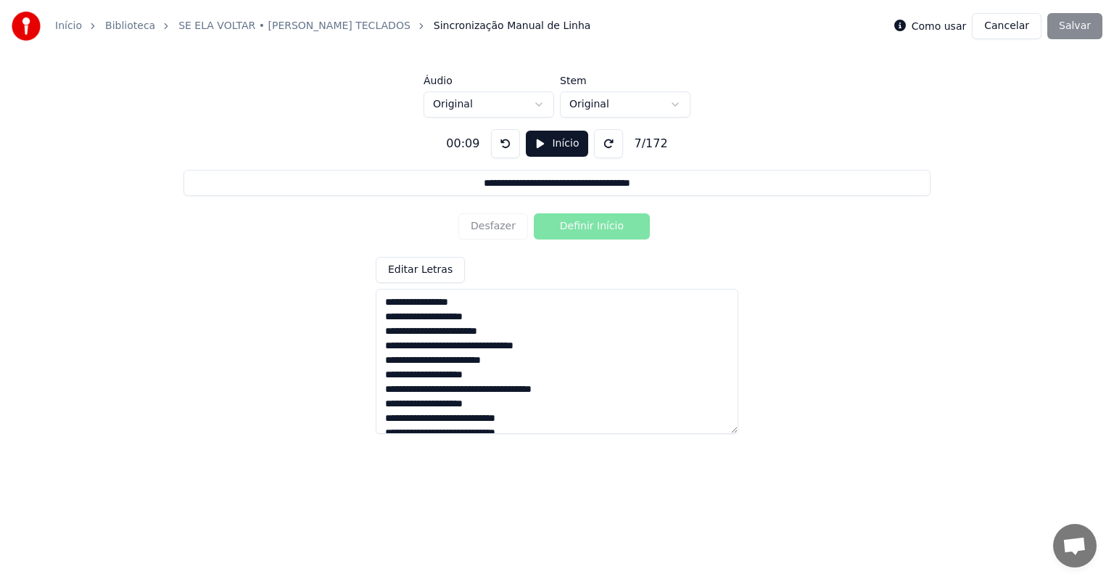
click at [502, 141] on button at bounding box center [505, 143] width 29 height 29
click at [498, 141] on button at bounding box center [505, 143] width 29 height 29
click at [496, 139] on button at bounding box center [505, 143] width 29 height 29
click at [499, 137] on button at bounding box center [505, 143] width 29 height 29
click at [501, 137] on button at bounding box center [505, 143] width 29 height 29
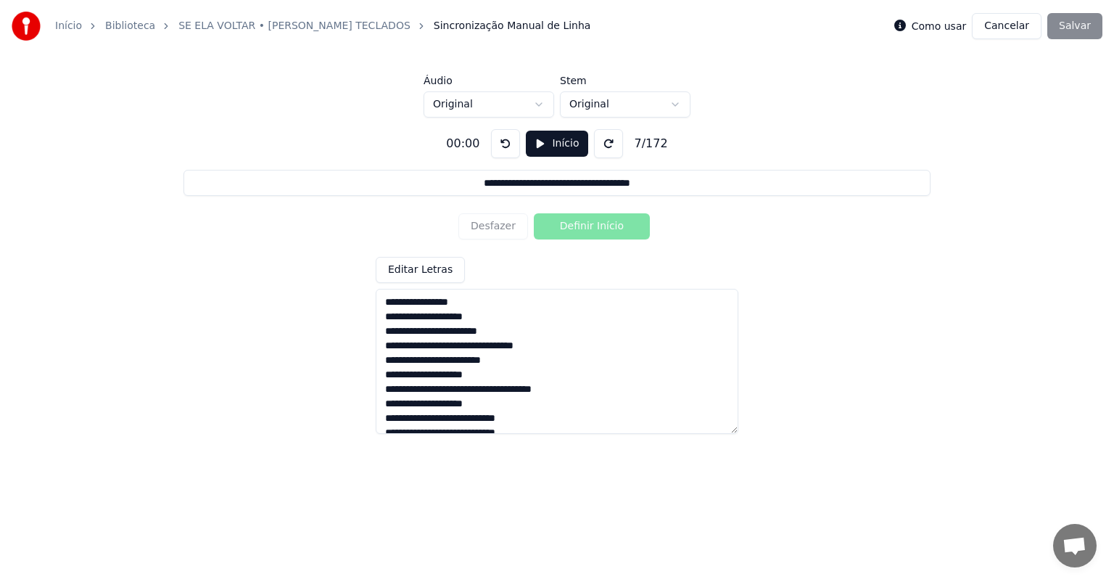
click at [501, 135] on button at bounding box center [505, 143] width 29 height 29
click at [600, 140] on button at bounding box center [608, 143] width 29 height 29
click at [505, 141] on button at bounding box center [505, 143] width 29 height 29
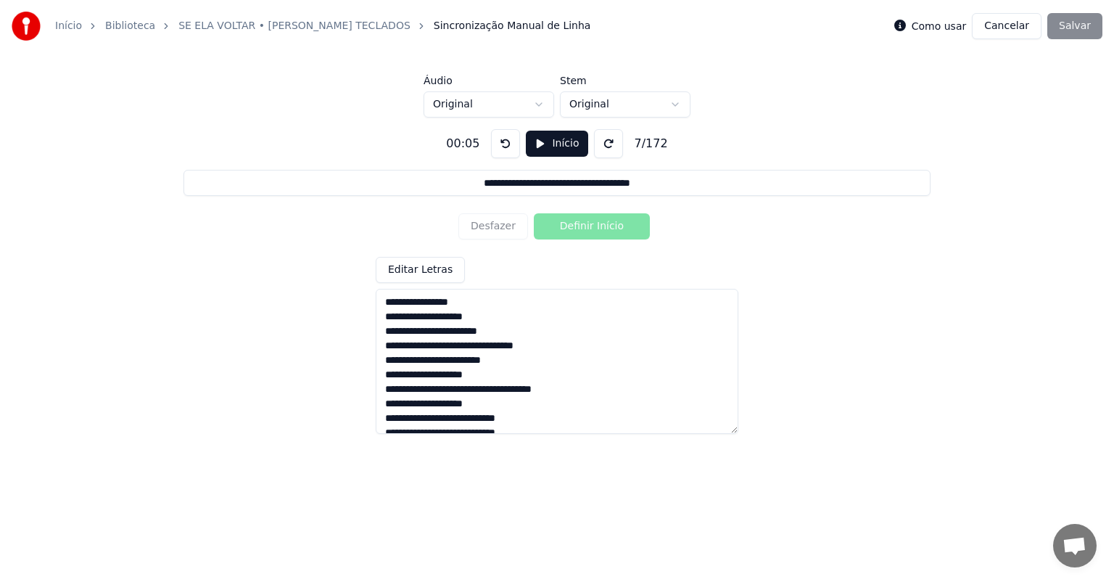
click at [505, 141] on button at bounding box center [505, 143] width 29 height 29
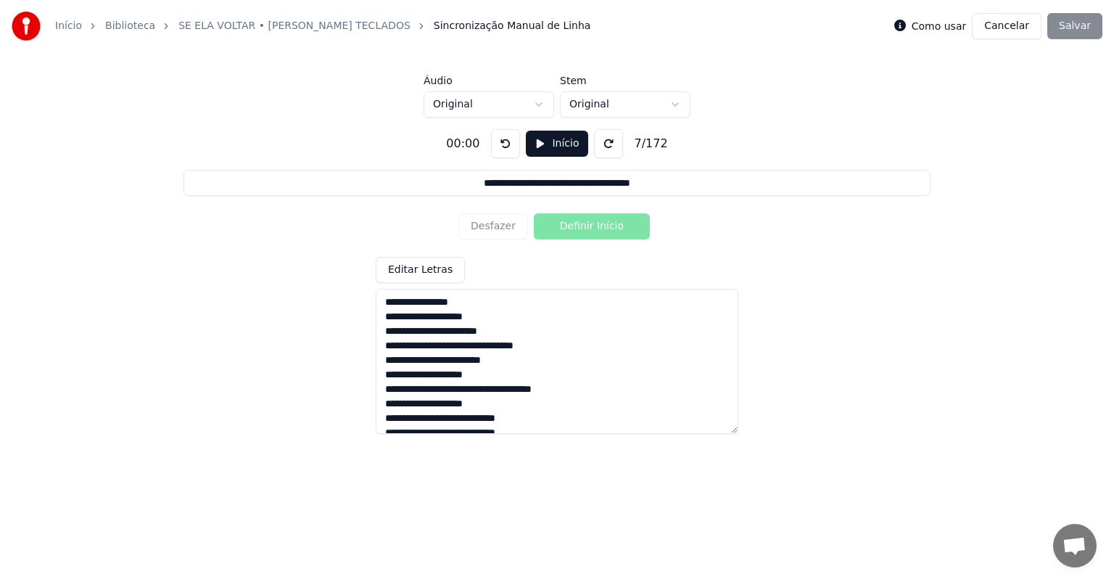
click at [505, 141] on button at bounding box center [505, 143] width 29 height 29
click at [387, 305] on textarea at bounding box center [557, 361] width 363 height 145
click at [388, 305] on textarea at bounding box center [557, 361] width 363 height 145
click at [382, 300] on textarea at bounding box center [557, 361] width 363 height 145
click at [497, 136] on button at bounding box center [505, 143] width 29 height 29
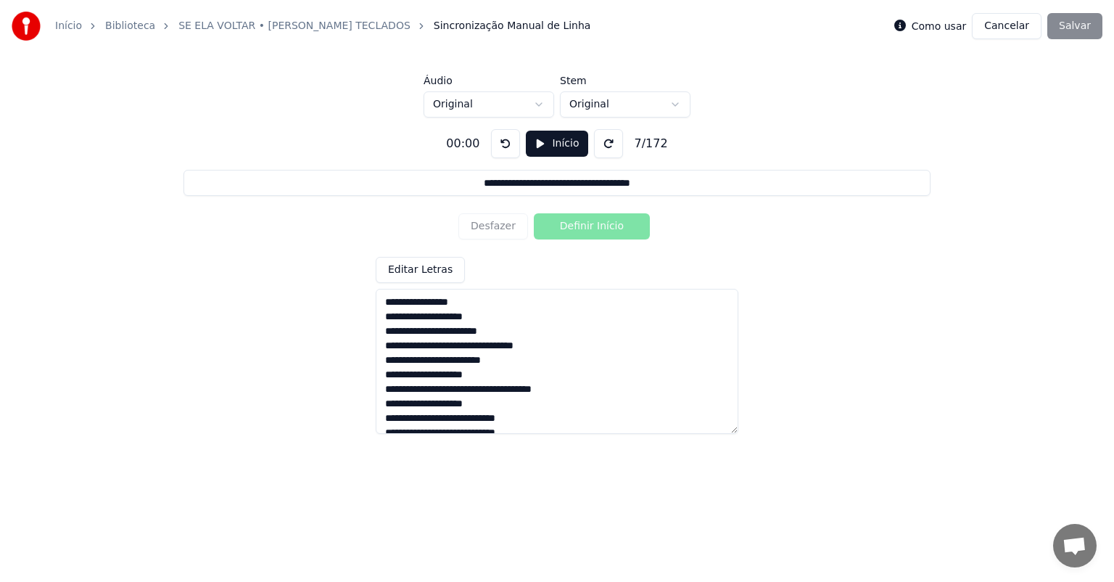
click at [549, 141] on button "Início" at bounding box center [557, 144] width 62 height 26
click at [501, 142] on button at bounding box center [502, 143] width 29 height 29
click at [662, 183] on input "**********" at bounding box center [557, 183] width 747 height 26
click at [67, 28] on link "Início" at bounding box center [68, 26] width 27 height 15
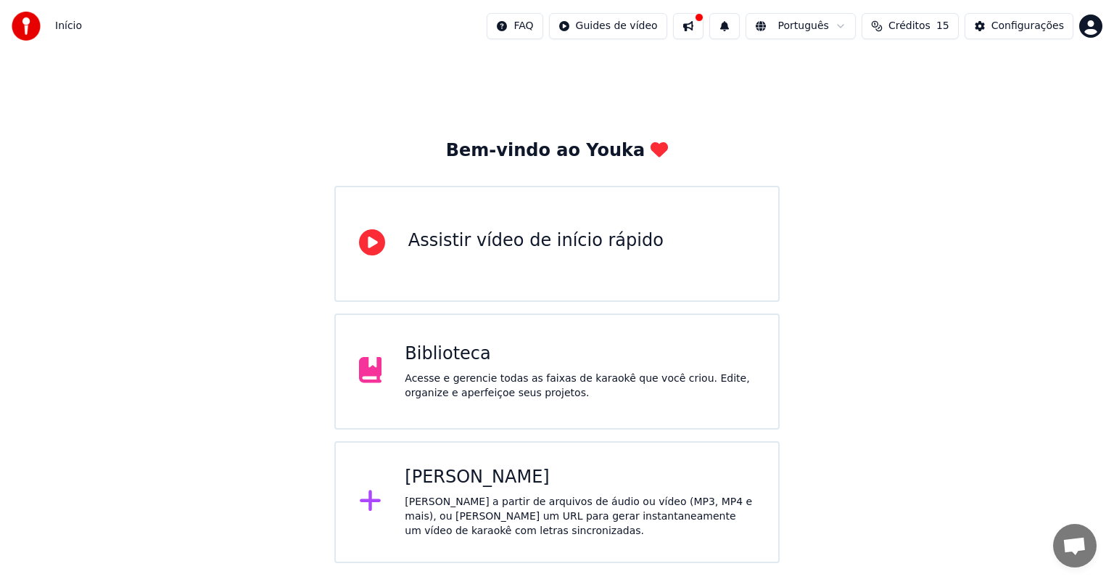
click at [454, 345] on div "Biblioteca" at bounding box center [580, 353] width 350 height 23
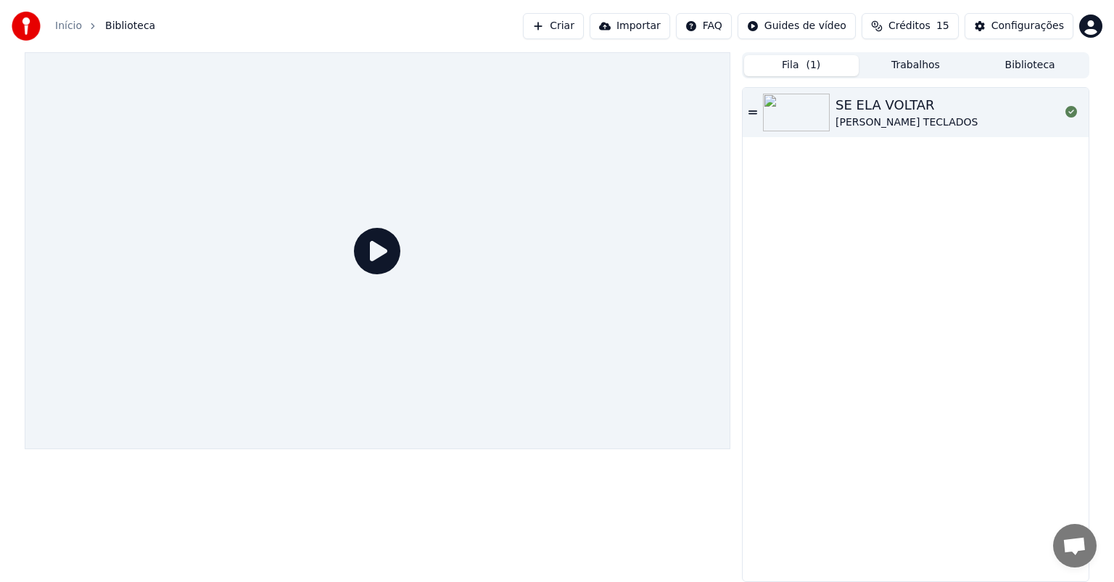
click at [799, 115] on img at bounding box center [796, 113] width 67 height 38
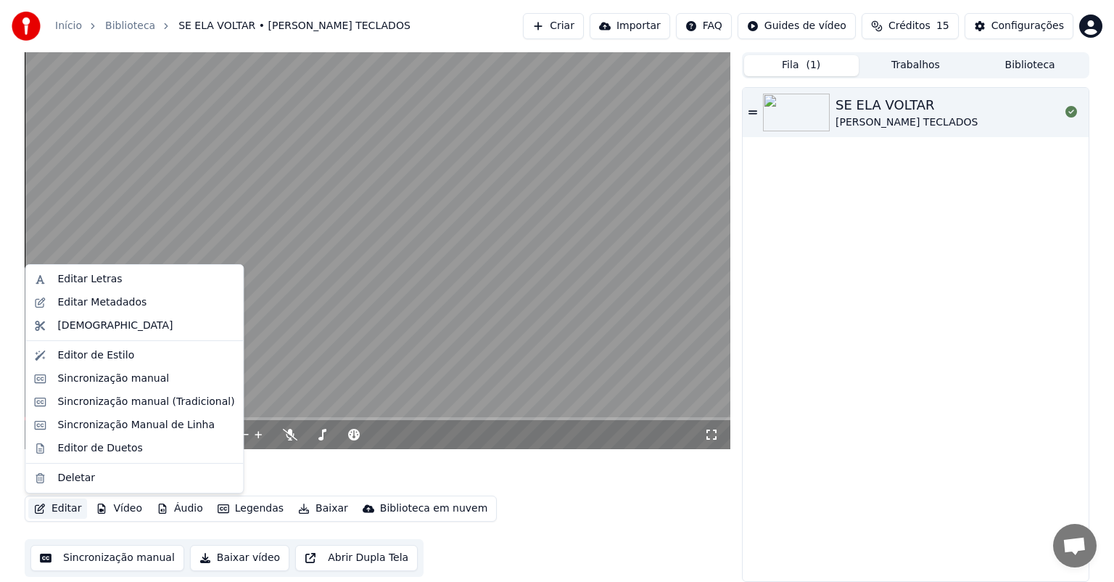
click at [64, 509] on button "Editar" at bounding box center [57, 508] width 59 height 20
drag, startPoint x: 154, startPoint y: 427, endPoint x: 398, endPoint y: 571, distance: 283.3
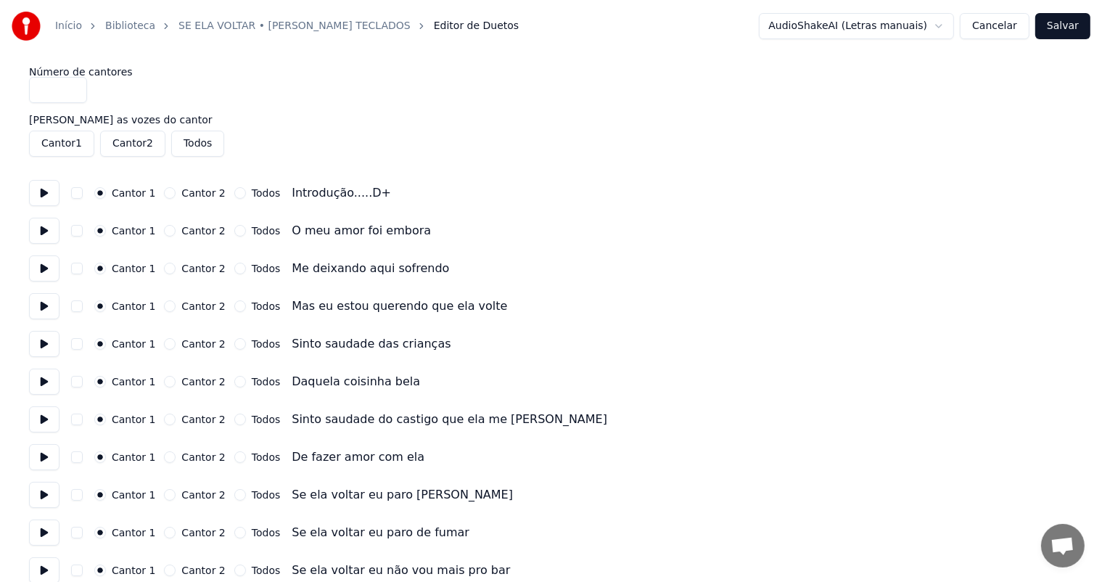
click at [75, 81] on input "*" at bounding box center [58, 90] width 58 height 26
click at [48, 86] on input "*" at bounding box center [58, 90] width 58 height 26
click at [46, 95] on input "*" at bounding box center [58, 90] width 58 height 26
click at [70, 93] on input "*" at bounding box center [58, 90] width 58 height 26
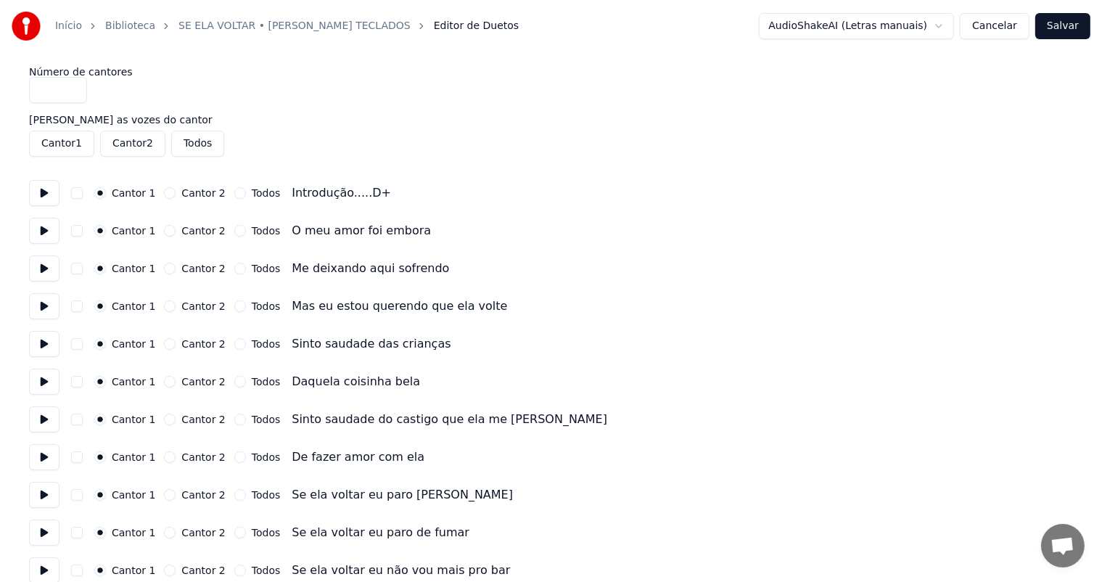
click at [70, 86] on input "*" at bounding box center [58, 90] width 58 height 26
click at [70, 91] on input "*" at bounding box center [58, 90] width 58 height 26
type input "*"
click at [70, 91] on input "*" at bounding box center [58, 90] width 58 height 26
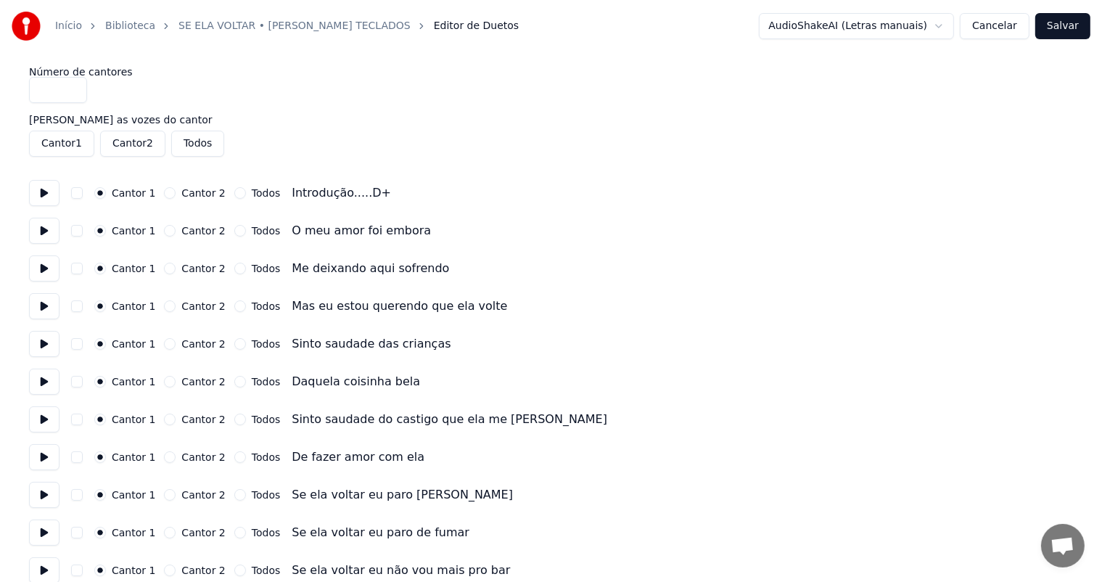
click at [70, 91] on input "*" at bounding box center [58, 90] width 58 height 26
click at [70, 93] on input "*" at bounding box center [58, 90] width 58 height 26
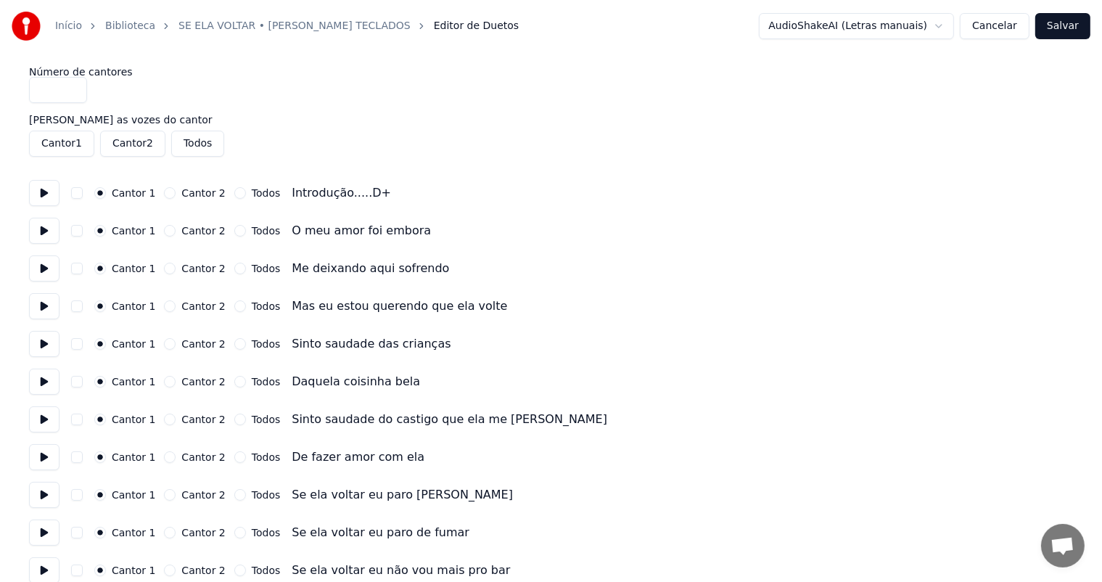
click at [70, 93] on input "*" at bounding box center [58, 90] width 58 height 26
click at [186, 97] on div "Número de cantores *" at bounding box center [551, 85] width 1044 height 36
click at [68, 30] on link "Início" at bounding box center [68, 26] width 27 height 15
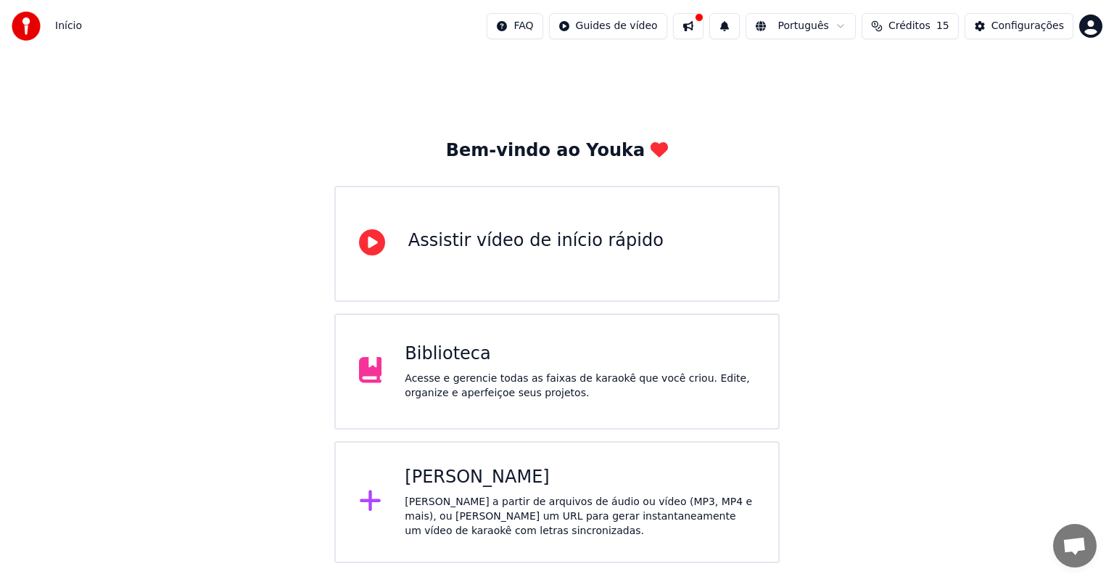
click at [478, 361] on div "Biblioteca" at bounding box center [580, 353] width 350 height 23
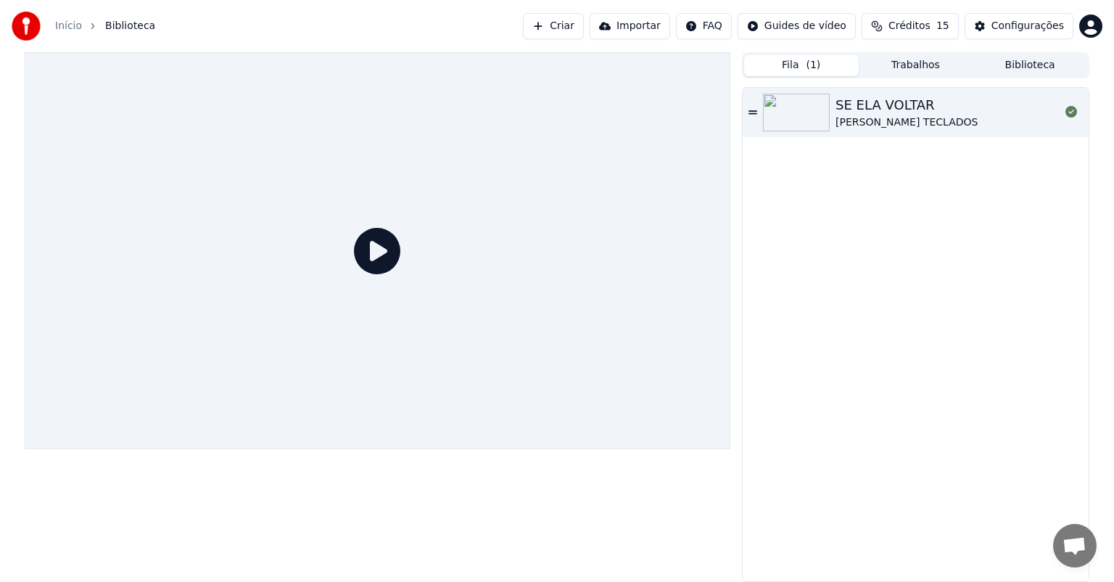
click at [789, 118] on img at bounding box center [796, 113] width 67 height 38
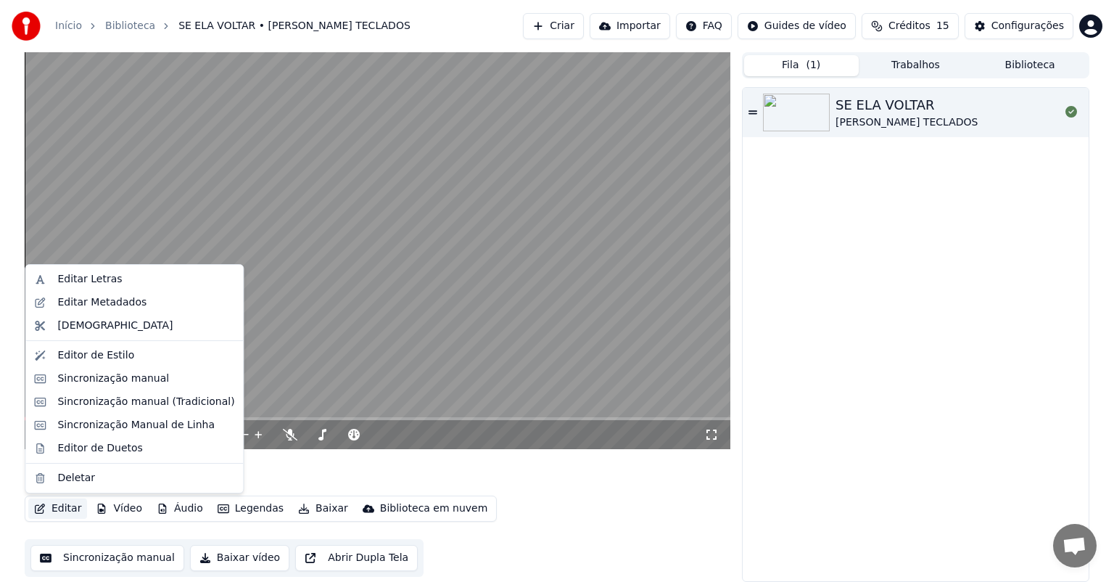
click at [70, 509] on button "Editar" at bounding box center [57, 508] width 59 height 20
click at [170, 430] on div "Sincronização Manual de Linha" at bounding box center [135, 425] width 157 height 15
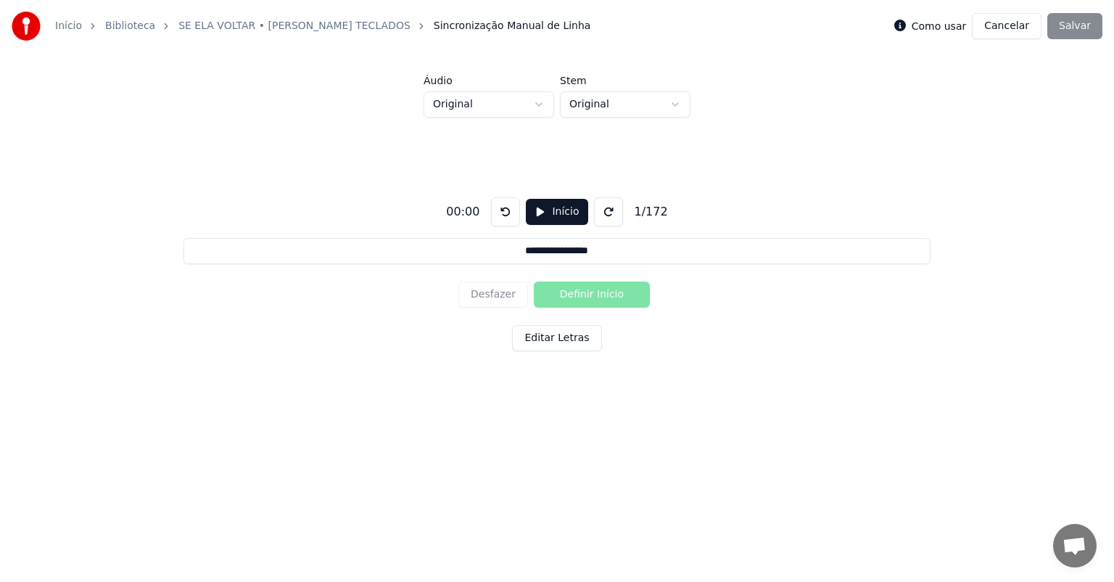
click at [534, 211] on button "Início" at bounding box center [557, 212] width 62 height 26
click at [553, 297] on button "Definir Início" at bounding box center [592, 295] width 116 height 26
click at [604, 292] on button "Definir Fim" at bounding box center [592, 295] width 116 height 26
click at [549, 293] on button "Definir Início" at bounding box center [592, 295] width 116 height 26
click at [549, 293] on button "Definir Fim" at bounding box center [592, 295] width 116 height 26
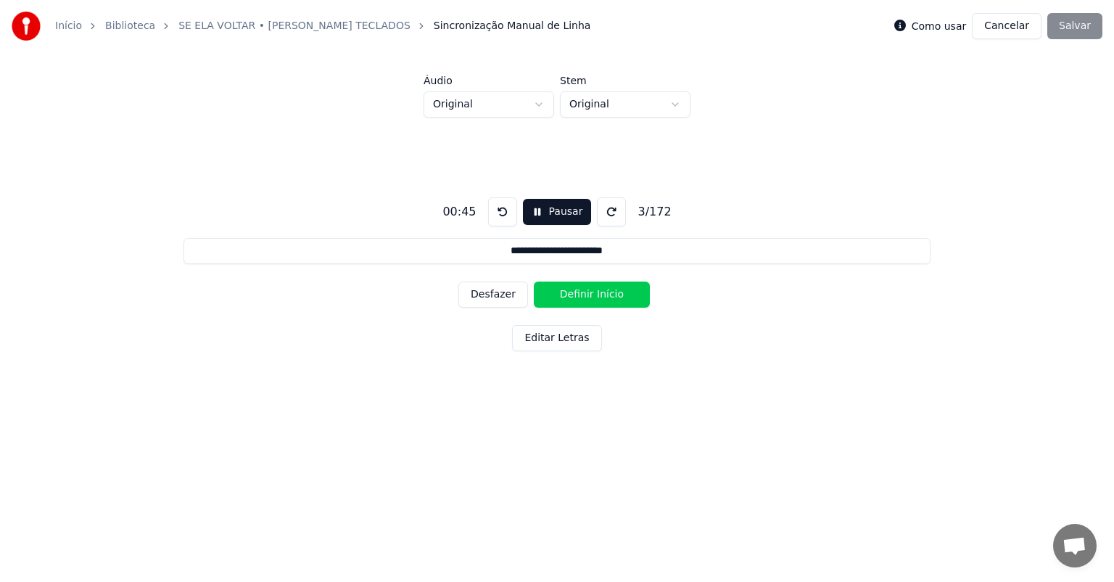
click at [549, 293] on button "Definir Início" at bounding box center [592, 295] width 116 height 26
click at [592, 293] on button "Definir Fim" at bounding box center [592, 295] width 116 height 26
click at [608, 289] on button "Definir Início" at bounding box center [592, 295] width 116 height 26
click at [608, 289] on button "Definir Fim" at bounding box center [592, 295] width 116 height 26
type input "**********"
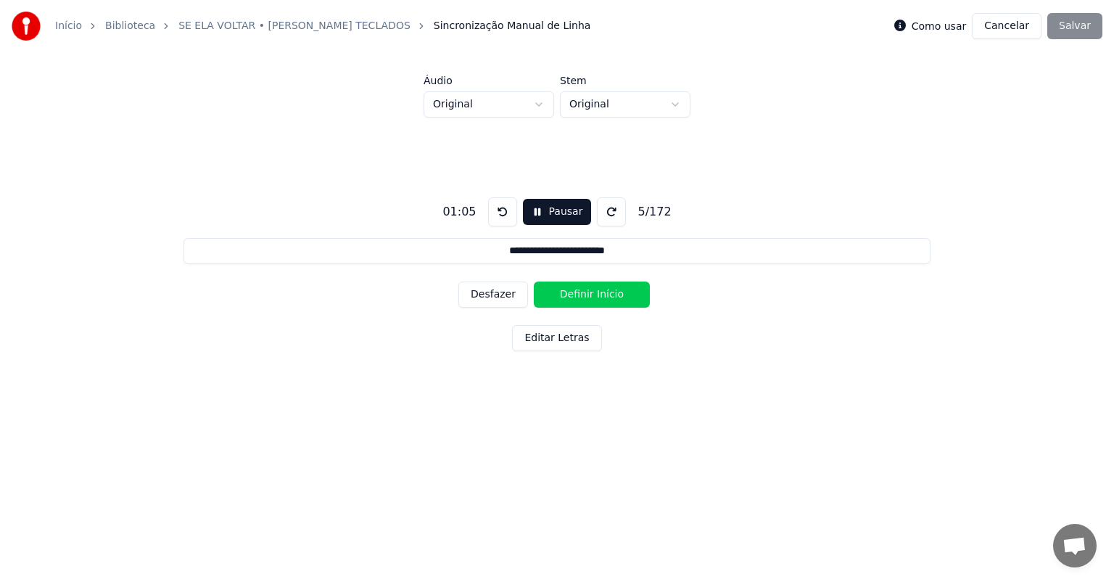
click at [537, 210] on button "Pausar" at bounding box center [557, 212] width 69 height 26
click at [498, 213] on button at bounding box center [505, 211] width 29 height 29
click at [499, 213] on button at bounding box center [505, 211] width 29 height 29
click at [500, 213] on button at bounding box center [505, 211] width 29 height 29
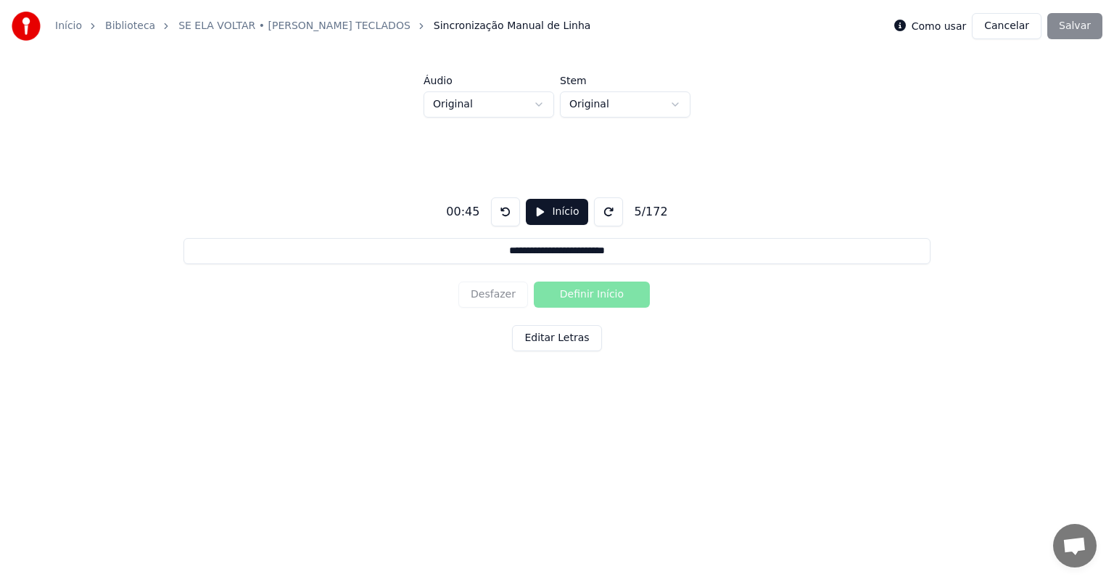
click at [500, 213] on button at bounding box center [505, 211] width 29 height 29
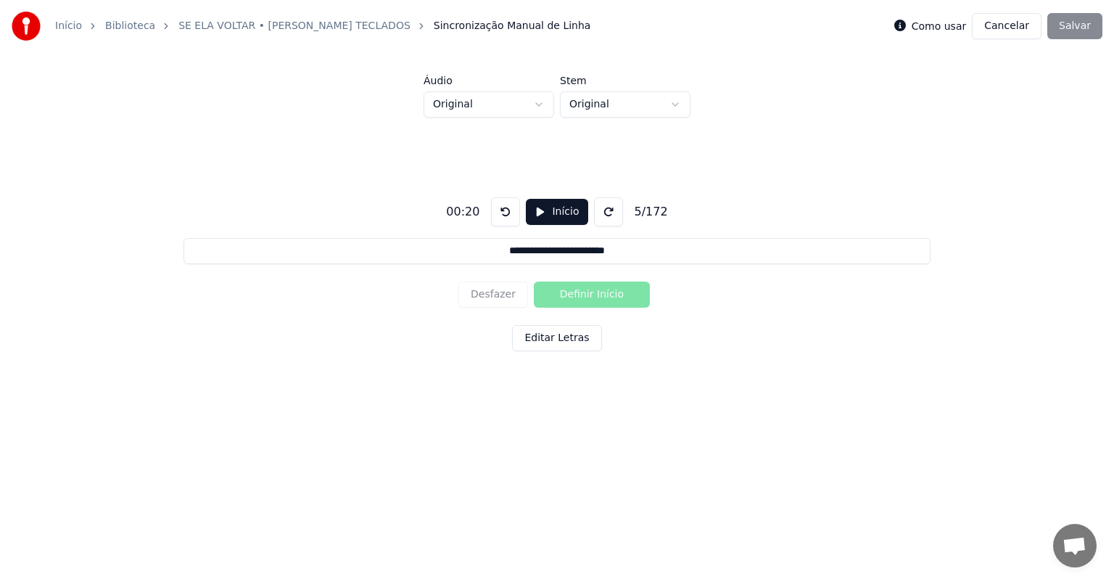
click at [500, 213] on button at bounding box center [505, 211] width 29 height 29
click at [1011, 28] on button "Cancelar" at bounding box center [1007, 26] width 70 height 26
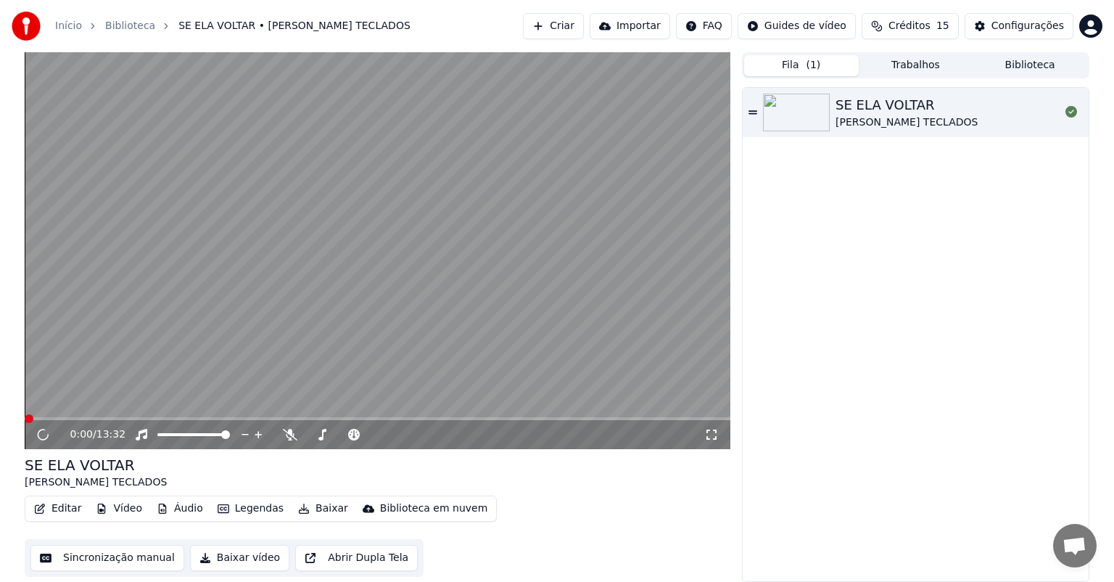
click at [804, 115] on img at bounding box center [796, 113] width 67 height 38
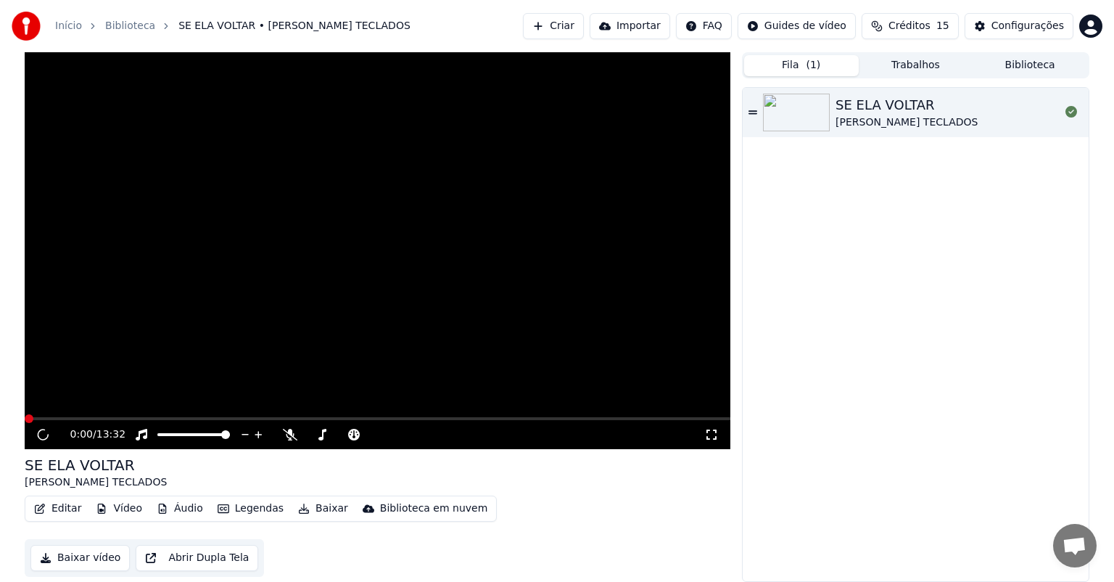
click at [804, 115] on img at bounding box center [796, 113] width 67 height 38
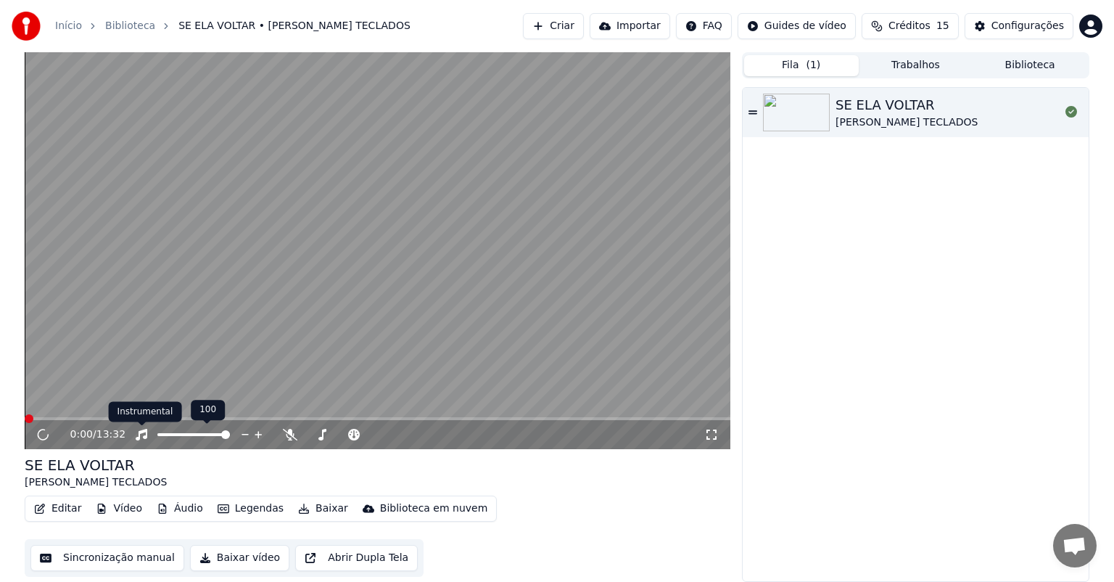
click at [57, 509] on button "Editar" at bounding box center [57, 508] width 59 height 20
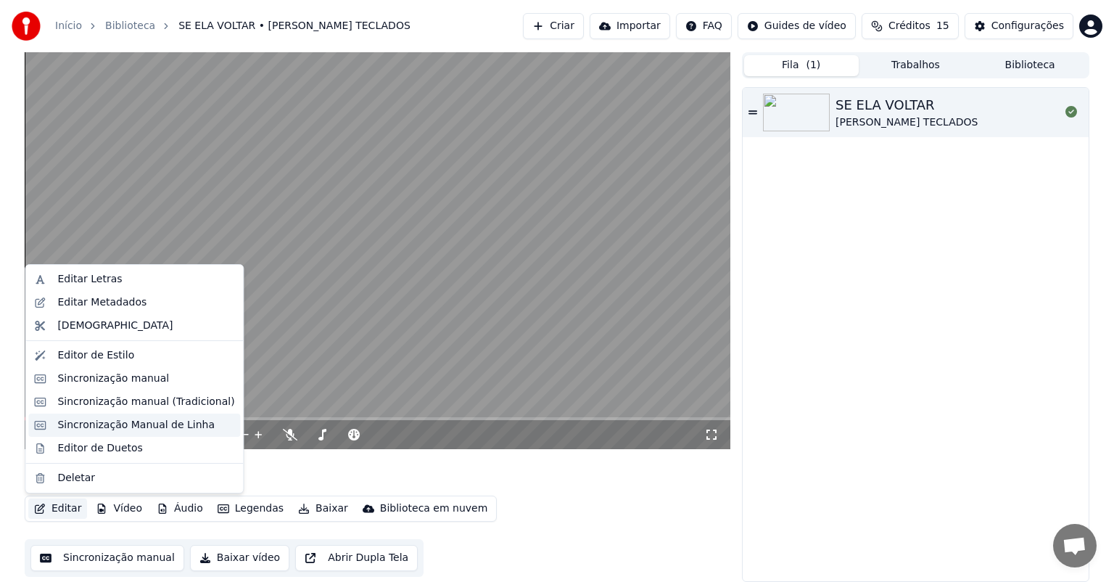
click at [160, 427] on div "Sincronização Manual de Linha" at bounding box center [135, 425] width 157 height 15
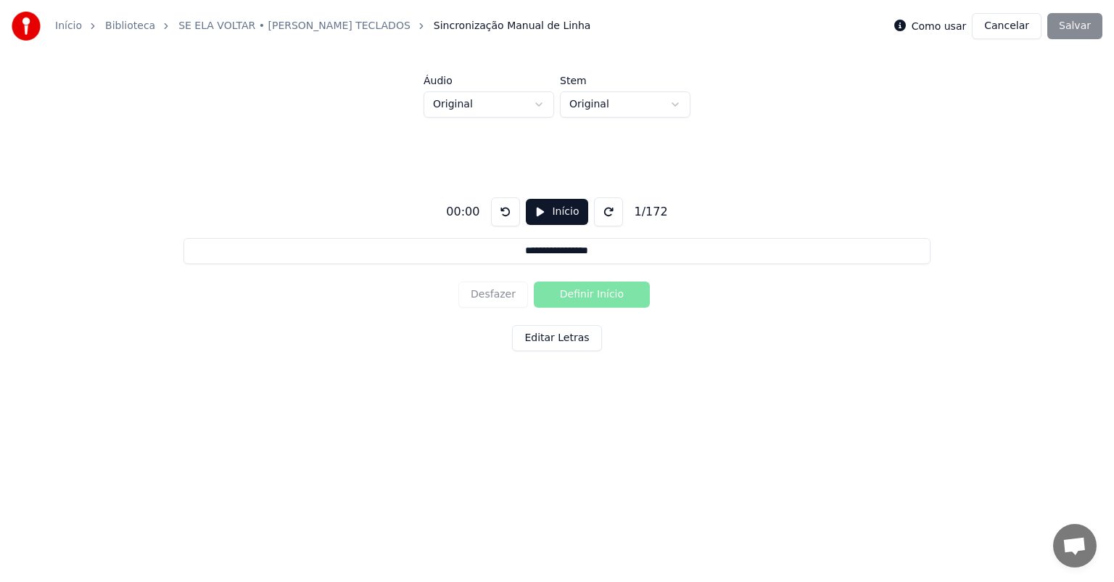
click at [536, 210] on button "Início" at bounding box center [557, 212] width 62 height 26
click at [563, 299] on button "Definir Início" at bounding box center [592, 295] width 116 height 26
click at [644, 295] on button "Definir Fim" at bounding box center [592, 295] width 116 height 26
click at [548, 296] on button "Definir Início" at bounding box center [592, 295] width 116 height 26
click at [575, 295] on button "Definir Fim" at bounding box center [592, 295] width 116 height 26
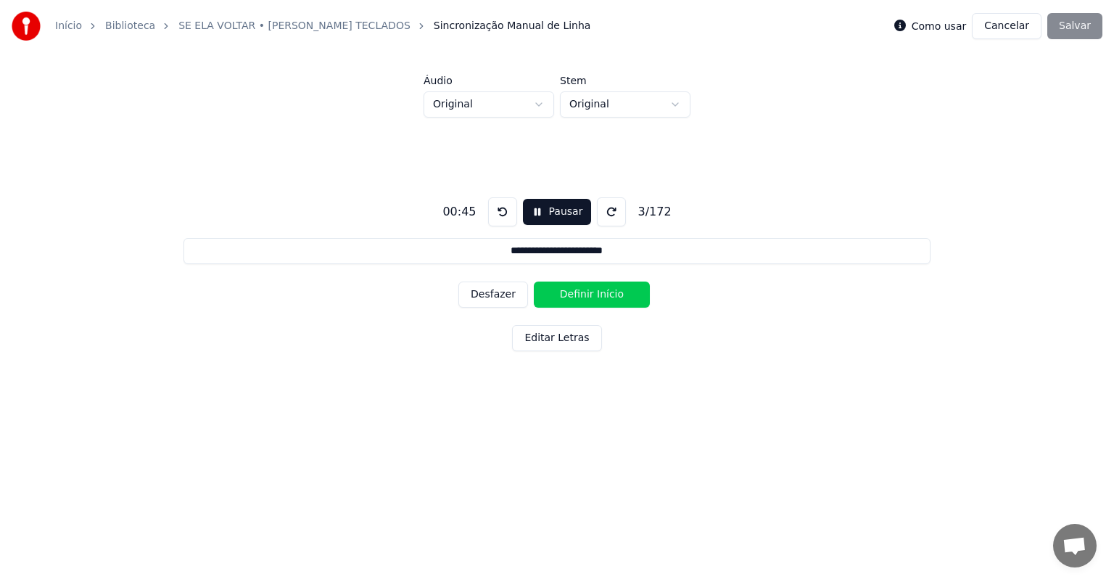
click at [575, 293] on button "Definir Início" at bounding box center [592, 295] width 116 height 26
click at [575, 293] on button "Definir Fim" at bounding box center [592, 295] width 116 height 26
click at [575, 293] on button "Definir Início" at bounding box center [592, 295] width 116 height 26
click at [575, 293] on button "Definir Fim" at bounding box center [592, 295] width 116 height 26
click at [575, 293] on button "Definir Início" at bounding box center [592, 295] width 116 height 26
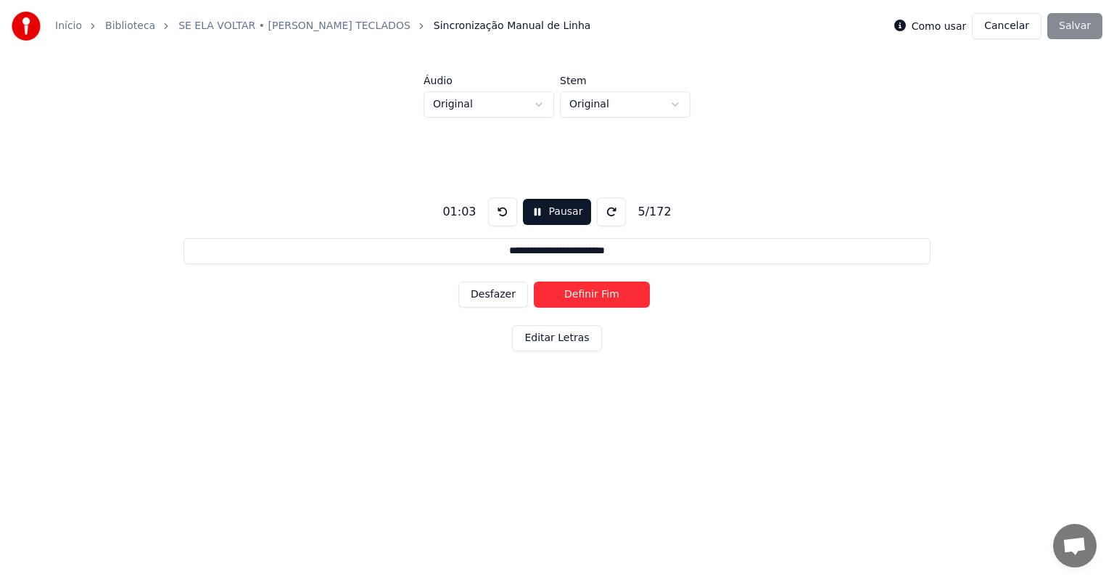
click at [575, 293] on button "Definir Fim" at bounding box center [592, 295] width 116 height 26
click at [575, 293] on button "Definir Início" at bounding box center [592, 295] width 116 height 26
click at [575, 293] on button "Definir Fim" at bounding box center [592, 295] width 116 height 26
click at [585, 290] on button "Definir Início" at bounding box center [592, 295] width 116 height 26
click at [587, 285] on button "Definir Fim" at bounding box center [592, 295] width 116 height 26
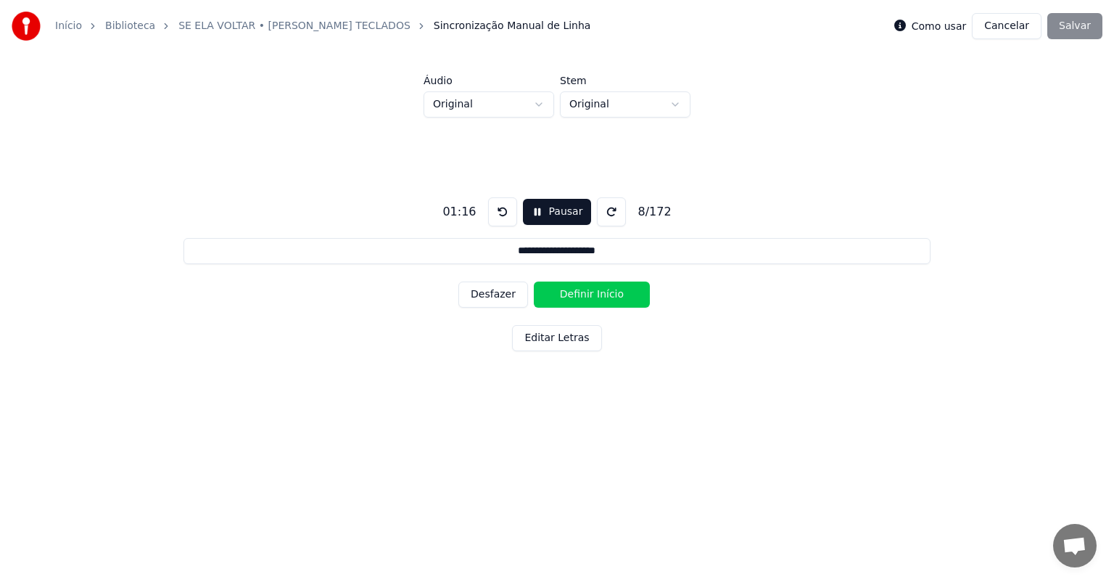
click at [583, 290] on button "Definir Início" at bounding box center [592, 295] width 116 height 26
click at [583, 290] on button "Definir Fim" at bounding box center [592, 295] width 116 height 26
click at [583, 290] on button "Definir Início" at bounding box center [592, 295] width 116 height 26
click at [601, 298] on button "Definir Início" at bounding box center [592, 295] width 116 height 26
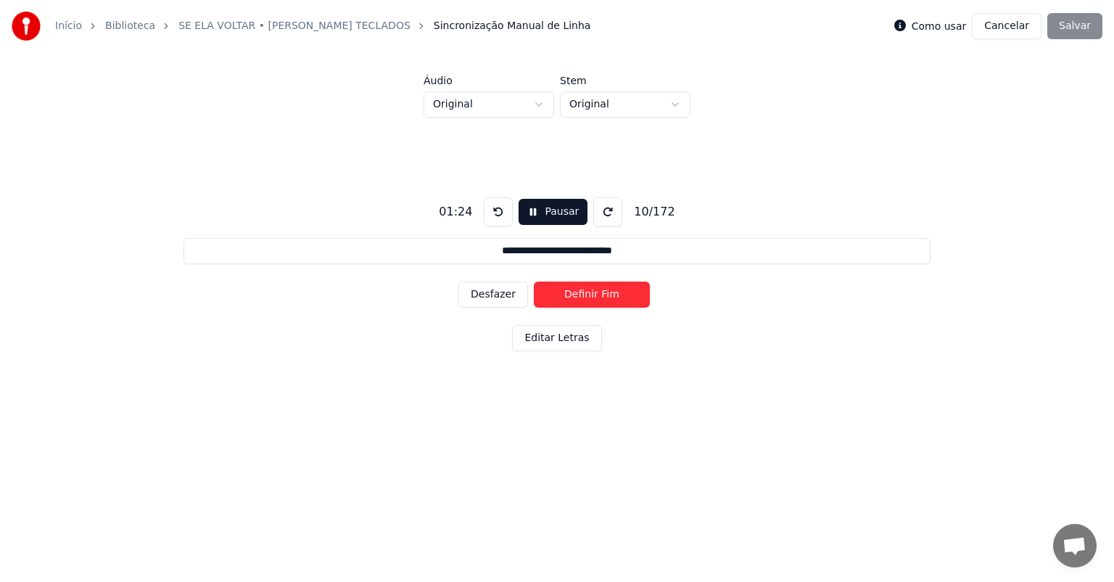
click at [594, 289] on button "Definir Fim" at bounding box center [592, 295] width 116 height 26
type input "**********"
click at [1013, 22] on button "Cancelar" at bounding box center [1007, 26] width 70 height 26
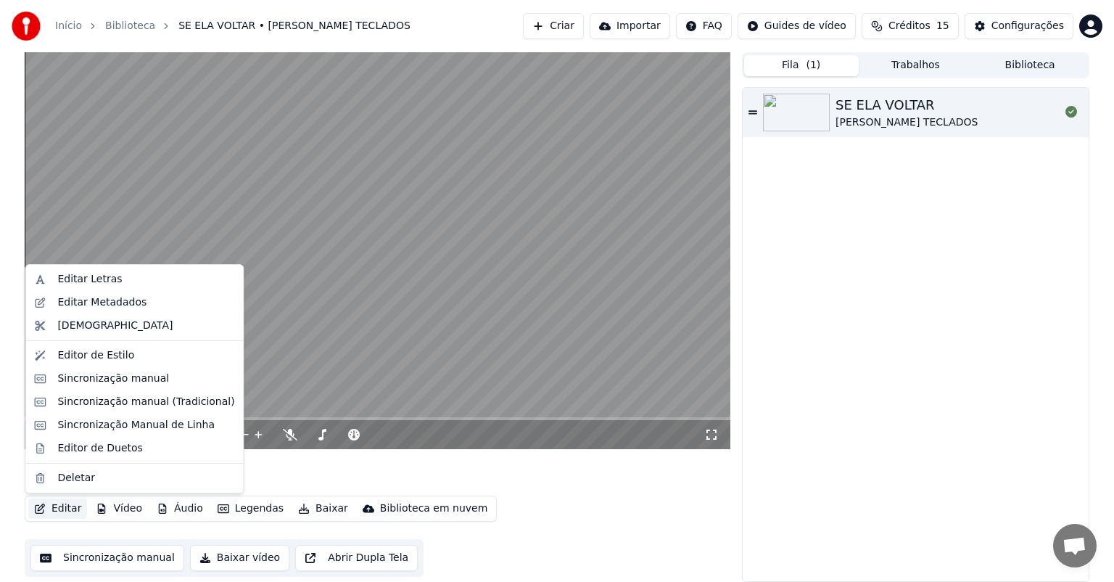
click at [67, 506] on button "Editar" at bounding box center [57, 508] width 59 height 20
click at [149, 423] on div "Sincronização Manual de Linha" at bounding box center [135, 425] width 157 height 15
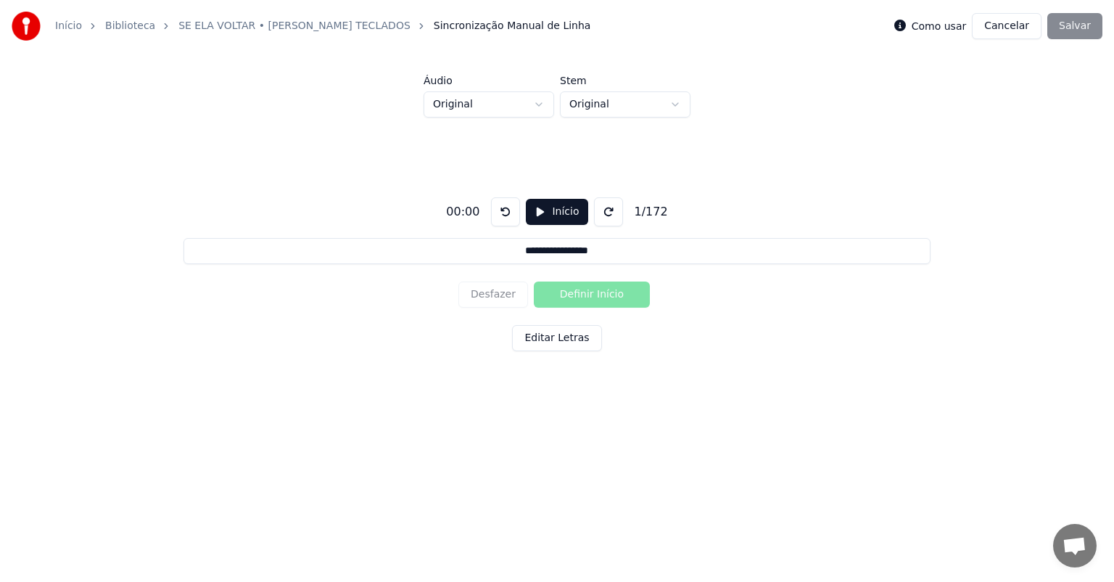
click at [557, 210] on button "Início" at bounding box center [557, 212] width 62 height 26
click at [541, 290] on button "Definir Início" at bounding box center [592, 295] width 116 height 26
click at [633, 292] on button "Definir Fim" at bounding box center [592, 295] width 116 height 26
click at [554, 292] on button "Definir Início" at bounding box center [592, 295] width 116 height 26
click at [563, 293] on button "Definir Início" at bounding box center [592, 295] width 116 height 26
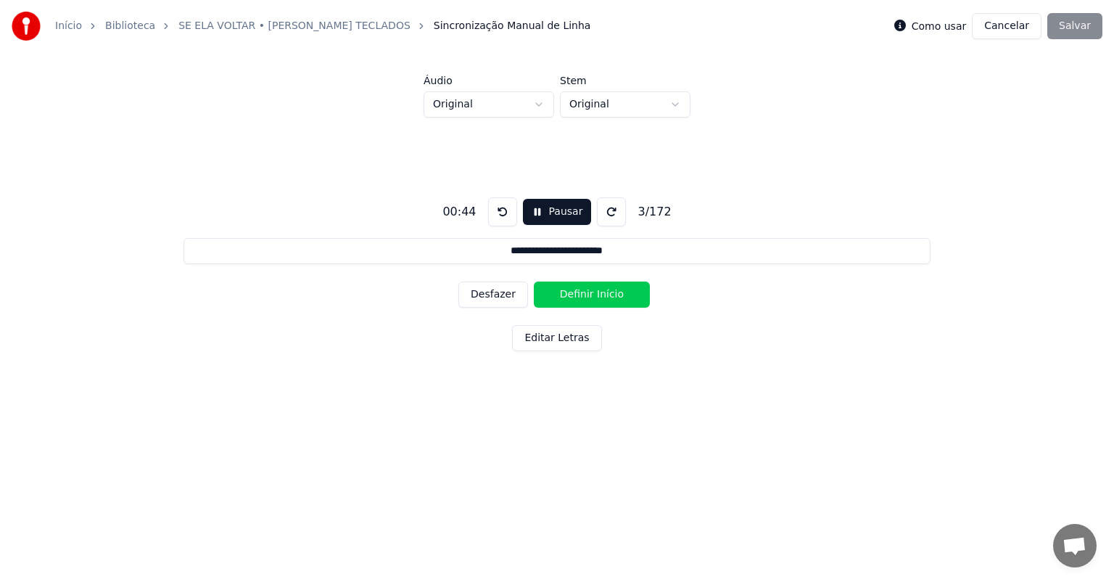
click at [580, 296] on button "Definir Início" at bounding box center [592, 295] width 116 height 26
click at [604, 284] on button "Definir Fim" at bounding box center [592, 295] width 116 height 26
click at [599, 293] on button "Definir Início" at bounding box center [592, 295] width 116 height 26
click at [599, 293] on button "Definir Fim" at bounding box center [592, 295] width 116 height 26
click at [599, 293] on button "Definir Início" at bounding box center [592, 295] width 116 height 26
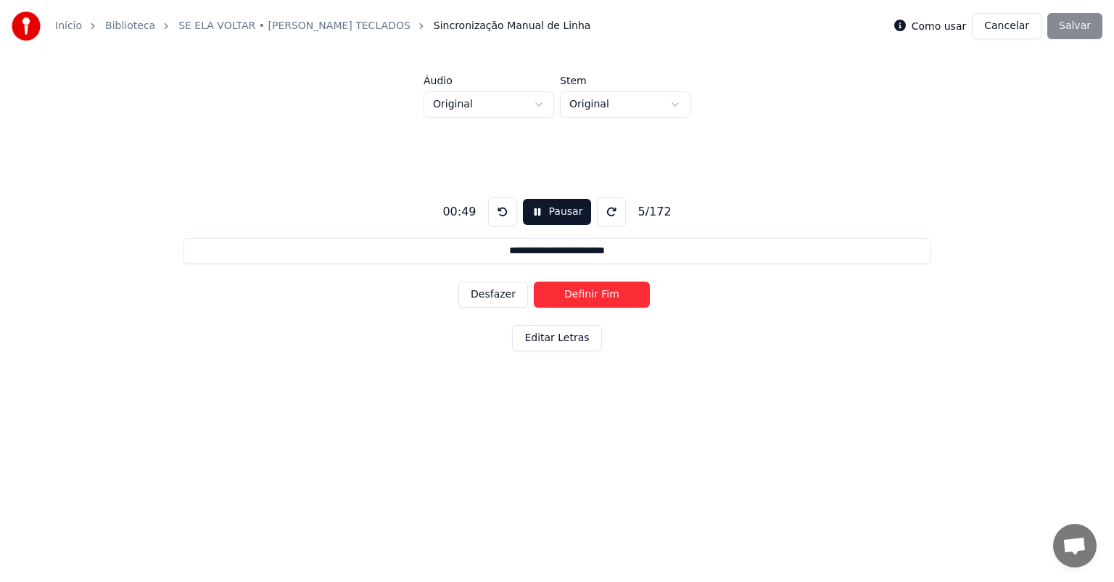
click at [599, 293] on button "Definir Fim" at bounding box center [592, 295] width 116 height 26
click at [599, 293] on button "Definir Início" at bounding box center [592, 295] width 116 height 26
click at [599, 293] on button "Definir Fim" at bounding box center [592, 295] width 116 height 26
type input "**********"
click at [599, 293] on button "Definir Início" at bounding box center [592, 295] width 116 height 26
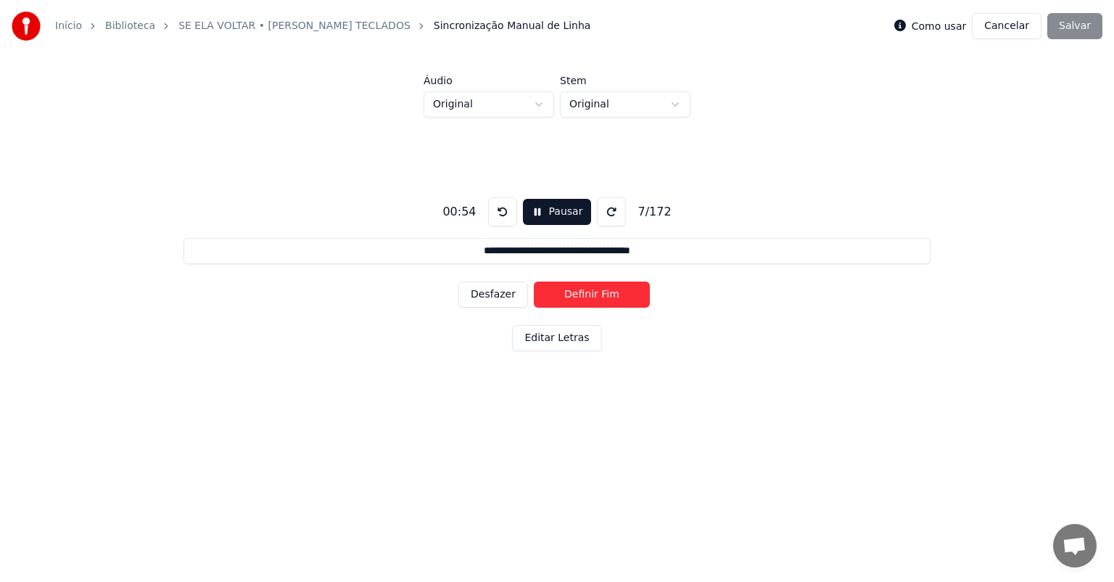
click at [1013, 24] on button "Cancelar" at bounding box center [1007, 26] width 70 height 26
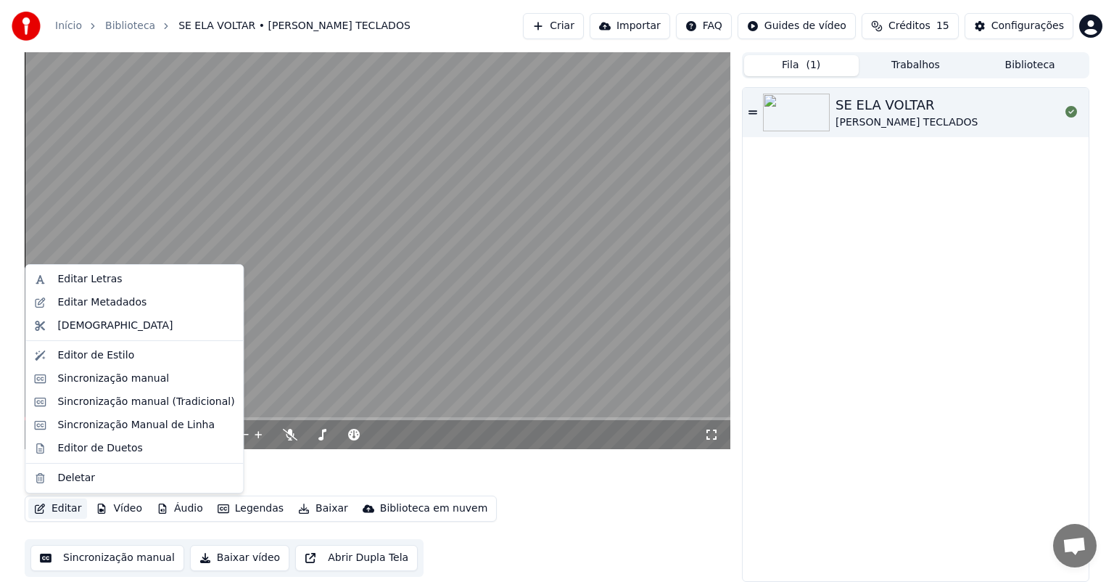
click at [62, 510] on button "Editar" at bounding box center [57, 508] width 59 height 20
click at [138, 399] on div "Sincronização manual (Tradicional)" at bounding box center [145, 402] width 177 height 15
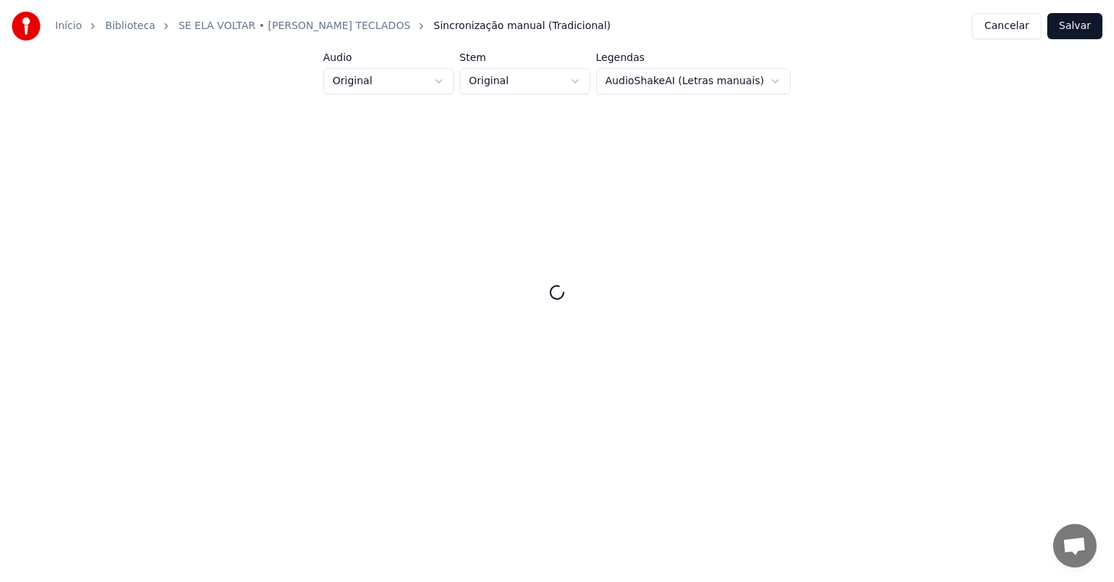
click at [1013, 36] on button "Cancelar" at bounding box center [1007, 26] width 70 height 26
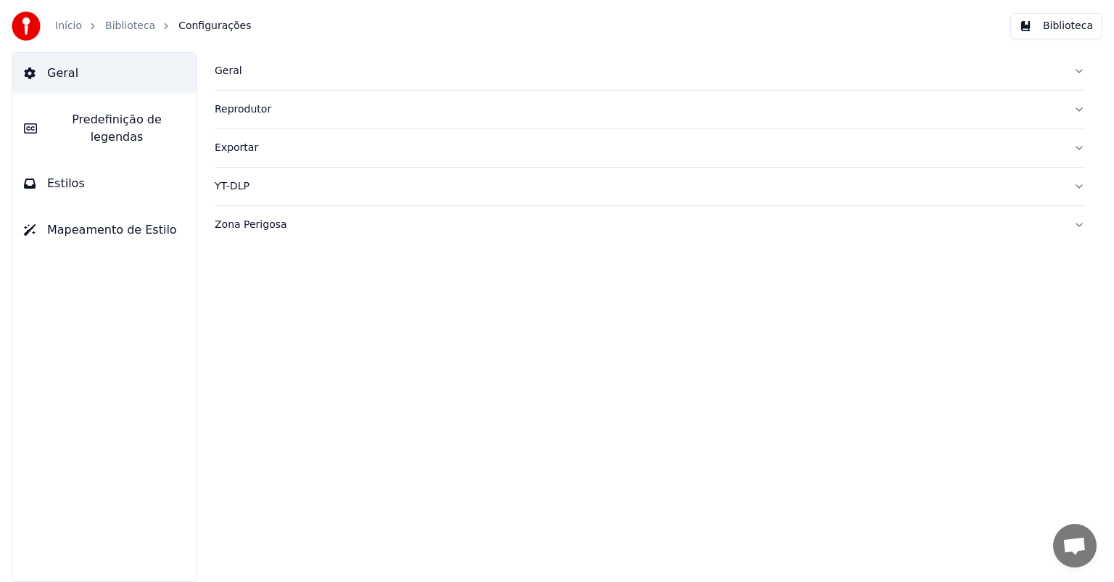
click at [1053, 20] on button "Biblioteca" at bounding box center [1057, 26] width 92 height 26
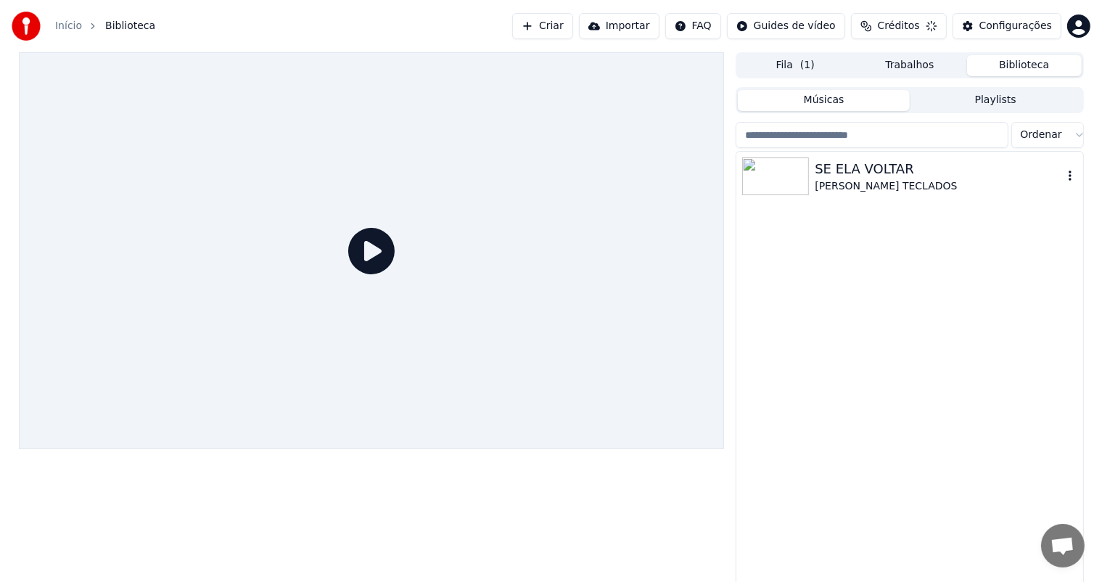
click at [766, 175] on img at bounding box center [775, 176] width 67 height 38
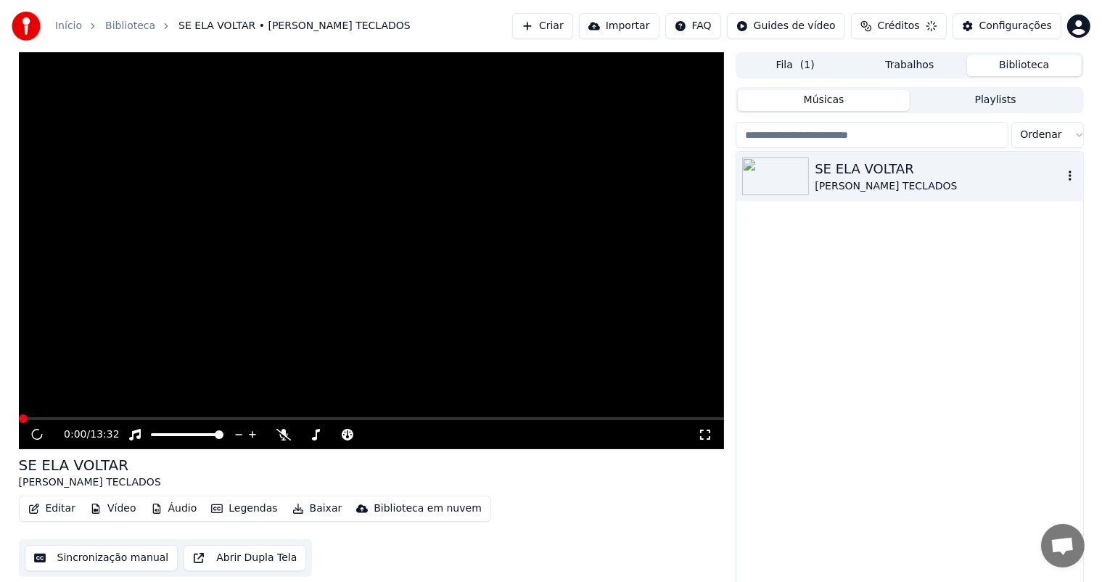
click at [57, 509] on button "Editar" at bounding box center [51, 508] width 59 height 20
click at [54, 506] on button "Editar" at bounding box center [51, 508] width 59 height 20
click at [52, 509] on button "Editar" at bounding box center [51, 508] width 59 height 20
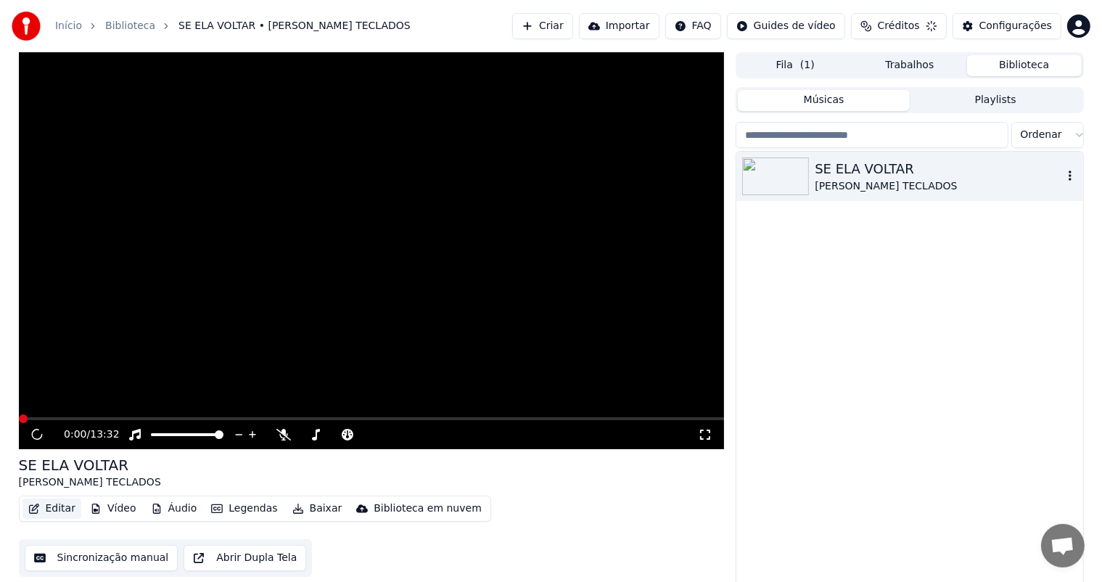
click at [52, 509] on button "Editar" at bounding box center [51, 508] width 59 height 20
click at [19, 504] on div "Editar Vídeo Áudio Legendas Baixar Biblioteca em nuvem Sincronização manual Abr…" at bounding box center [372, 536] width 706 height 81
click at [0, 518] on div "0:00 / 13:32 SE ELA VOLTAR [PERSON_NAME] TECLADOS Editar Vídeo Áudio Legendas B…" at bounding box center [551, 319] width 1102 height 535
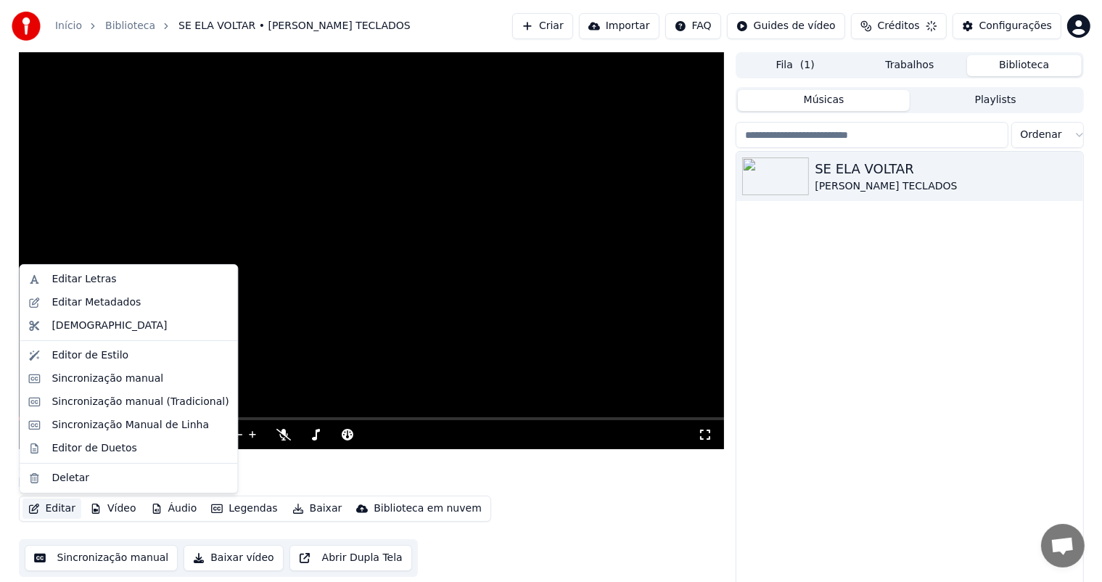
click at [50, 509] on button "Editar" at bounding box center [51, 508] width 59 height 20
click at [127, 424] on div "Sincronização Manual de Linha" at bounding box center [130, 425] width 157 height 15
click at [149, 425] on html "Início Biblioteca SE ELA VOLTAR • [PERSON_NAME] TECLADOS Criar Importar FAQ Gui…" at bounding box center [551, 291] width 1102 height 582
